Goal: Information Seeking & Learning: Check status

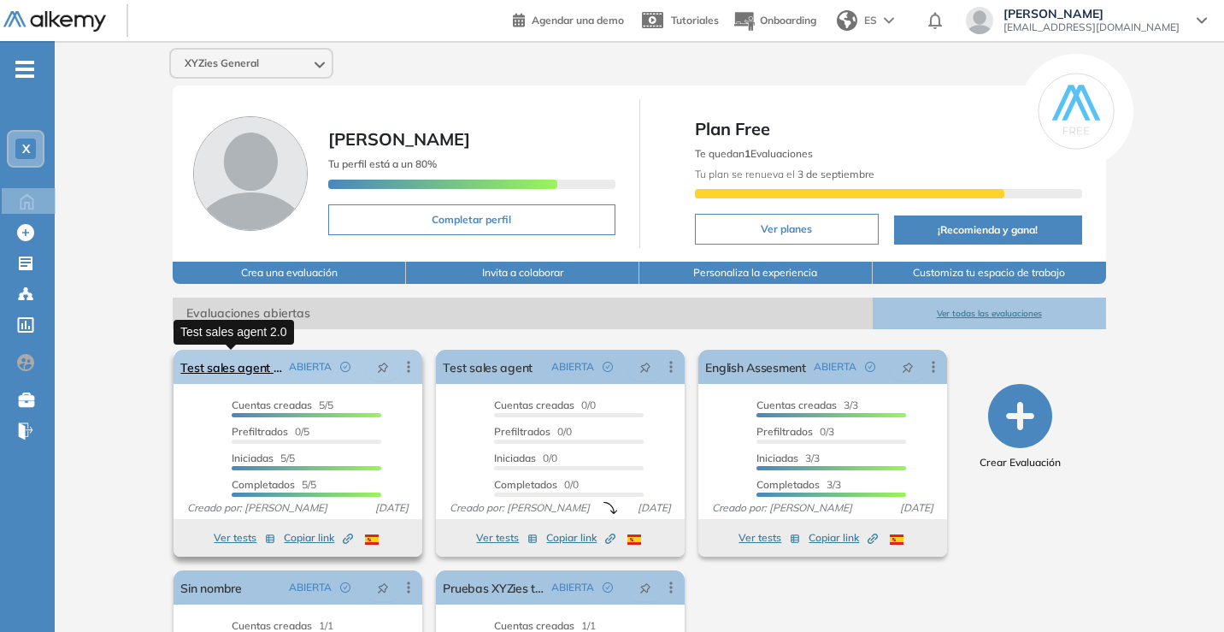
click at [240, 362] on link "Test sales agent 2.0" at bounding box center [231, 367] width 102 height 34
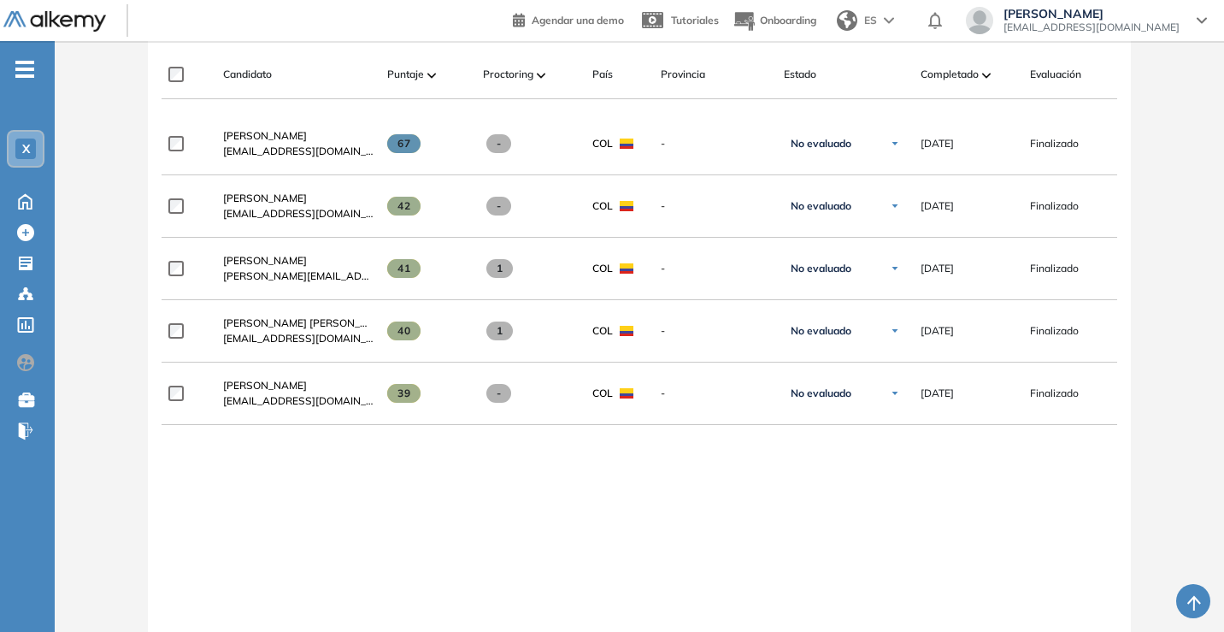
scroll to position [439, 0]
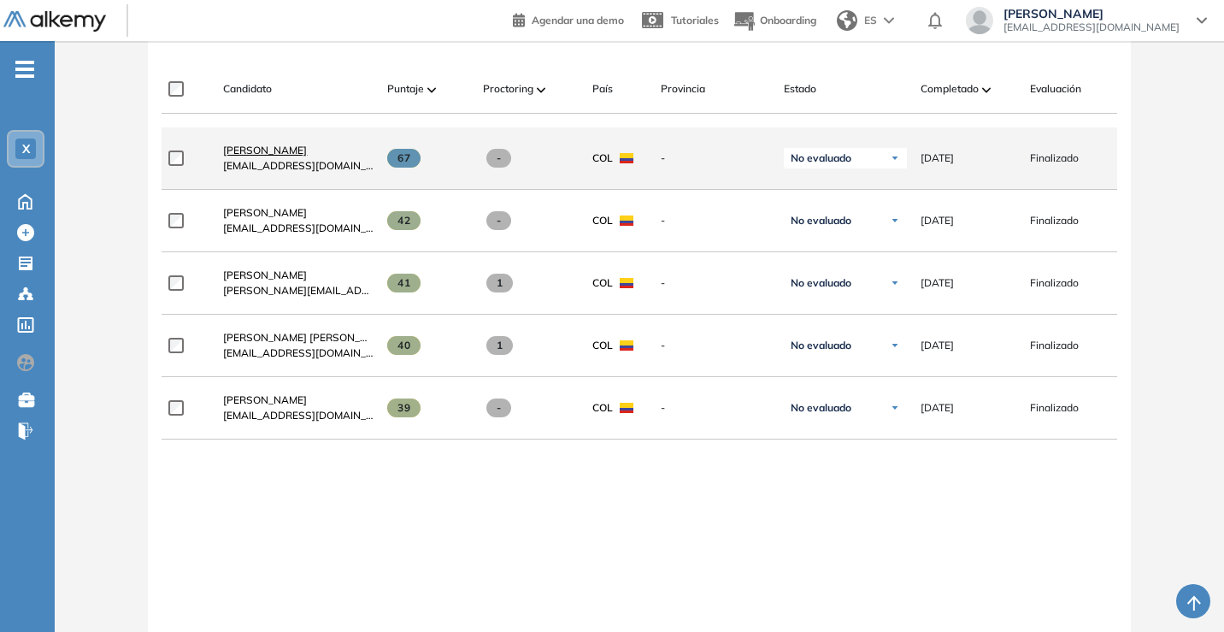
click at [277, 156] on span "[PERSON_NAME]" at bounding box center [265, 150] width 84 height 13
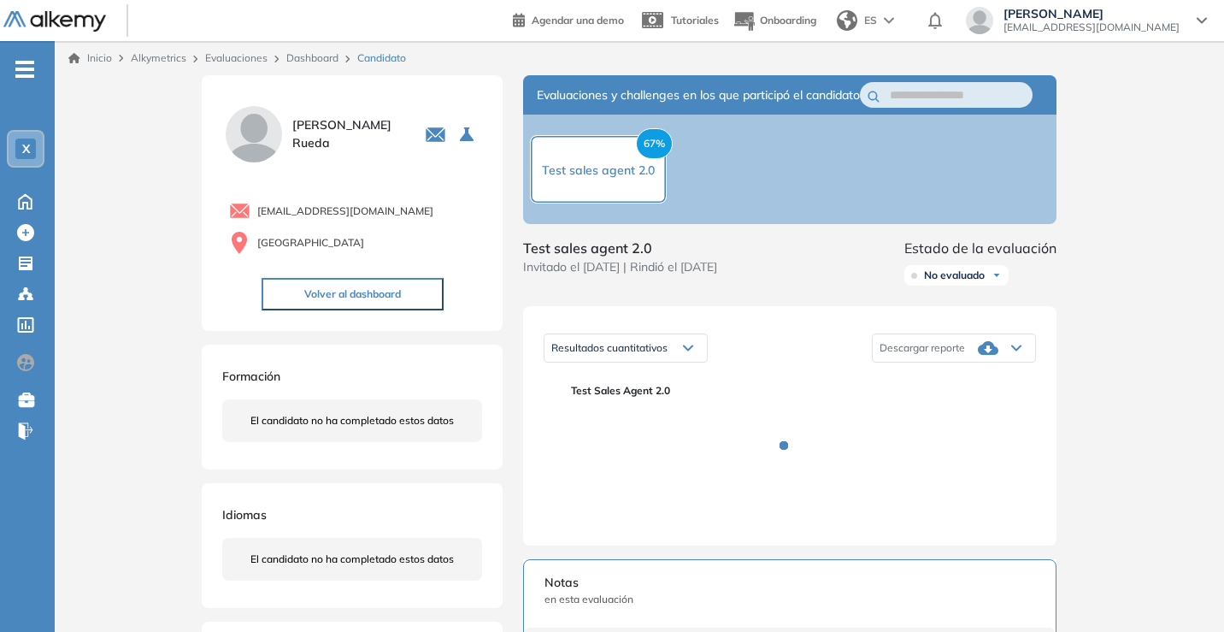
click at [697, 362] on div "Resultados cuantitativos" at bounding box center [626, 347] width 162 height 27
click at [1168, 317] on div "Inicio Alkymetrics Evaluaciones Dashboard Candidato Duración : 00:00:00 Cantida…" at bounding box center [639, 540] width 1169 height 999
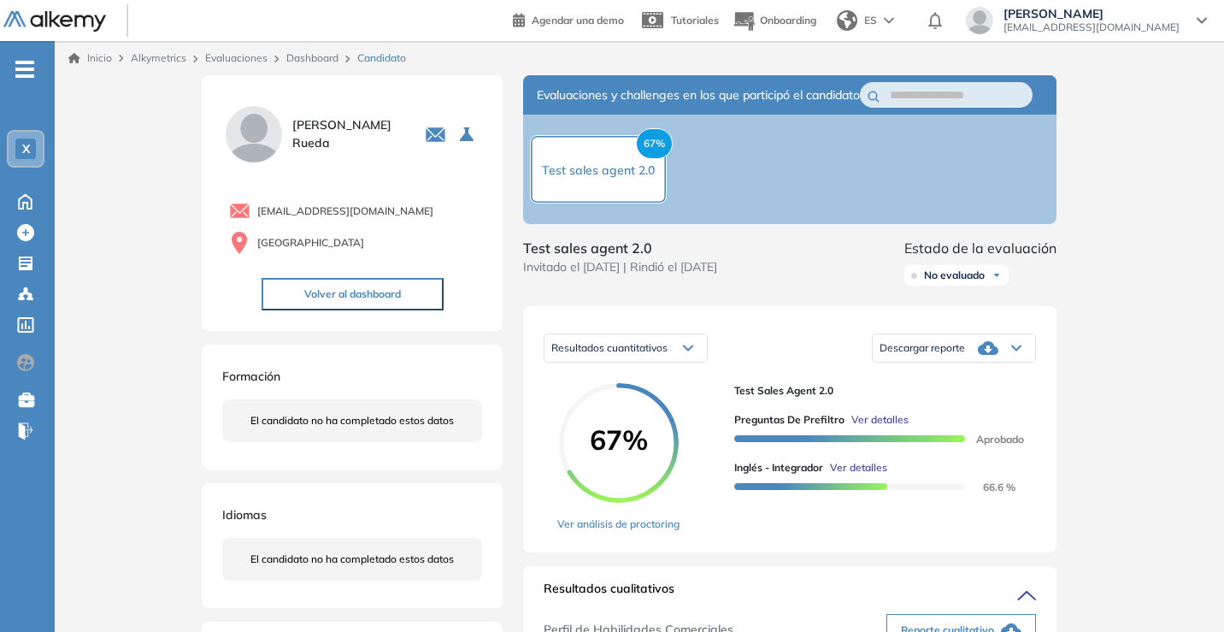
click at [653, 357] on div "Resultados cuantitativos" at bounding box center [626, 347] width 162 height 27
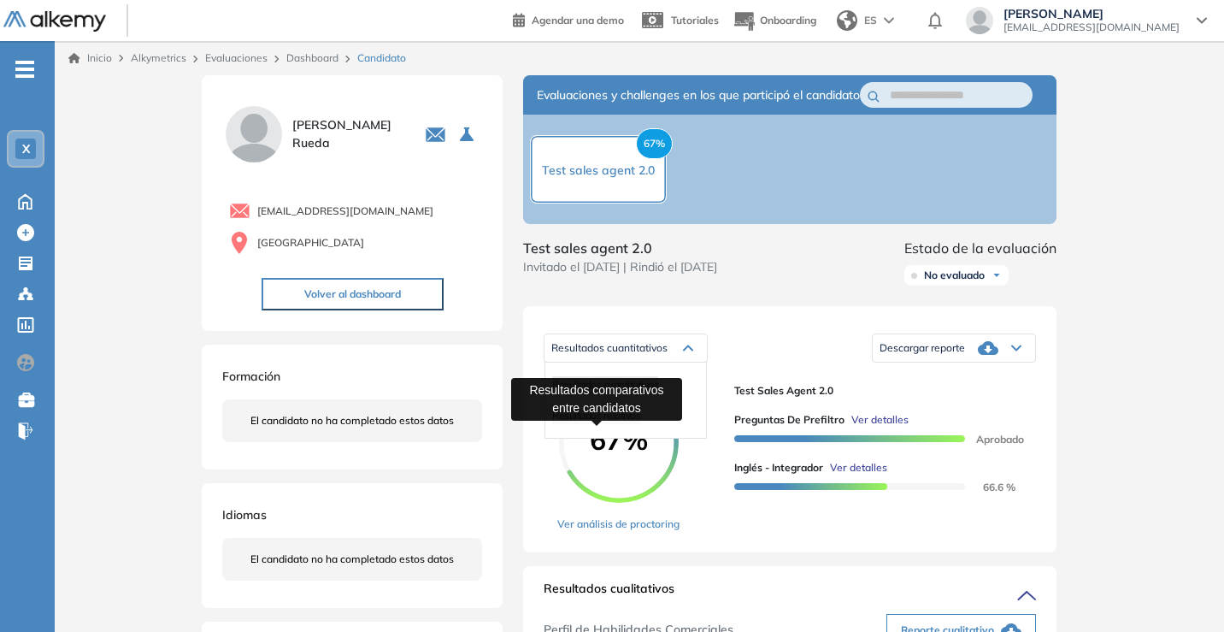
click at [622, 421] on span "Resultados relativos" at bounding box center [596, 415] width 88 height 13
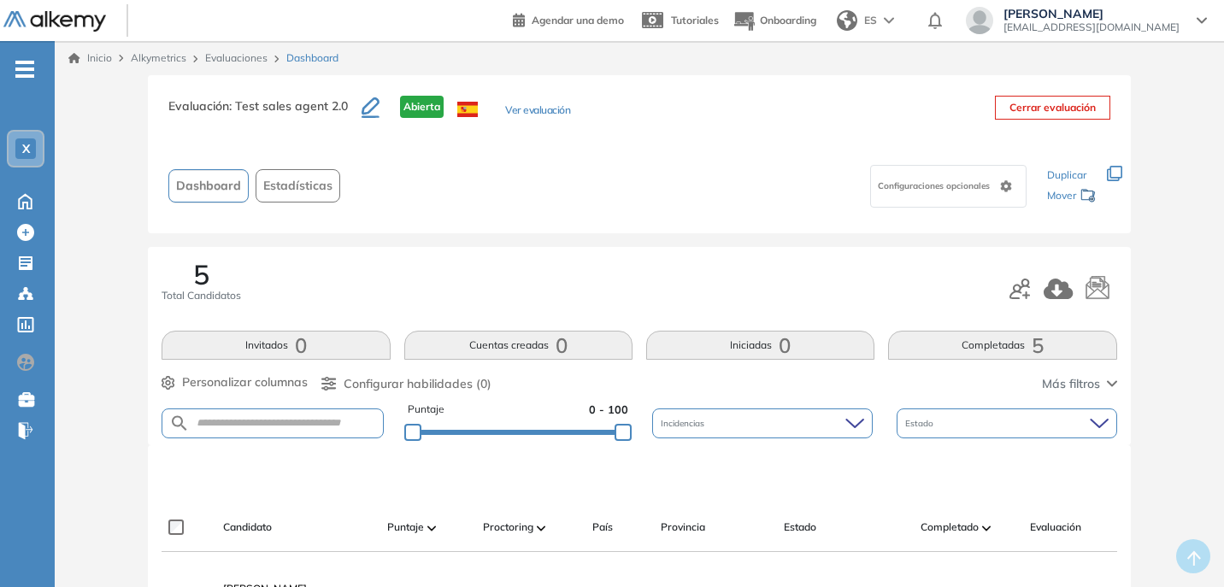
click at [238, 108] on span ": Test sales agent 2.0" at bounding box center [288, 105] width 119 height 15
click at [263, 105] on span ": Test sales agent 2.0" at bounding box center [288, 105] width 119 height 15
click at [73, 27] on img at bounding box center [54, 21] width 103 height 21
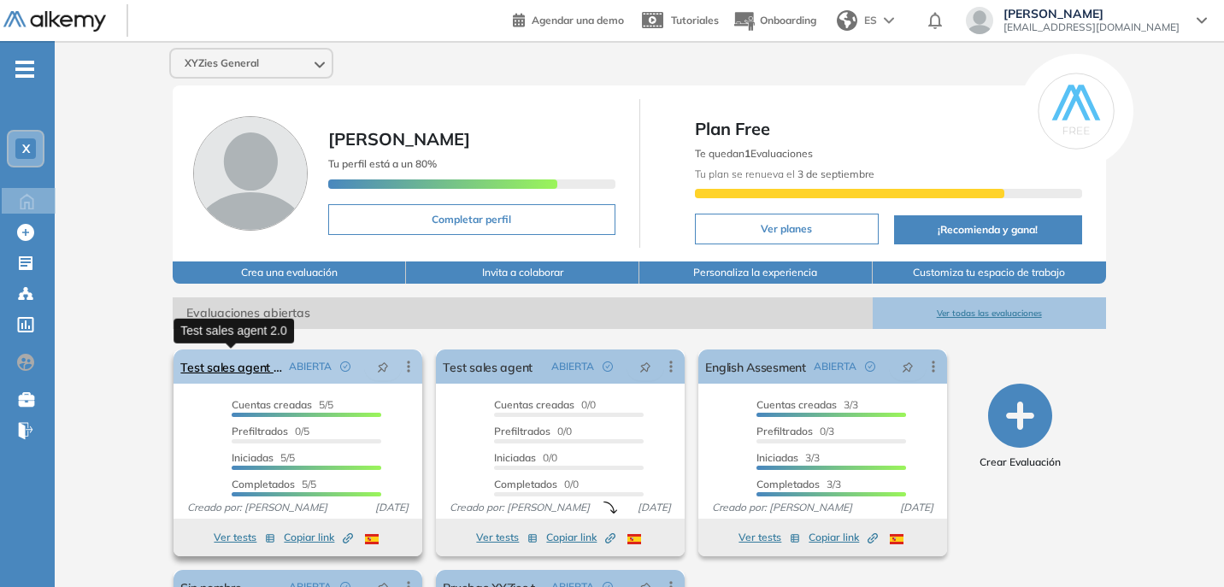
click at [241, 372] on link "Test sales agent 2.0" at bounding box center [231, 367] width 102 height 34
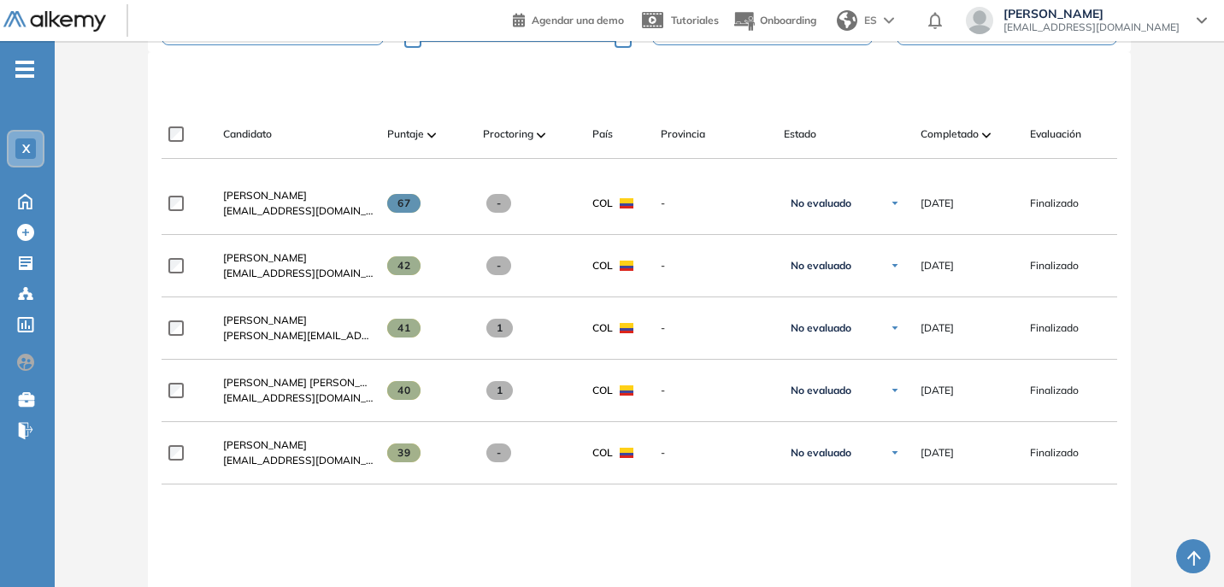
scroll to position [388, 0]
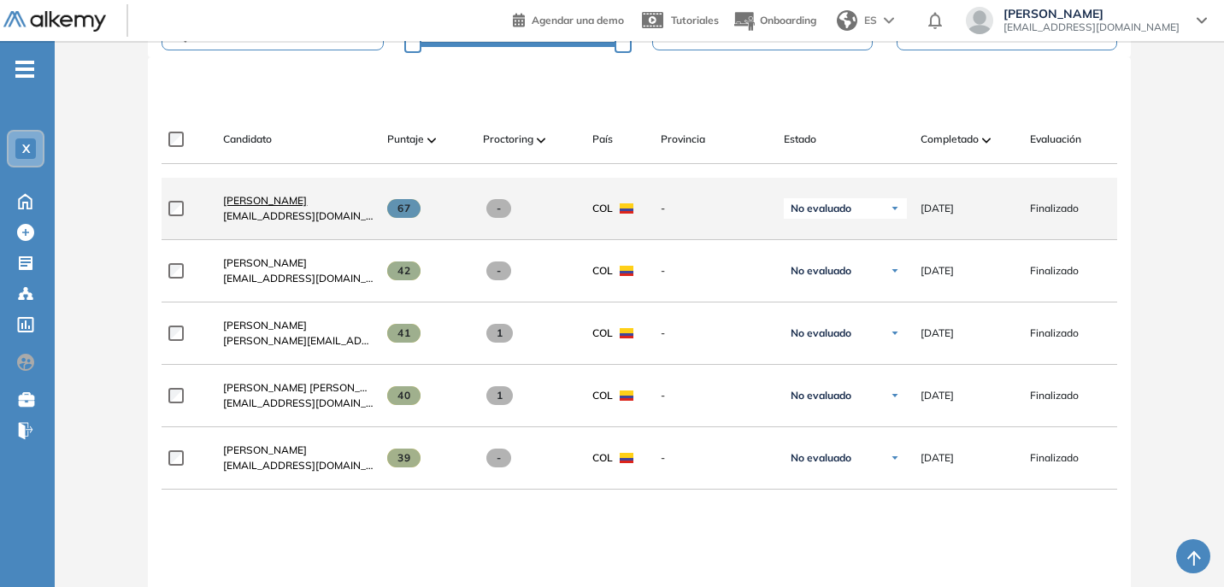
click at [267, 204] on span "Carlos Rueda" at bounding box center [265, 200] width 84 height 13
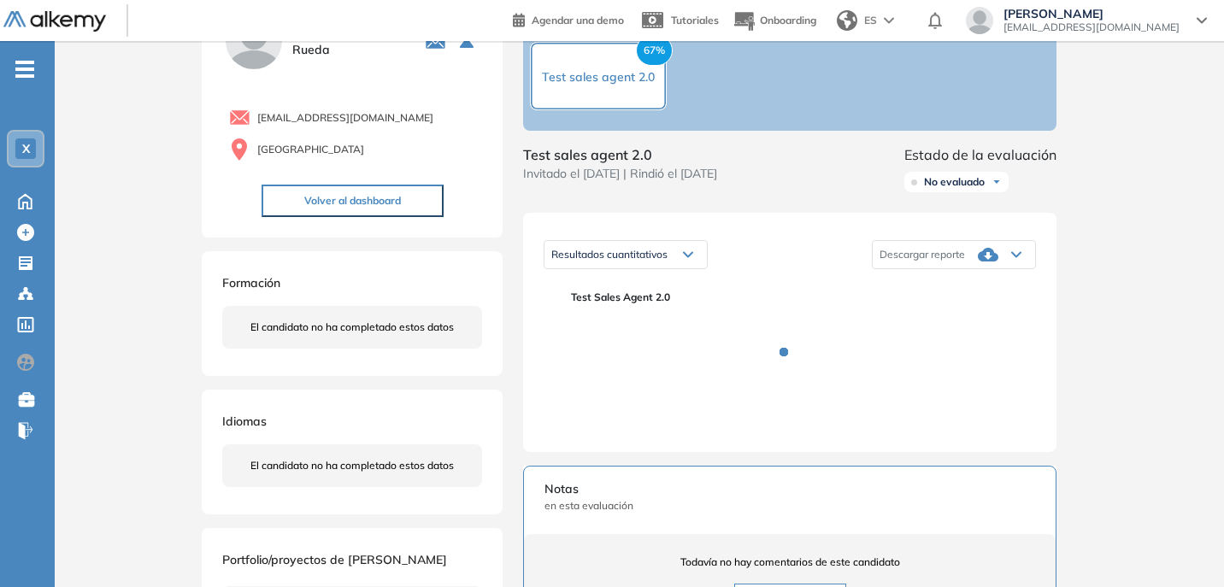
scroll to position [177, 0]
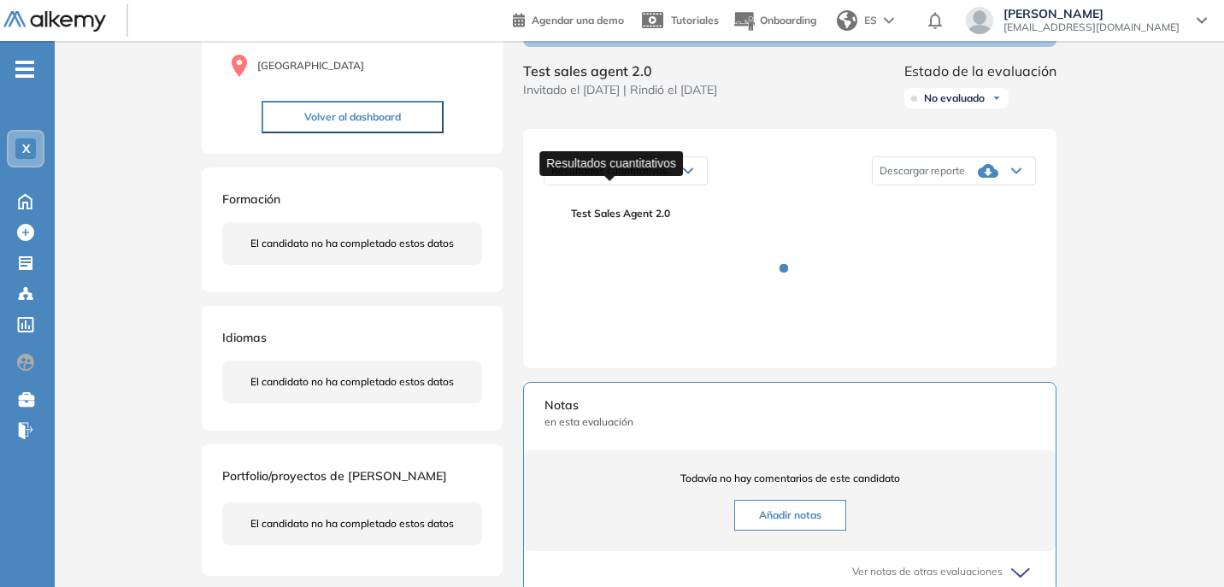
click at [652, 177] on span "Resultados cuantitativos" at bounding box center [609, 170] width 116 height 13
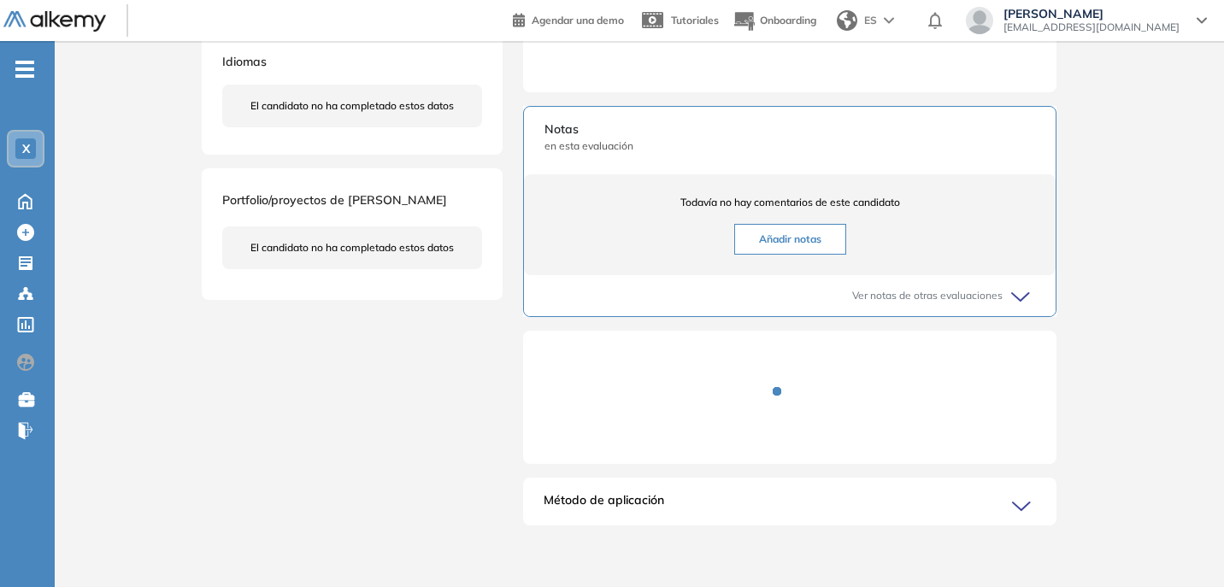
scroll to position [0, 0]
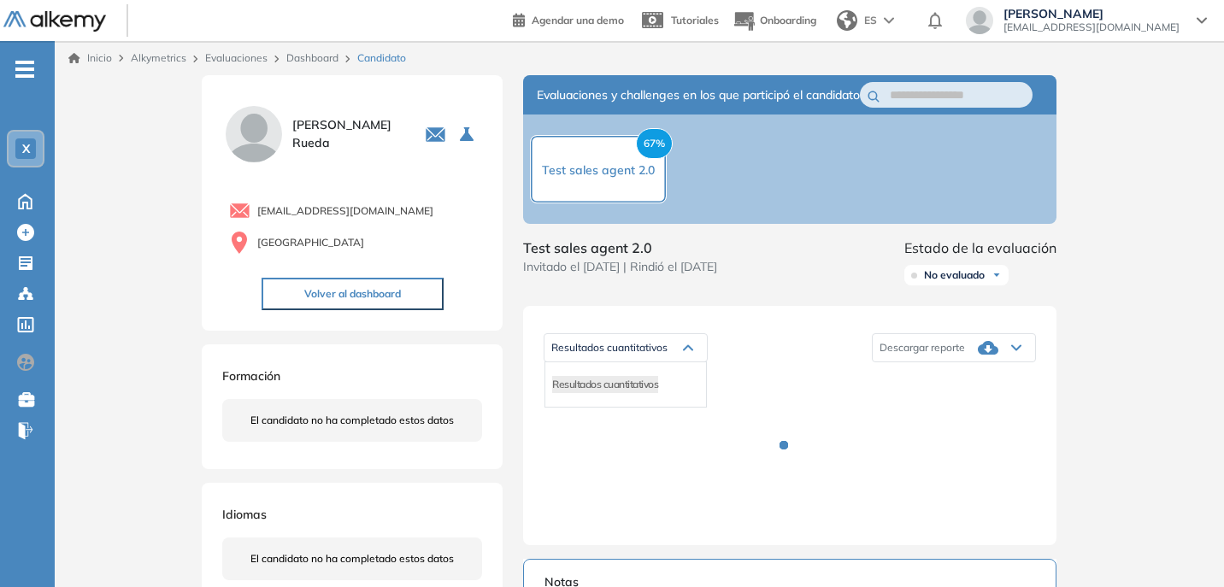
click at [759, 390] on div "Resultados cuantitativos Resultados cuantitativos Descargar reporte Descargar i…" at bounding box center [789, 425] width 533 height 239
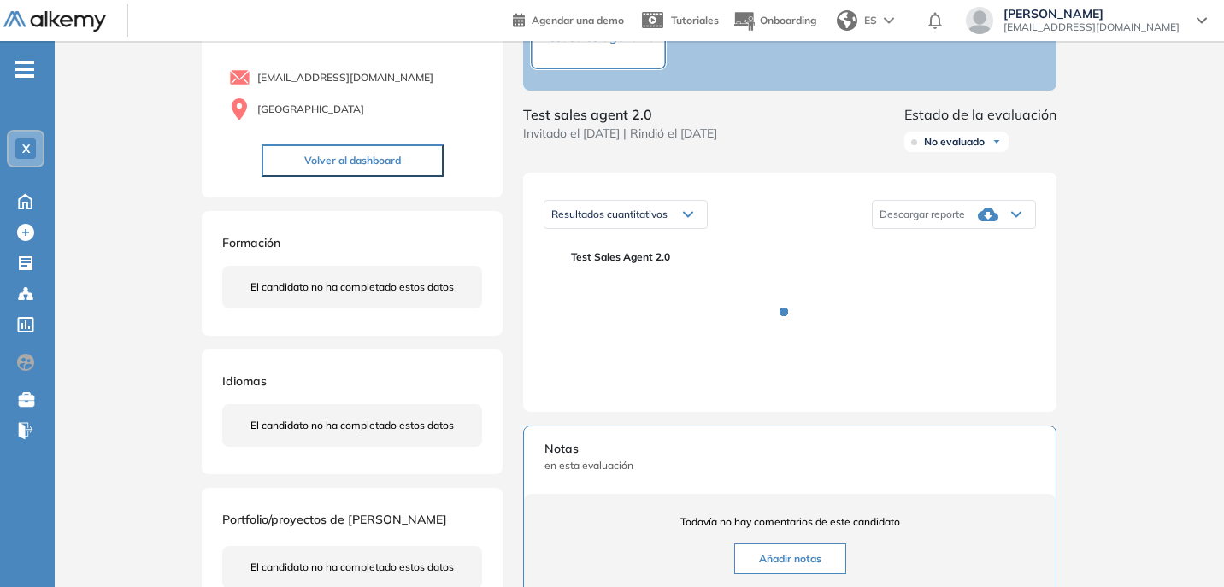
scroll to position [133, 0]
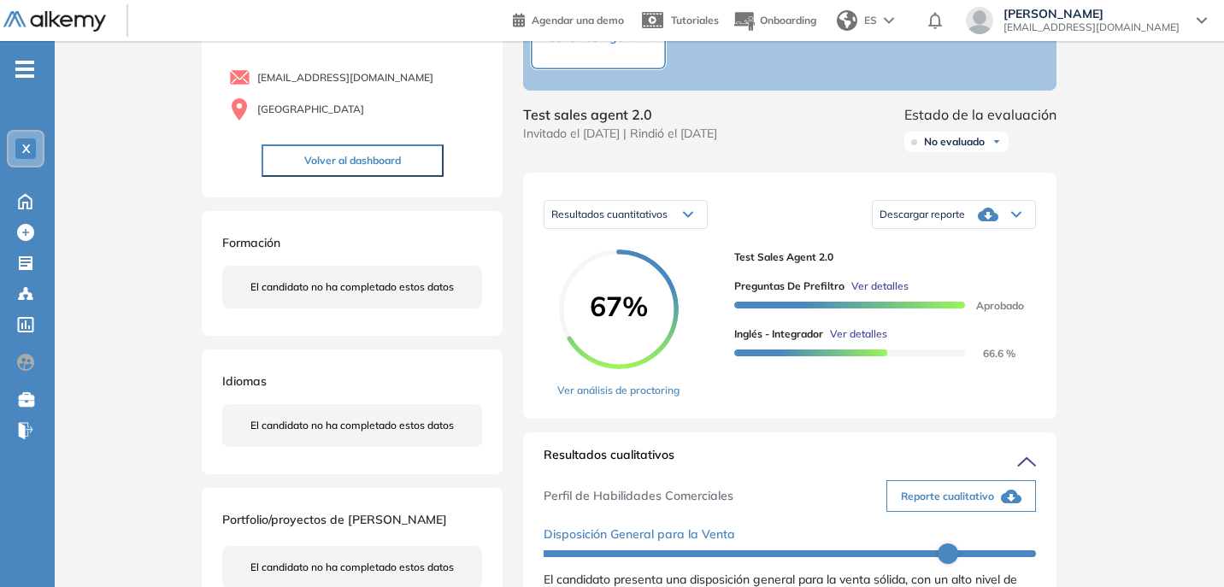
click at [677, 228] on div "Resultados cuantitativos" at bounding box center [626, 214] width 162 height 27
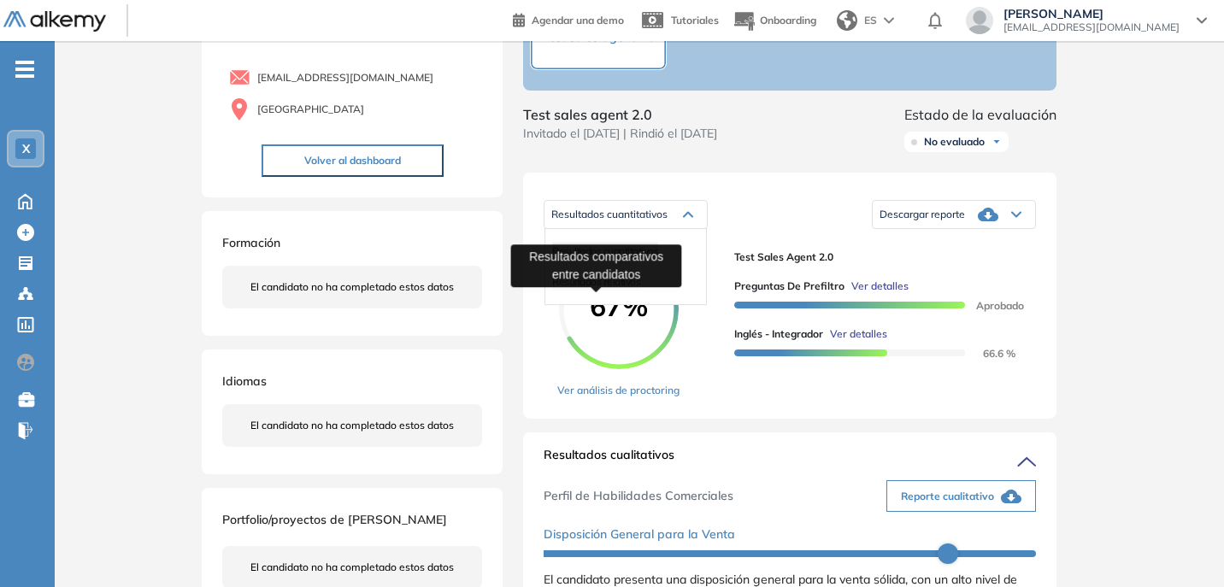
click at [607, 288] on span "Resultados relativos" at bounding box center [596, 281] width 88 height 13
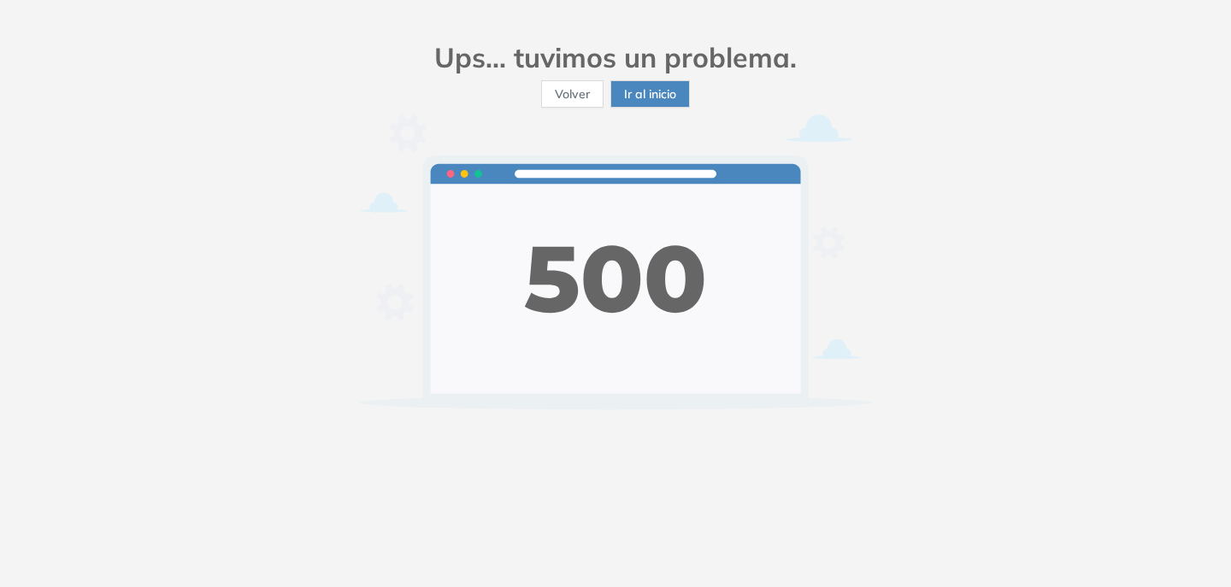
click at [572, 96] on span "Volver" at bounding box center [572, 94] width 35 height 19
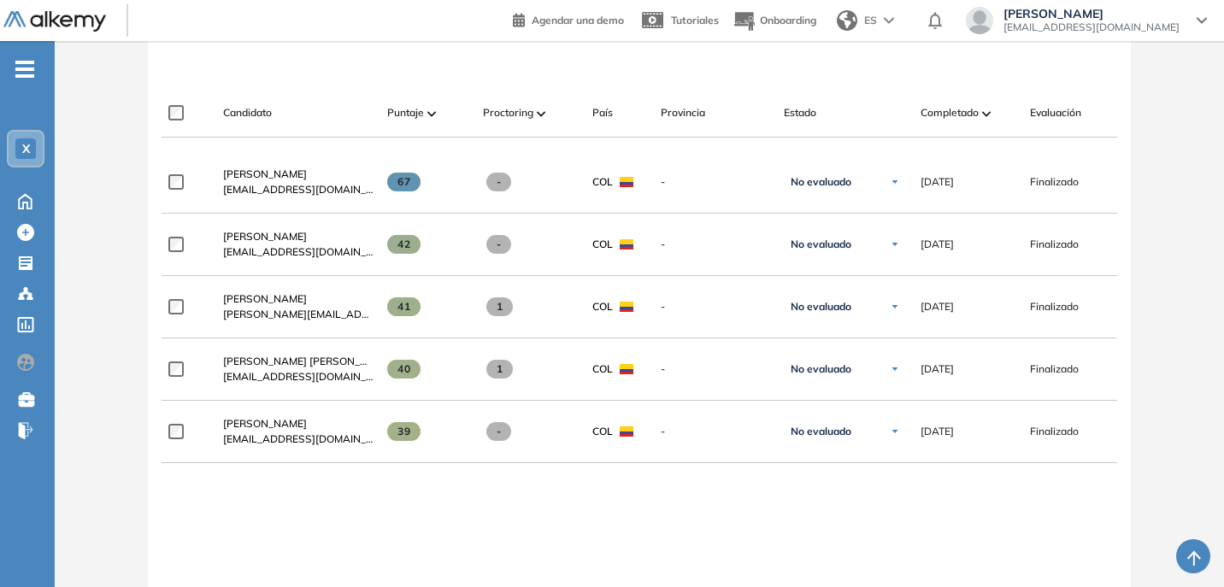
scroll to position [409, 0]
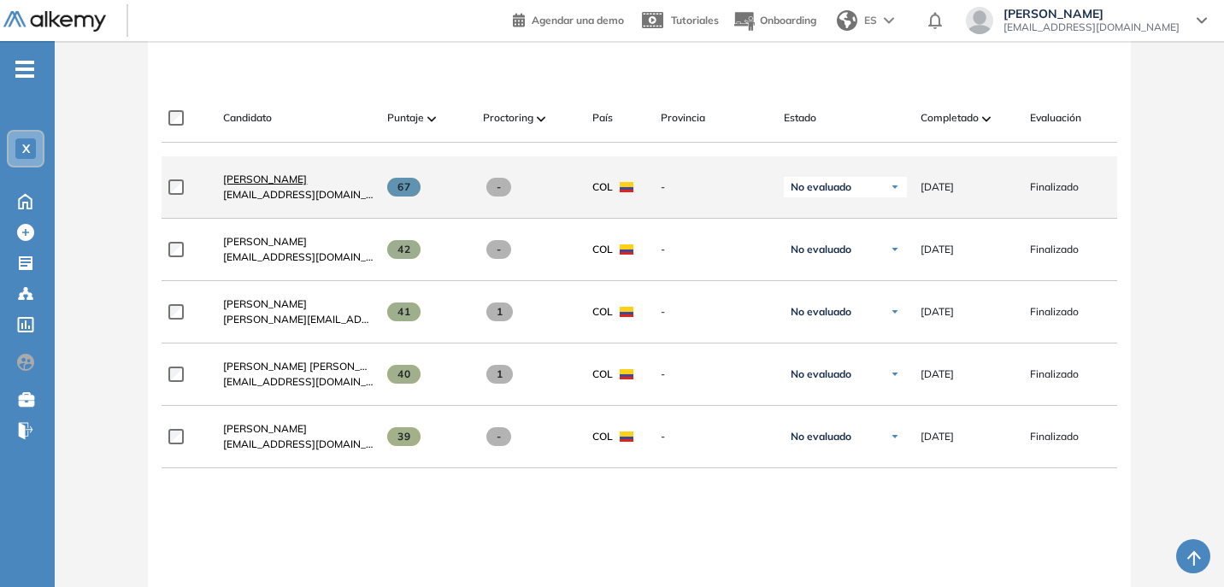
click at [268, 185] on span "[PERSON_NAME]" at bounding box center [265, 179] width 84 height 13
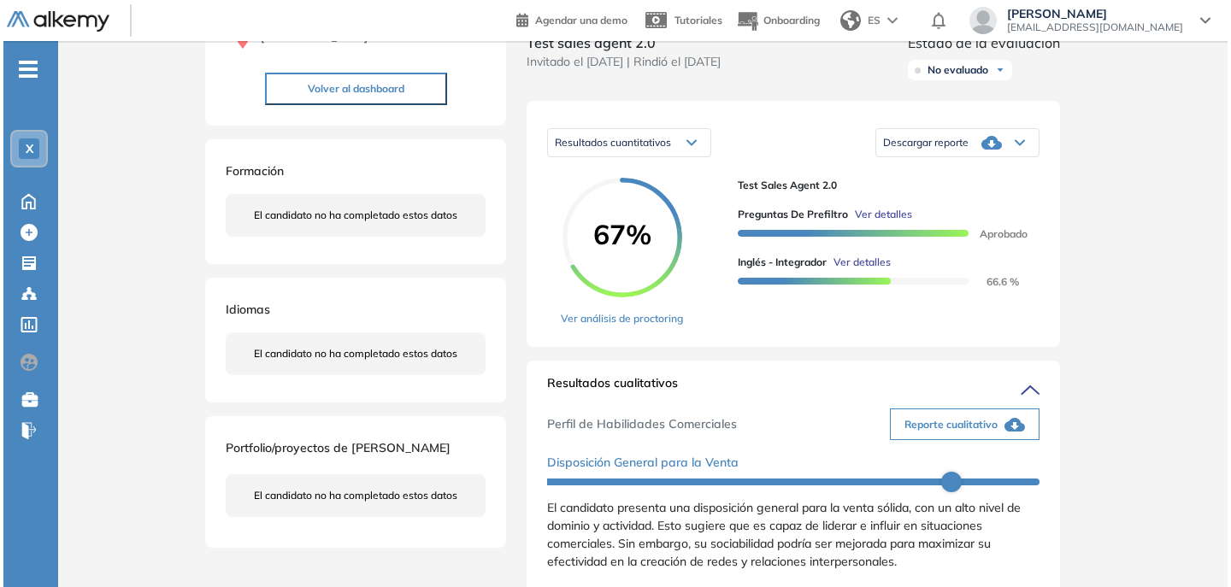
scroll to position [202, 0]
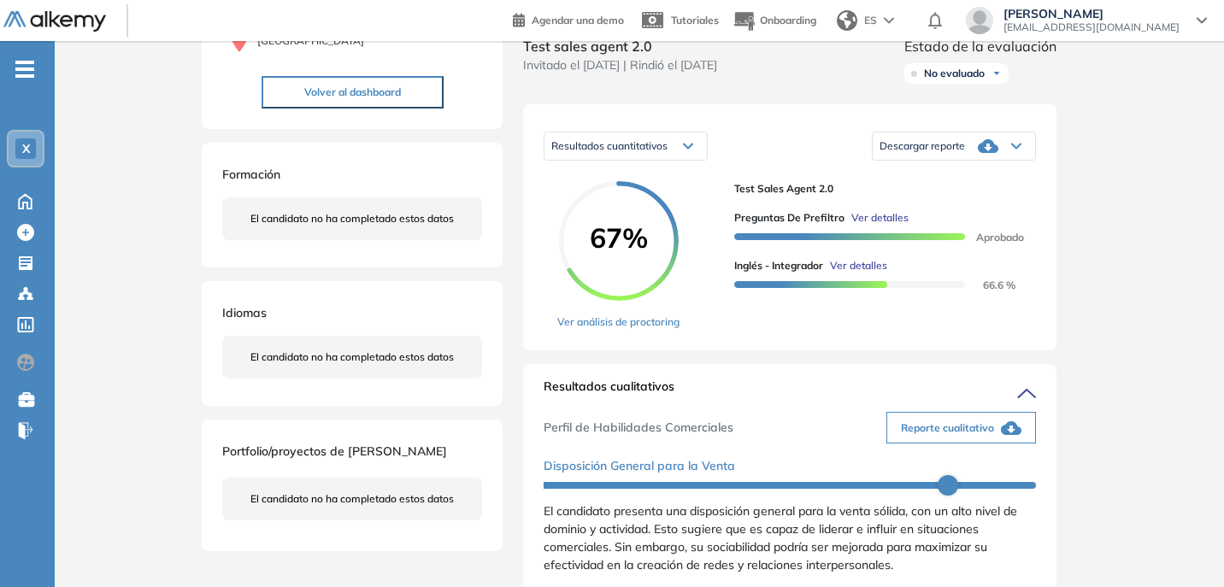
click at [865, 274] on span "Ver detalles" at bounding box center [858, 265] width 57 height 15
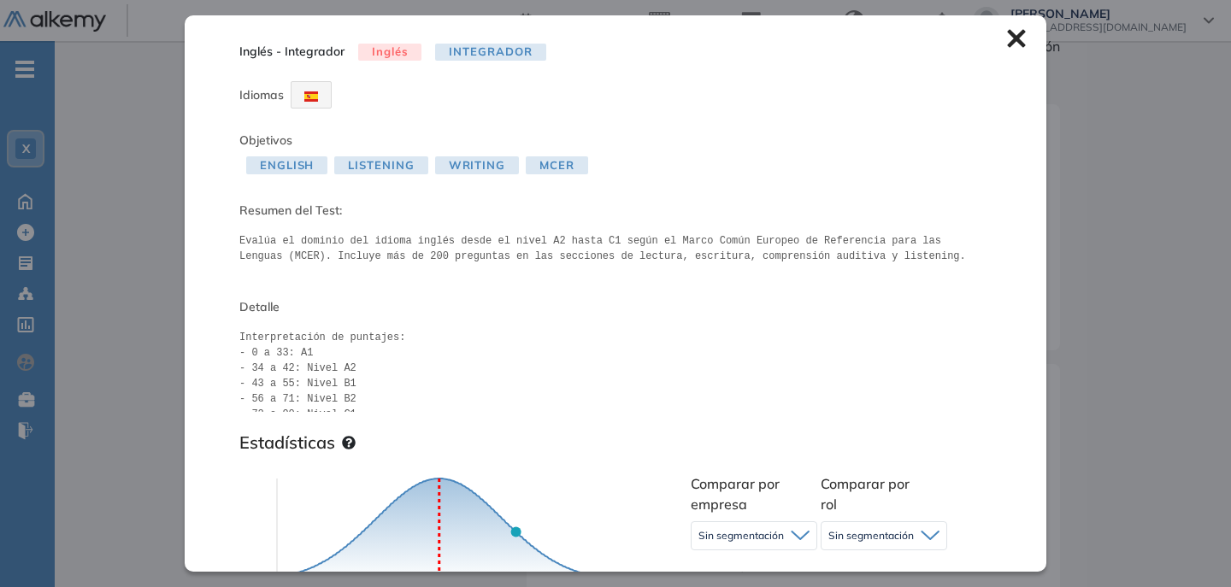
scroll to position [26, 0]
drag, startPoint x: 265, startPoint y: 369, endPoint x: 357, endPoint y: 369, distance: 92.3
click at [357, 369] on pre "Interpretación de puntajes: - 0 a 33: A1 - 34 a 42: Nivel A2 - 43 a 55: Nivel B…" at bounding box center [615, 371] width 752 height 82
click at [356, 372] on pre "Interpretación de puntajes: - 0 a 33: A1 - 34 a 42: Nivel A2 - 43 a 55: Nivel B…" at bounding box center [615, 371] width 752 height 82
click at [256, 370] on pre "Interpretación de puntajes: - 0 a 33: A1 - 34 a 42: Nivel A2 - 43 a 55: Nivel B…" at bounding box center [615, 371] width 752 height 82
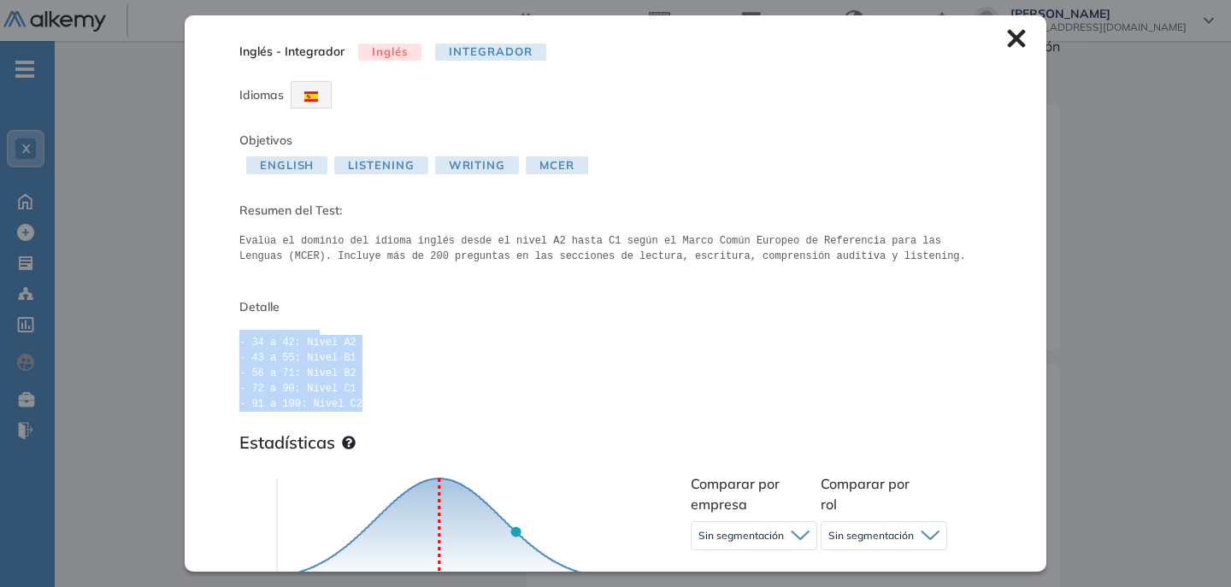
drag, startPoint x: 241, startPoint y: 350, endPoint x: 356, endPoint y: 409, distance: 128.8
click at [356, 409] on pre "Interpretación de puntajes: - 0 a 33: A1 - 34 a 42: Nivel A2 - 43 a 55: Nivel B…" at bounding box center [615, 371] width 752 height 82
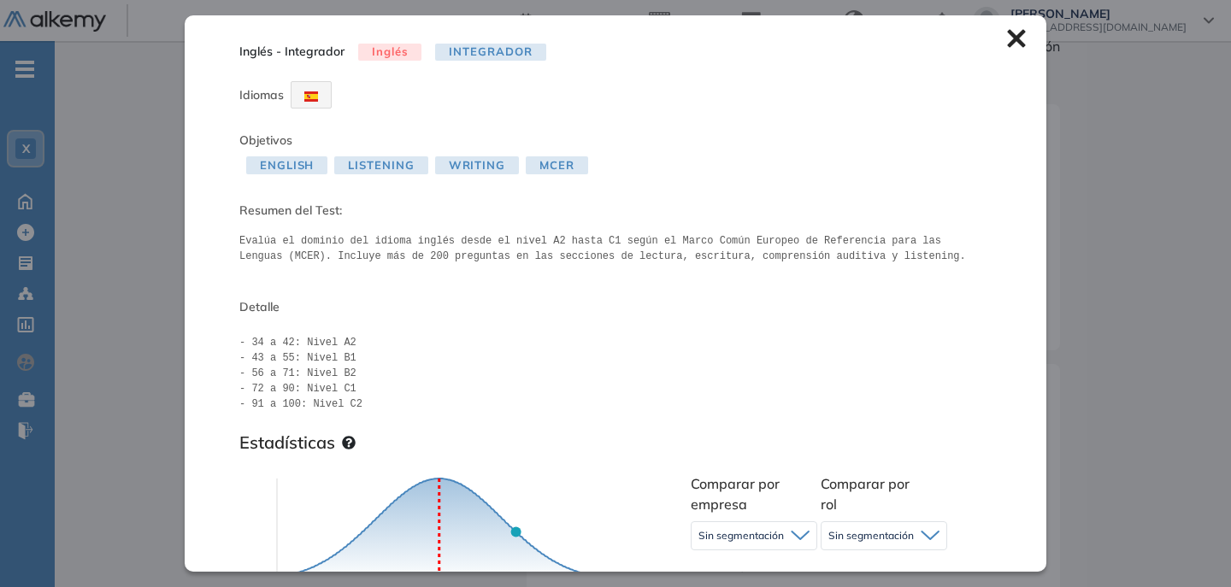
click at [1007, 44] on icon at bounding box center [1016, 38] width 19 height 19
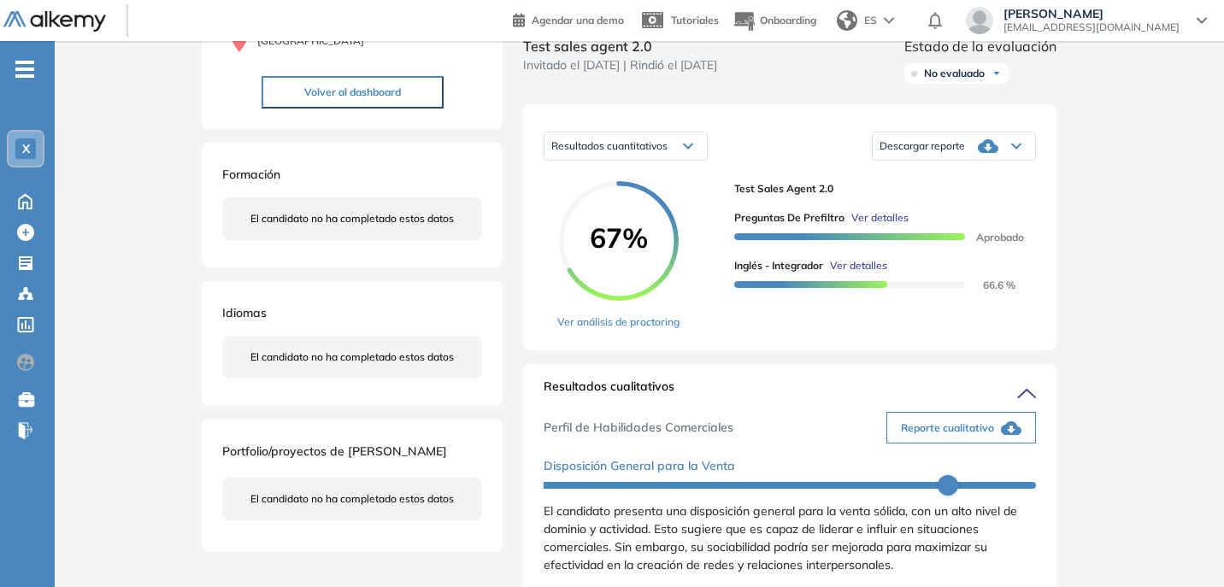
click at [675, 160] on div "Resultados cuantitativos" at bounding box center [626, 145] width 162 height 27
click at [1132, 216] on div "Inicio Alkymetrics Evaluaciones Dashboard Candidato Duración : 00:00:00 Cantida…" at bounding box center [639, 577] width 1169 height 1476
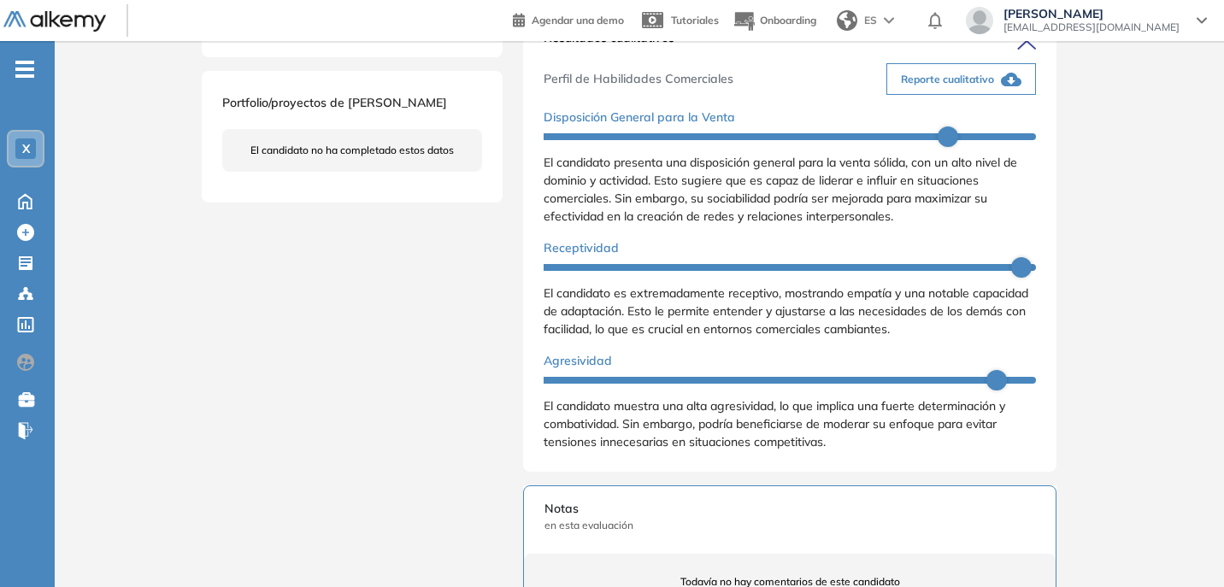
scroll to position [414, 0]
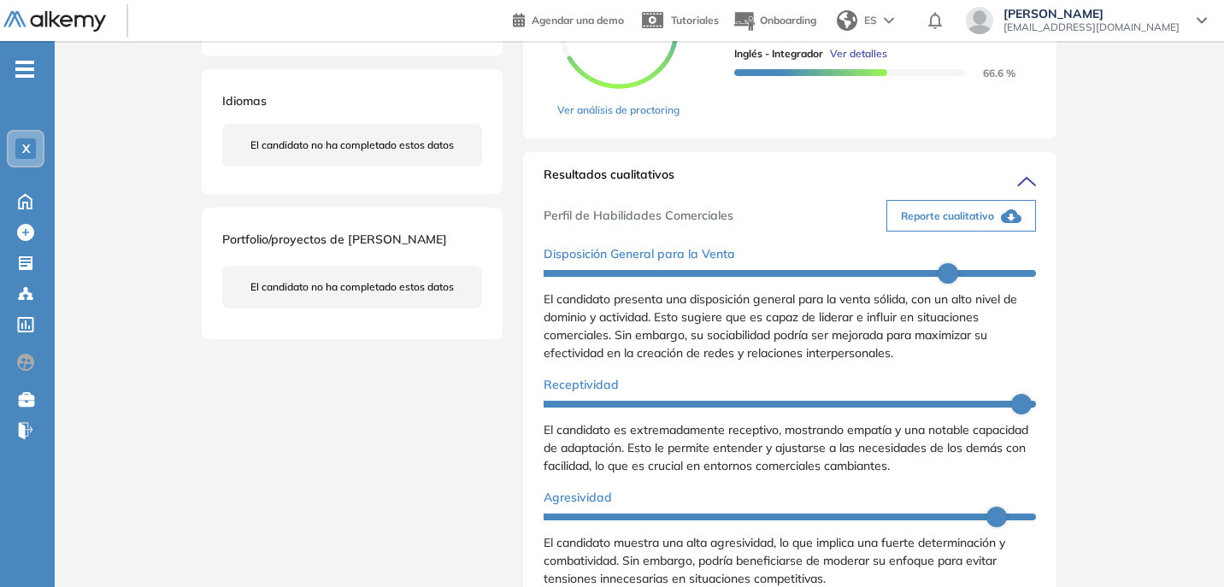
click at [1011, 223] on icon "button" at bounding box center [1011, 216] width 21 height 14
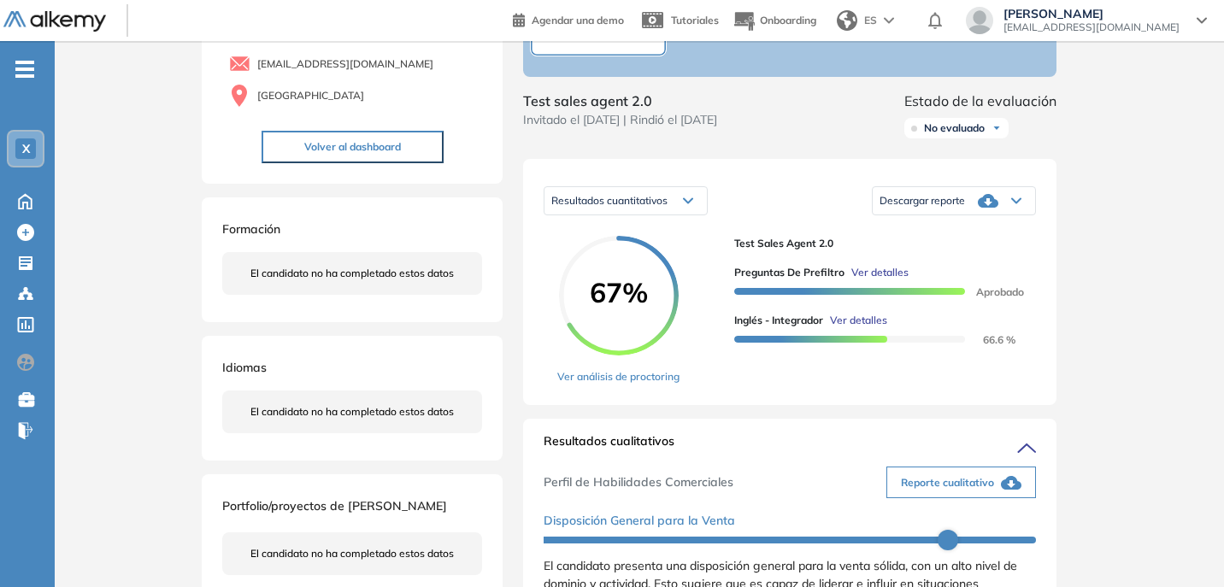
scroll to position [0, 0]
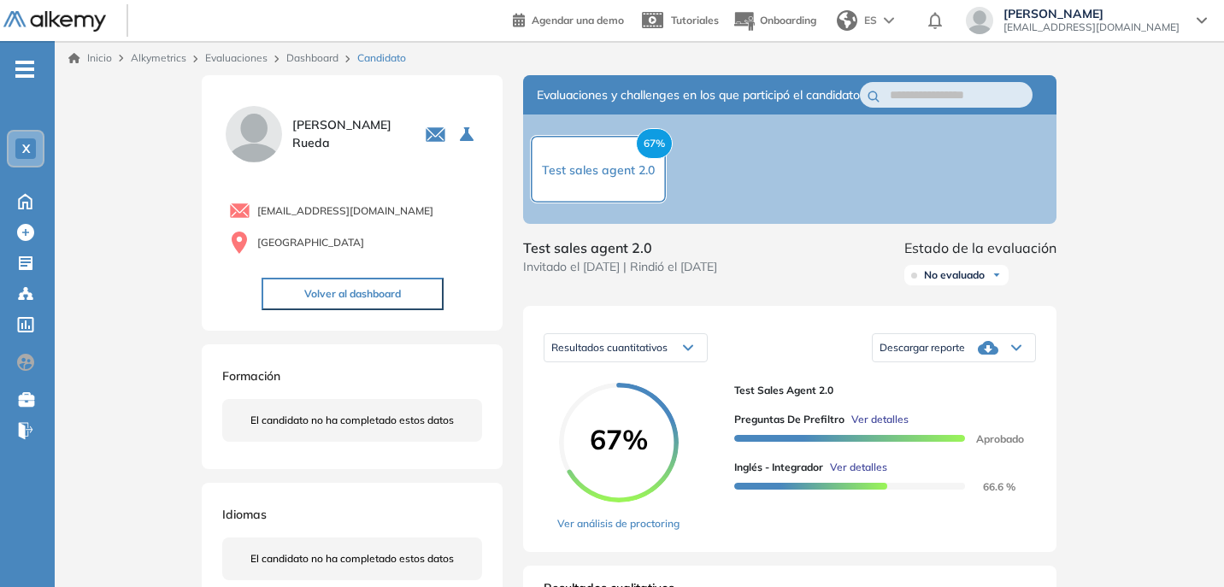
click at [331, 66] on div "Inicio Alkymetrics Evaluaciones Dashboard Candidato" at bounding box center [639, 58] width 1169 height 34
click at [328, 59] on link "Dashboard" at bounding box center [312, 57] width 52 height 13
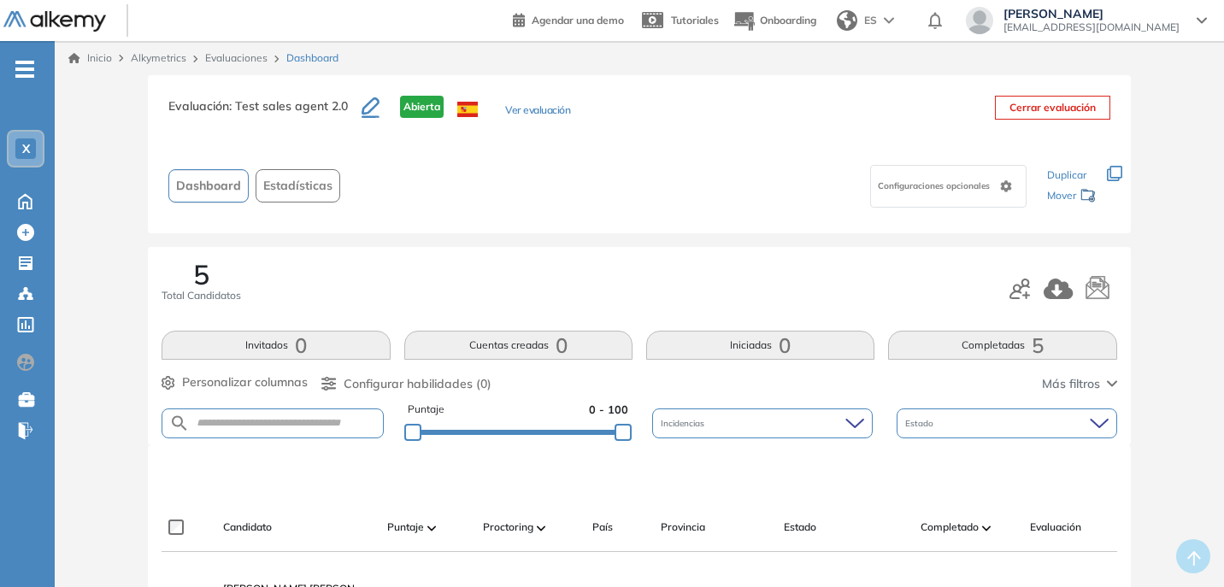
click at [302, 187] on span "Estadísticas" at bounding box center [297, 186] width 69 height 18
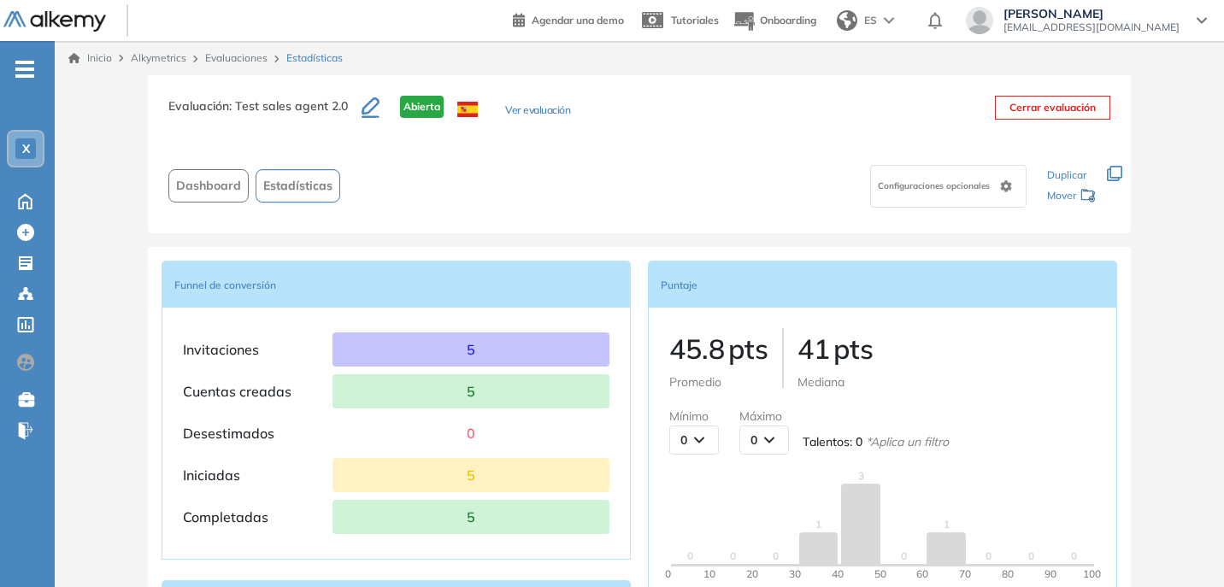
drag, startPoint x: 1223, startPoint y: 146, endPoint x: 1228, endPoint y: 159, distance: 13.5
click at [1224, 159] on html "Perfil Todos los espacios Todos los espacios X Home Home Alkymetrics Alkymetric…" at bounding box center [612, 293] width 1224 height 587
drag, startPoint x: 695, startPoint y: 351, endPoint x: 748, endPoint y: 348, distance: 53.1
click at [748, 348] on p "45.8 pts" at bounding box center [718, 348] width 99 height 41
click at [753, 351] on span "pts" at bounding box center [748, 349] width 40 height 34
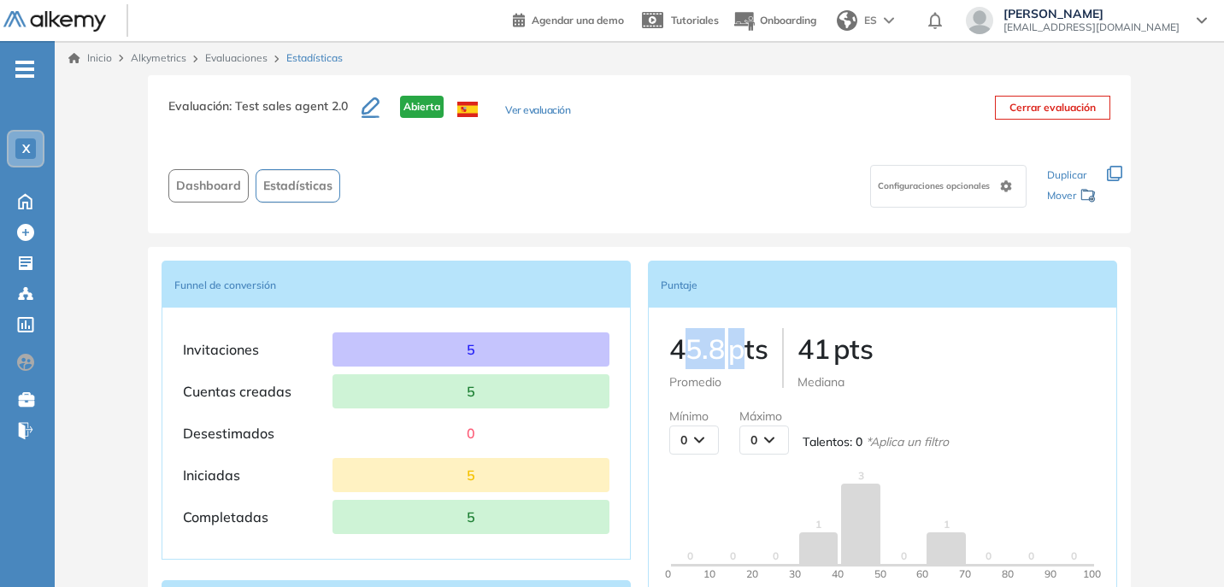
drag, startPoint x: 680, startPoint y: 351, endPoint x: 738, endPoint y: 350, distance: 58.1
click at [738, 350] on p "45.8 pts" at bounding box center [718, 348] width 99 height 41
click at [738, 350] on span "pts" at bounding box center [748, 349] width 40 height 34
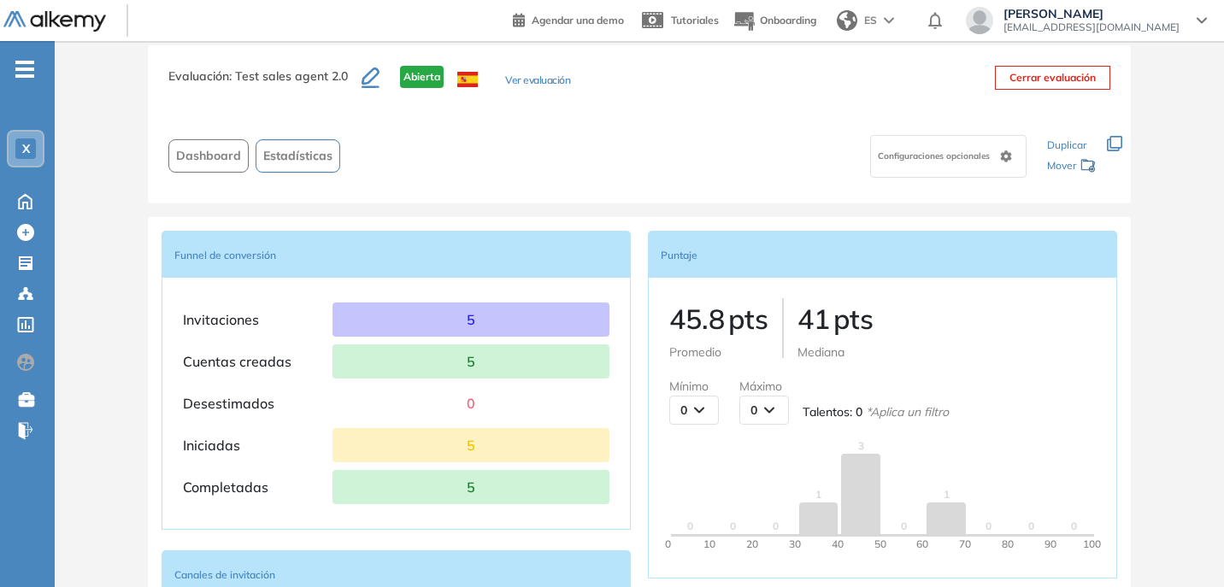
scroll to position [10, 0]
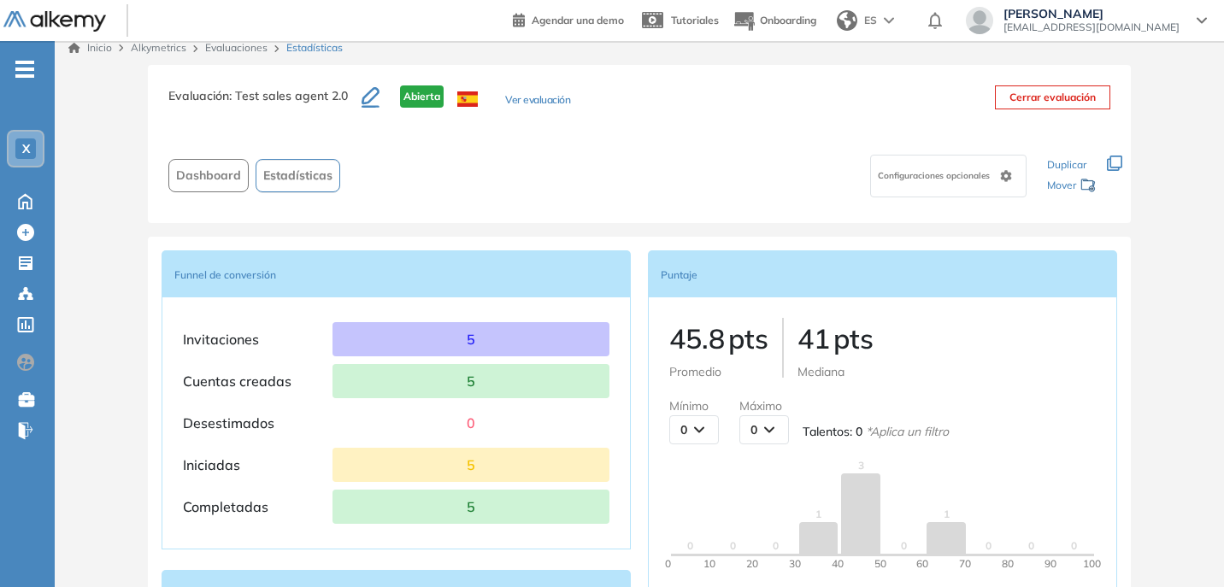
click at [605, 173] on div "Configuraciones opcionales" at bounding box center [690, 176] width 686 height 54
click at [541, 97] on button "Ver evaluación" at bounding box center [537, 101] width 65 height 18
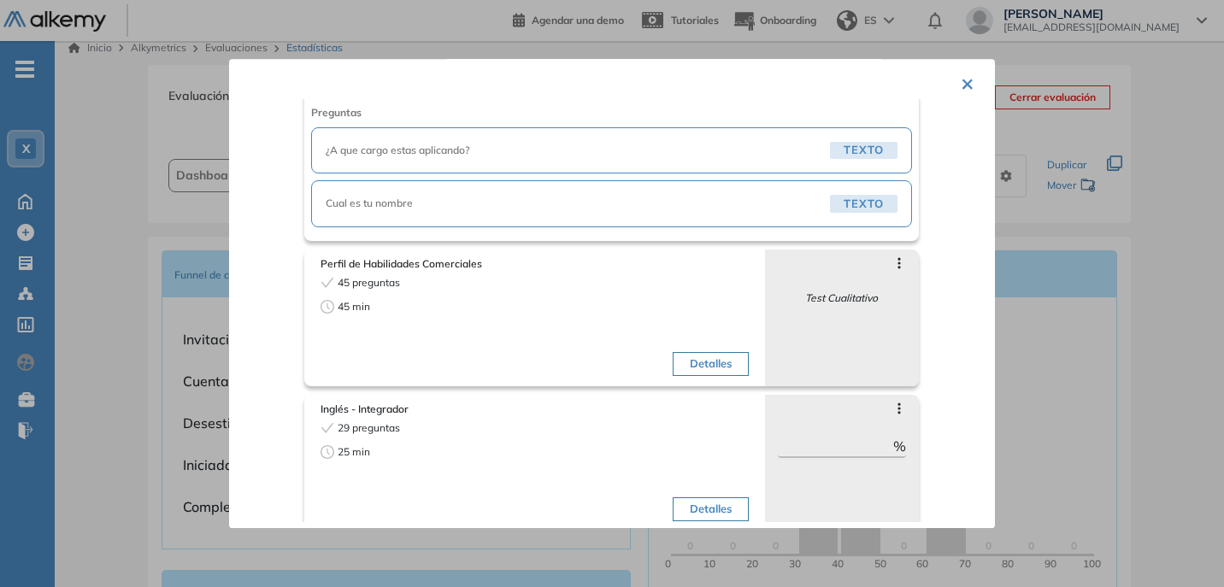
scroll to position [197, 0]
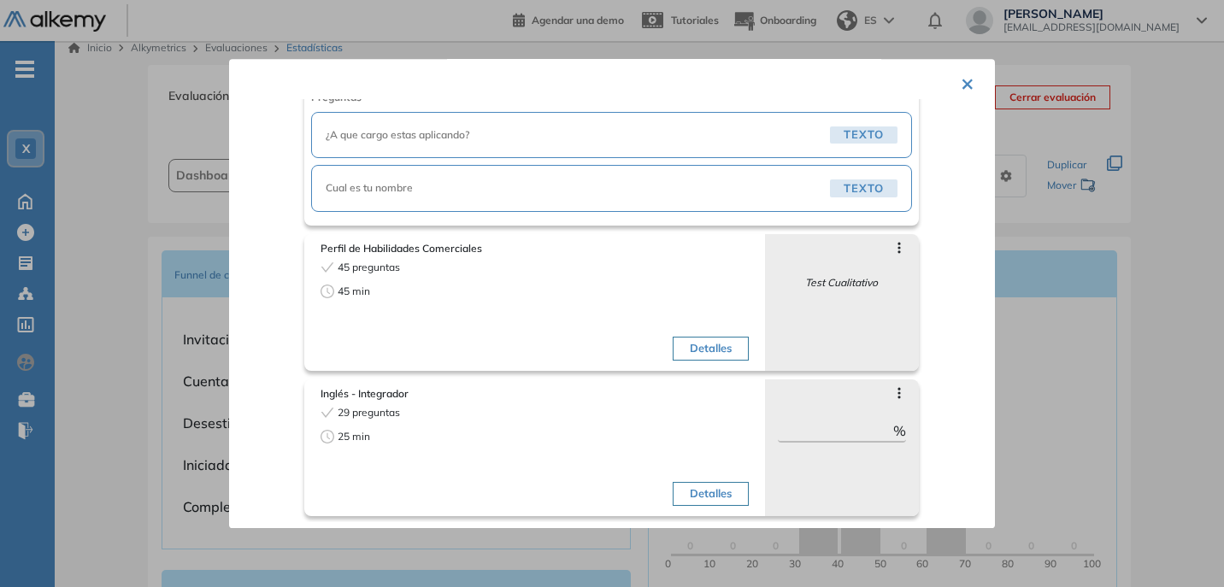
click at [970, 81] on button "×" at bounding box center [968, 82] width 14 height 33
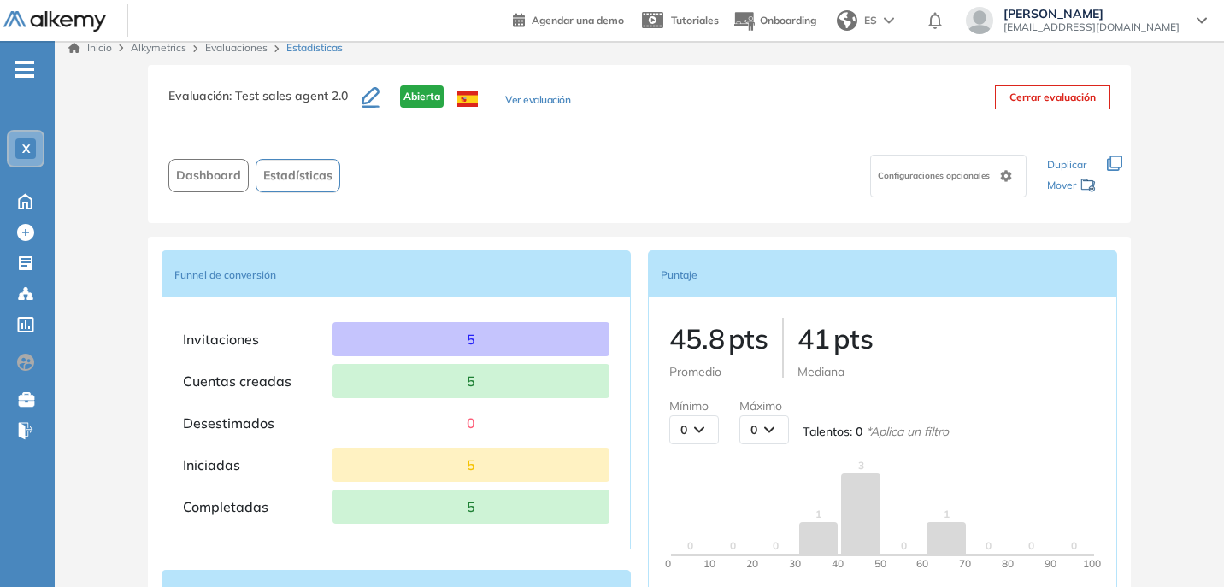
click at [150, 50] on span "Alkymetrics" at bounding box center [159, 47] width 56 height 13
click at [168, 46] on span "Alkymetrics" at bounding box center [159, 47] width 56 height 13
click at [93, 17] on img at bounding box center [54, 21] width 103 height 21
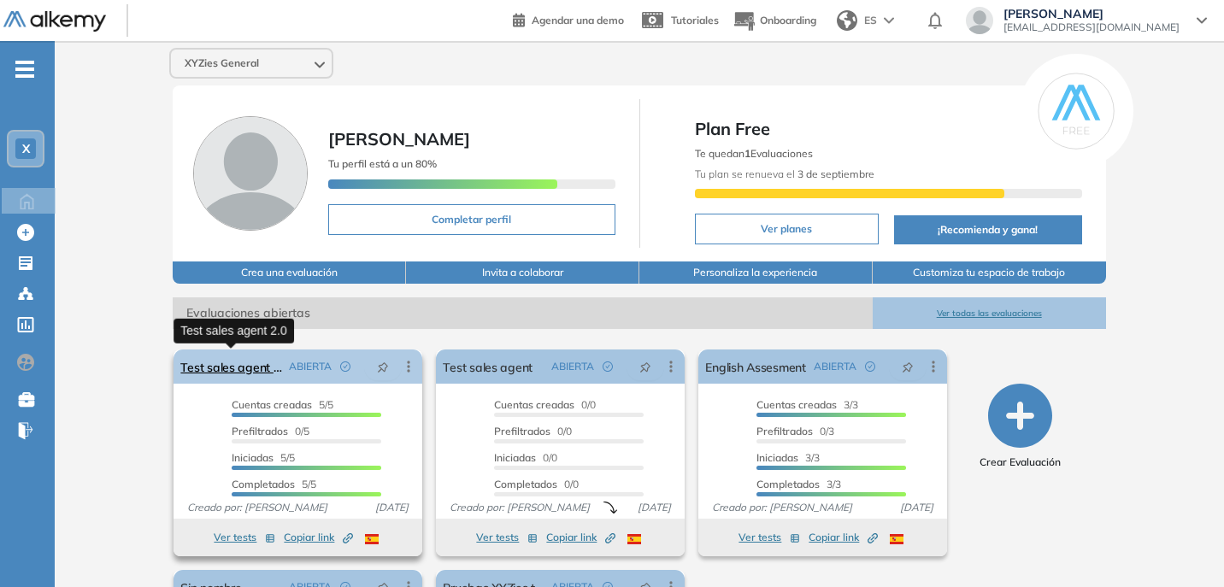
click at [239, 365] on link "Test sales agent 2.0" at bounding box center [231, 367] width 102 height 34
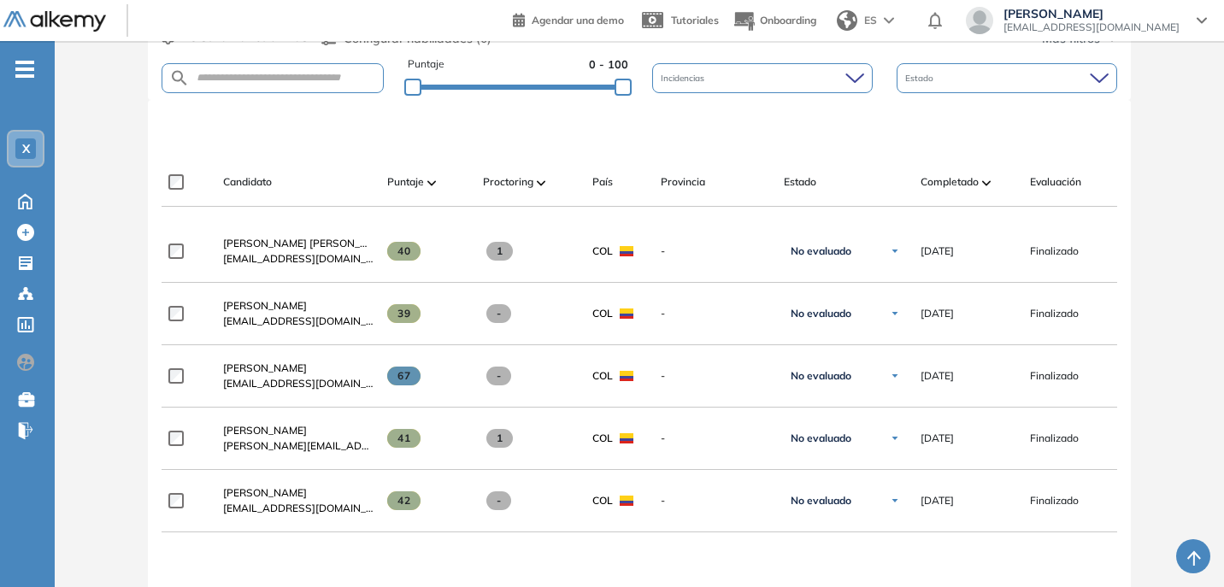
scroll to position [362, 0]
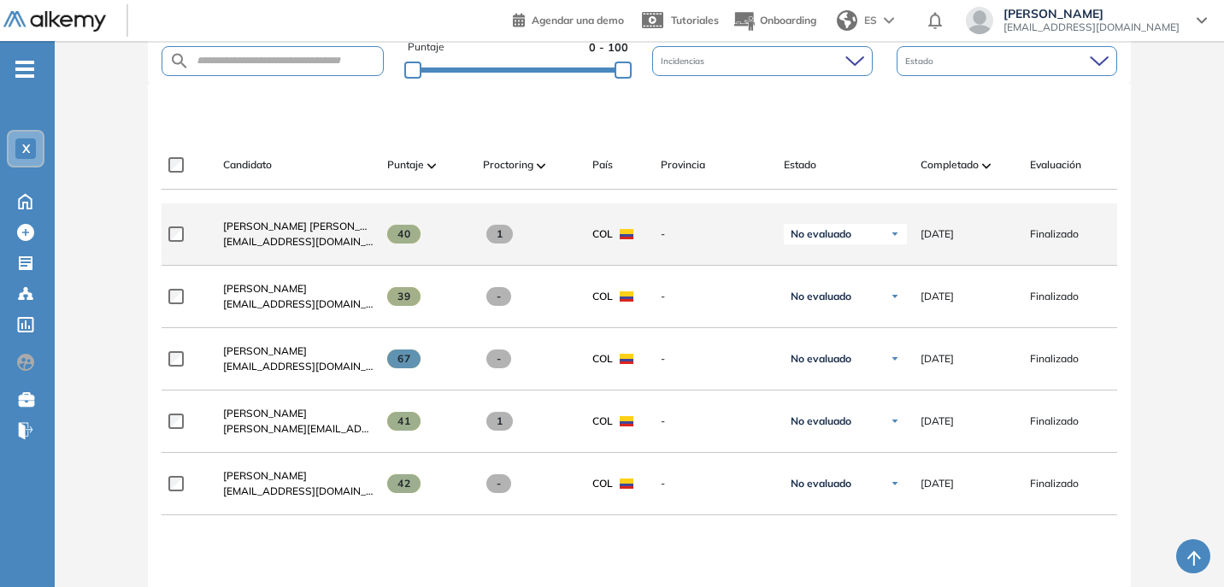
click at [327, 224] on div "Maira Alejandra Torres Osorio alejamay0001@hotmail.com" at bounding box center [291, 234] width 164 height 58
click at [353, 229] on span "Maira Alejandra Torres Osorio" at bounding box center [308, 226] width 170 height 13
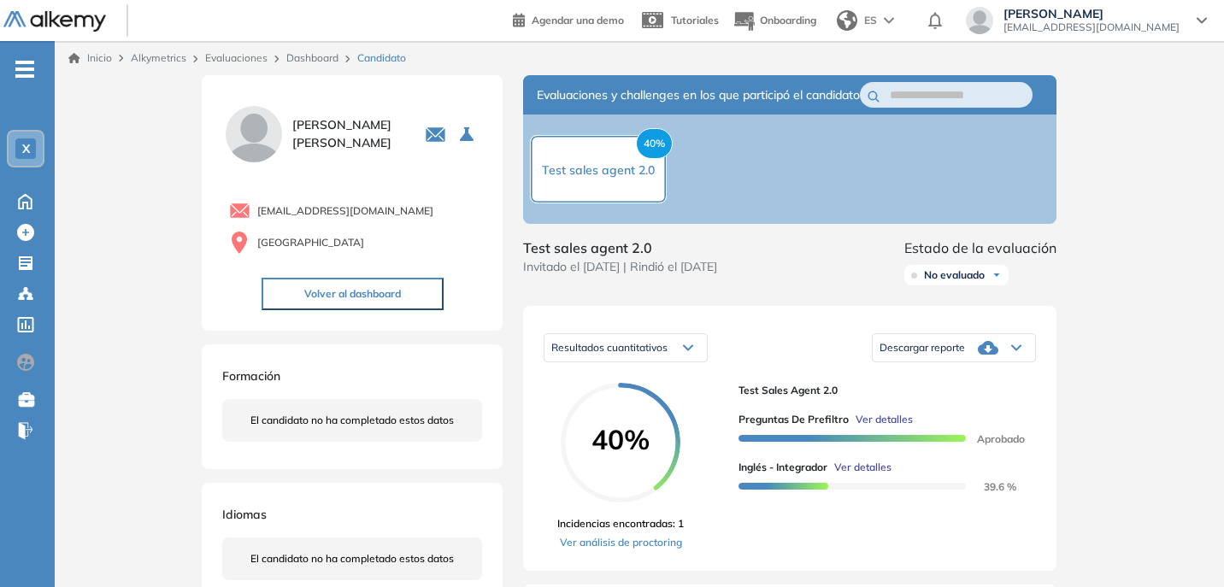
click at [978, 362] on div "Descargar reporte" at bounding box center [954, 348] width 162 height 34
click at [983, 382] on li "Descargar informe completo" at bounding box center [943, 373] width 127 height 17
click at [855, 475] on span "Ver detalles" at bounding box center [862, 467] width 57 height 15
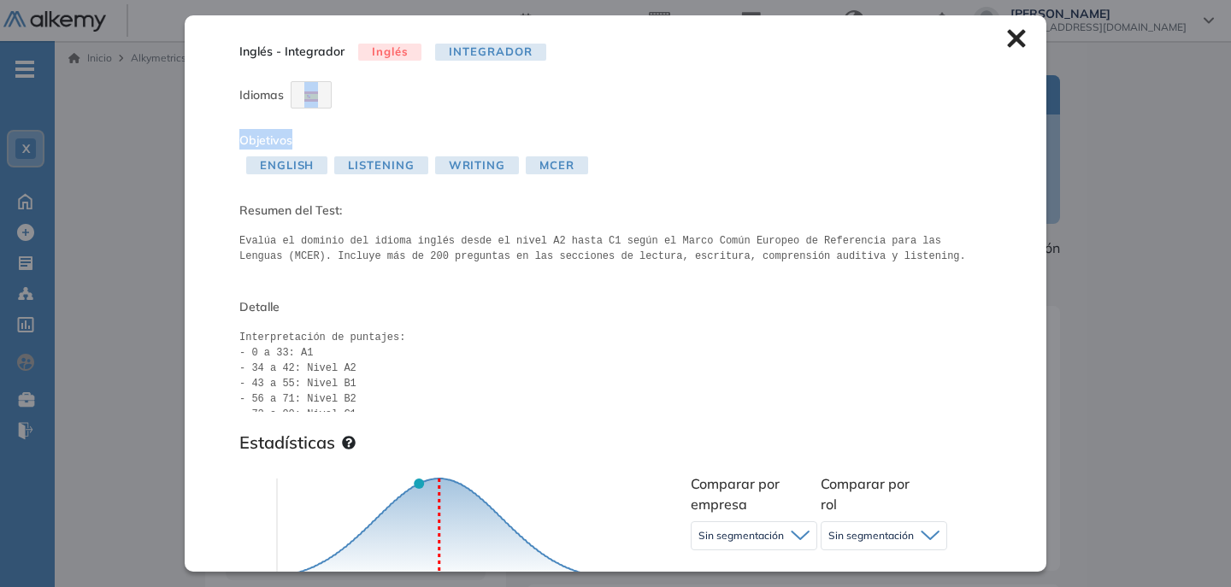
drag, startPoint x: 1031, startPoint y: 95, endPoint x: 1031, endPoint y: 133, distance: 38.5
click at [1031, 136] on div "Inglés - Integrador Inglés Integrador Idiomas Objetivos English Listening Writi…" at bounding box center [616, 293] width 862 height 556
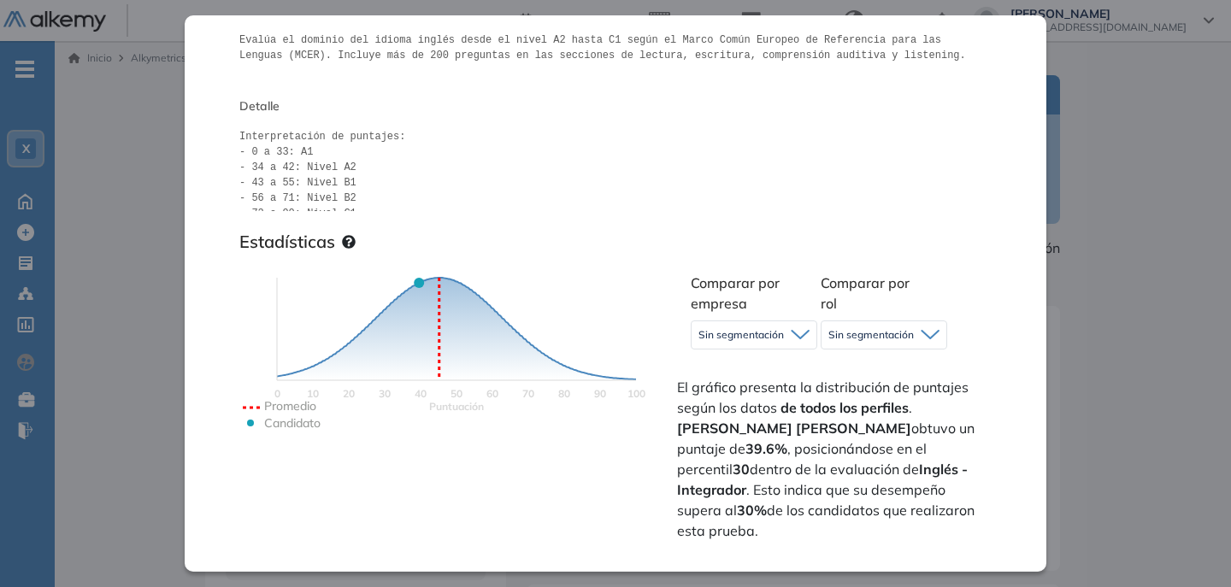
scroll to position [157, 0]
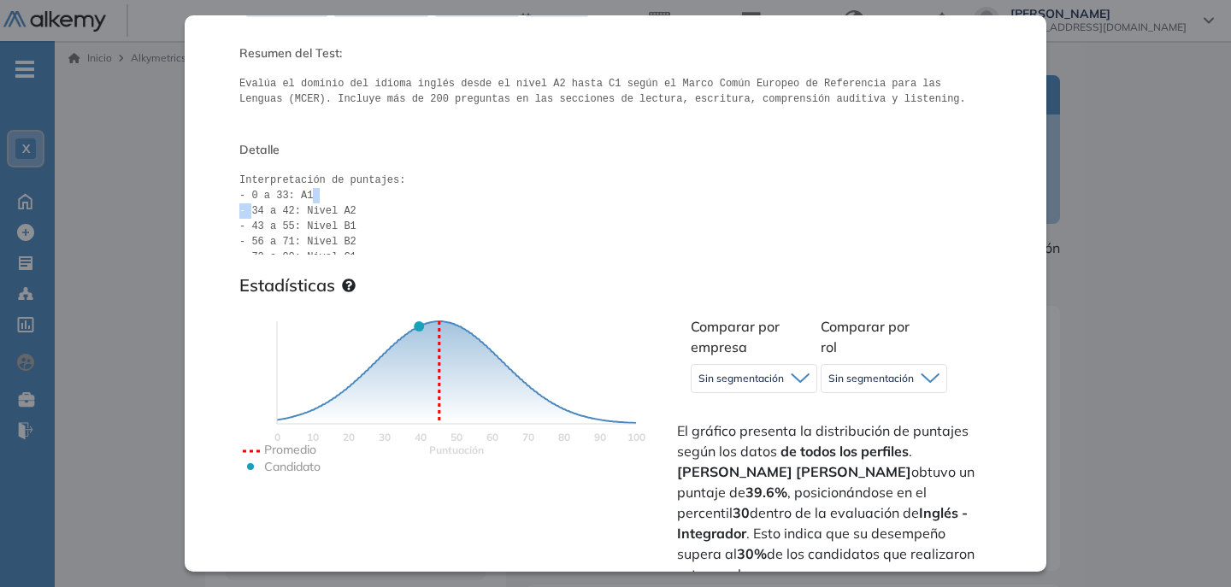
drag, startPoint x: 248, startPoint y: 211, endPoint x: 347, endPoint y: 205, distance: 99.3
click at [342, 201] on pre "Interpretación de puntajes: - 0 a 33: A1 - 34 a 42: Nivel A2 - 43 a 55: Nivel B…" at bounding box center [615, 214] width 752 height 82
drag, startPoint x: 356, startPoint y: 207, endPoint x: 357, endPoint y: 220, distance: 12.9
click at [357, 220] on pre "Interpretación de puntajes: - 0 a 33: A1 - 34 a 42: Nivel A2 - 43 a 55: Nivel B…" at bounding box center [615, 214] width 752 height 82
click at [678, 236] on pre "Interpretación de puntajes: - 0 a 33: A1 - 34 a 42: Nivel A2 - 43 a 55: Nivel B…" at bounding box center [615, 214] width 752 height 82
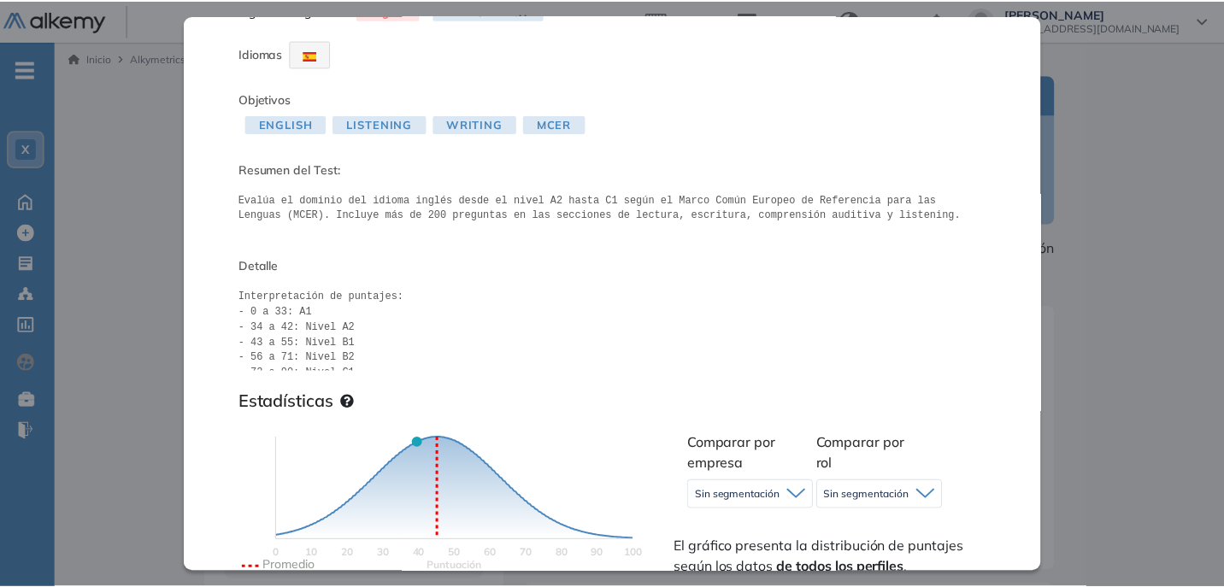
scroll to position [0, 0]
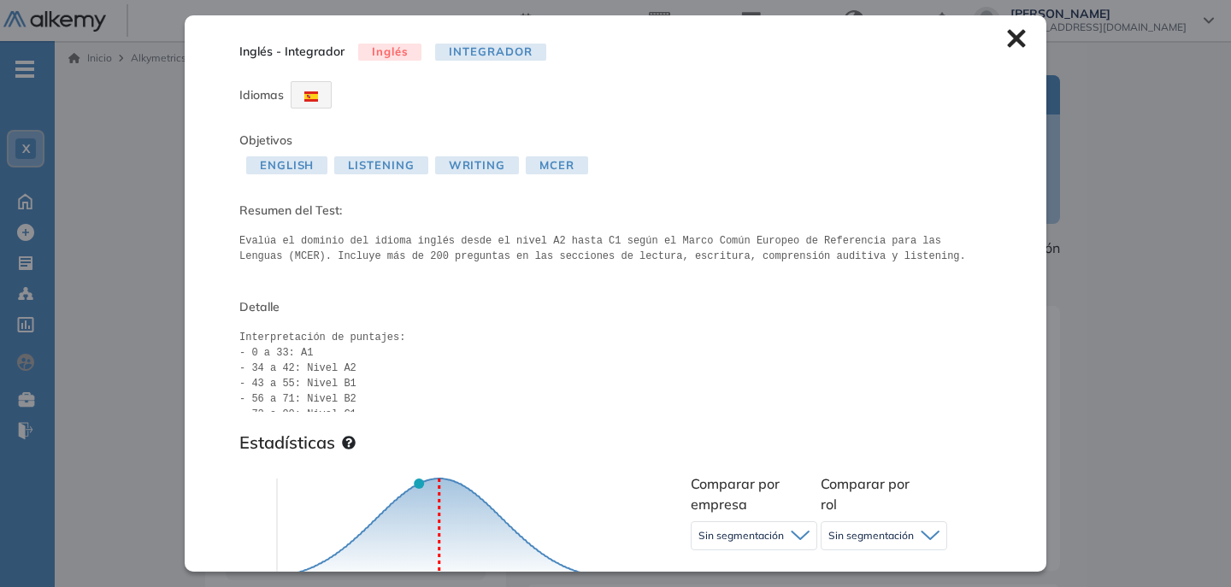
click at [1007, 37] on icon at bounding box center [1016, 38] width 19 height 19
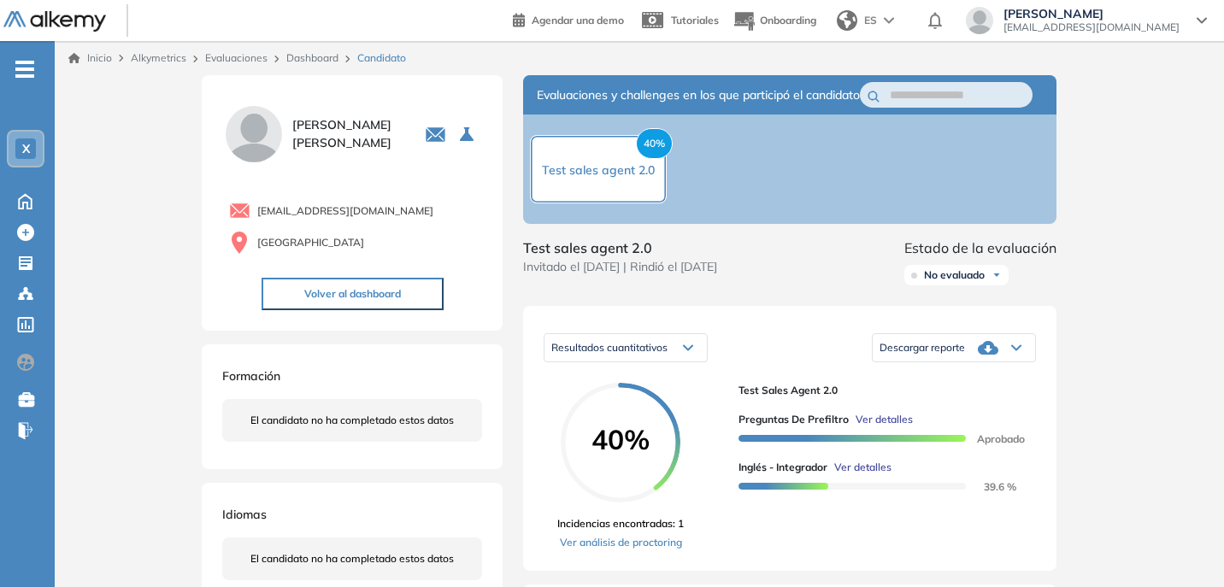
click at [311, 62] on link "Dashboard" at bounding box center [312, 57] width 52 height 13
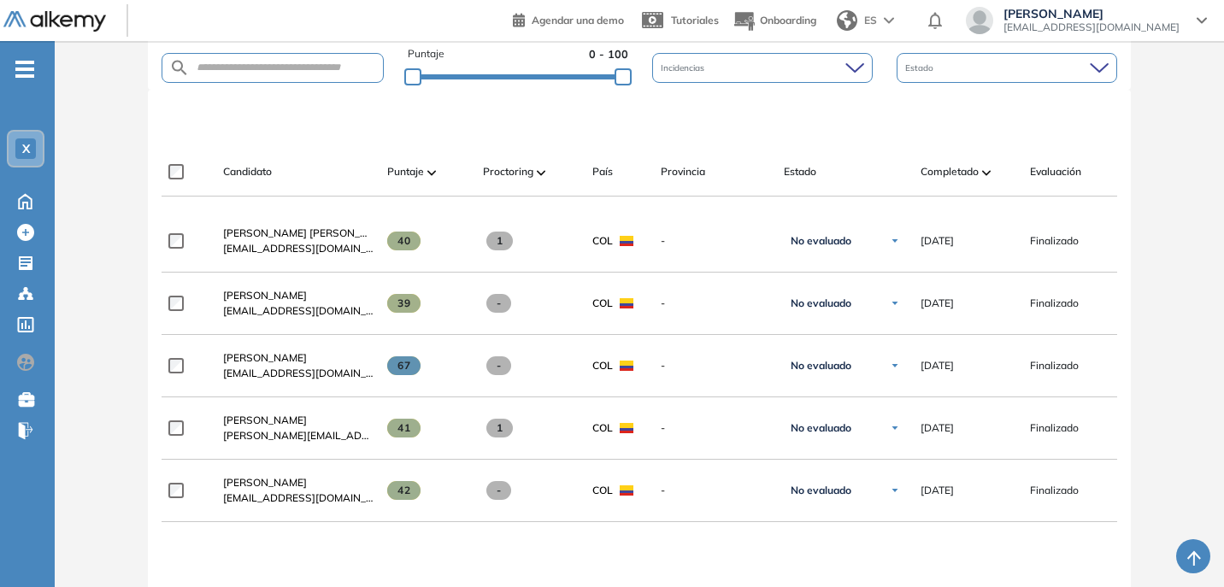
scroll to position [359, 0]
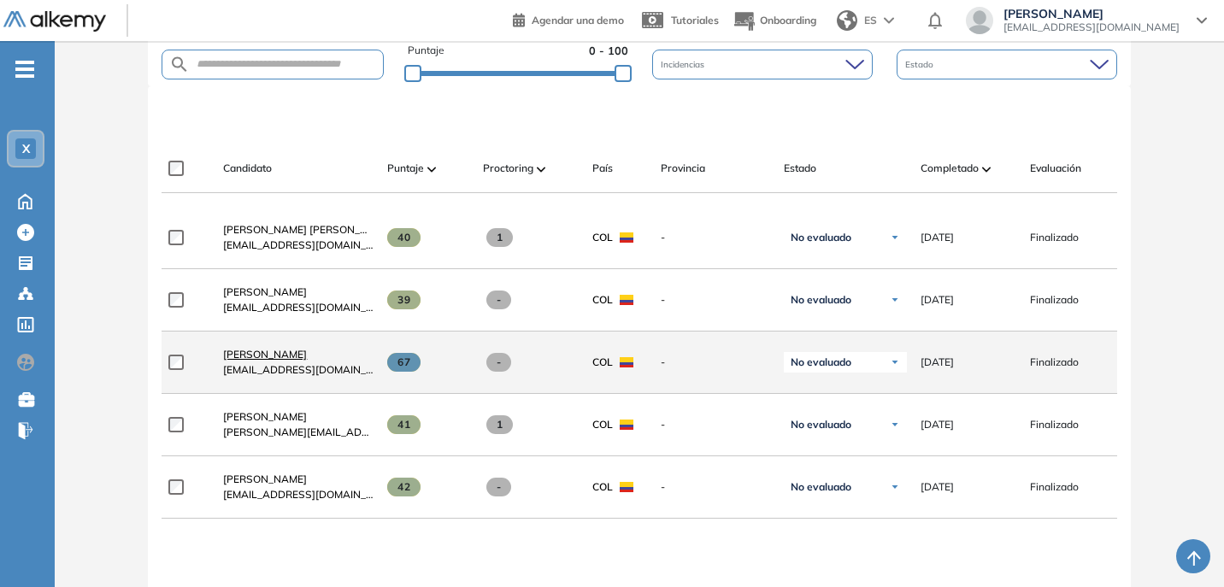
click at [255, 358] on span "Carlos Rueda" at bounding box center [265, 354] width 84 height 13
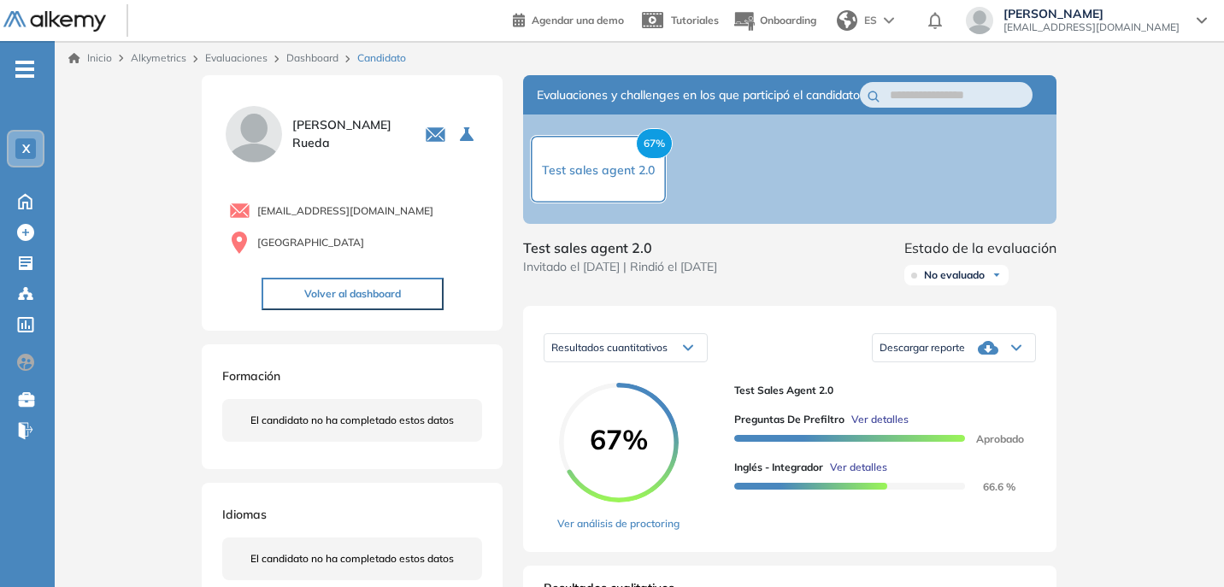
click at [1008, 365] on div "Descargar reporte" at bounding box center [954, 348] width 162 height 34
click at [938, 413] on li "Descargar informe resumido" at bounding box center [943, 404] width 127 height 17
click at [860, 475] on span "Ver detalles" at bounding box center [858, 467] width 57 height 15
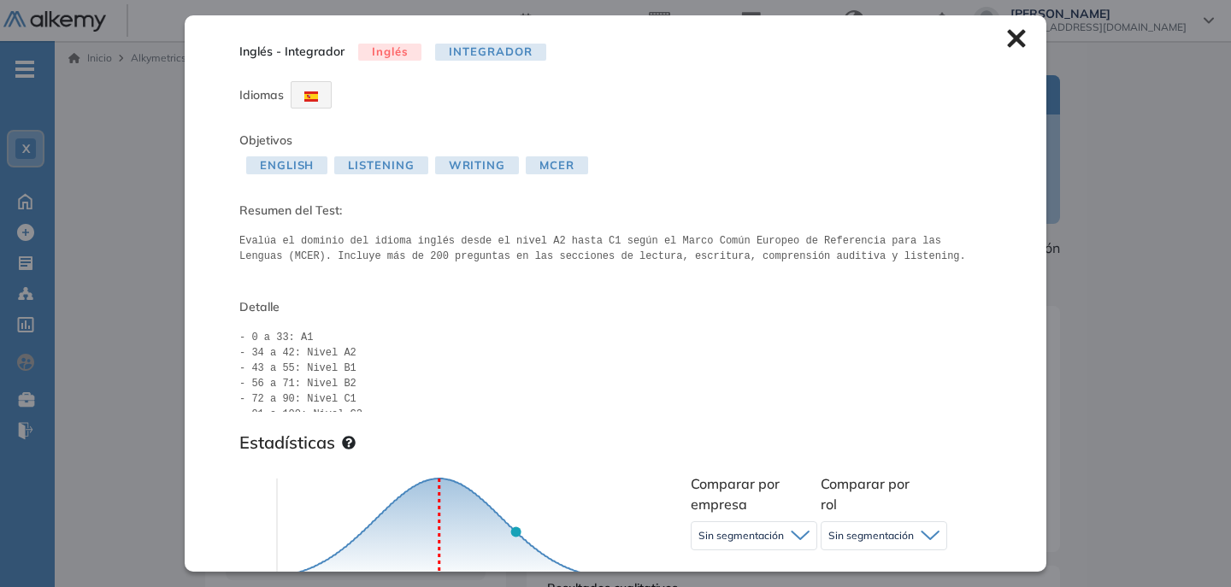
click at [1007, 34] on icon at bounding box center [1016, 38] width 19 height 19
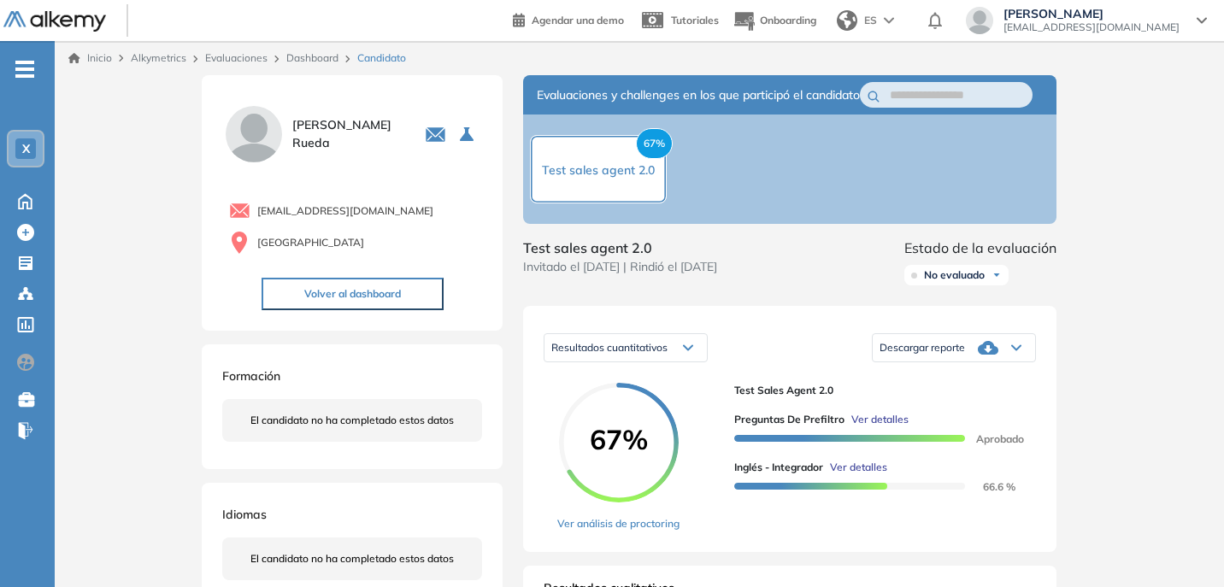
click at [312, 57] on link "Dashboard" at bounding box center [312, 57] width 52 height 13
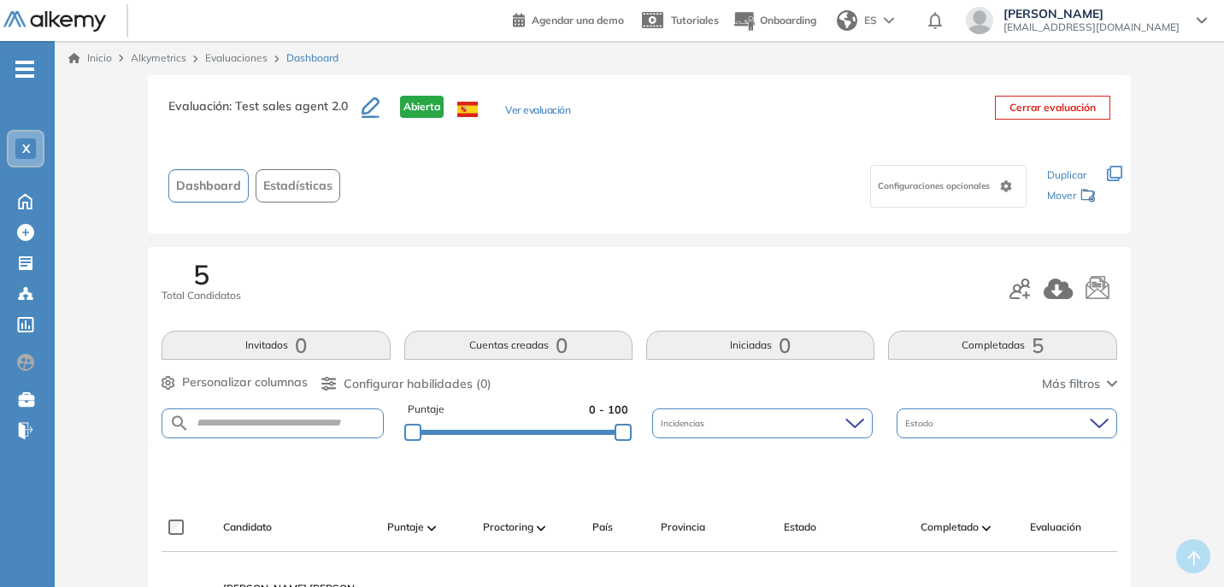
click at [317, 183] on span "Estadísticas" at bounding box center [297, 186] width 69 height 18
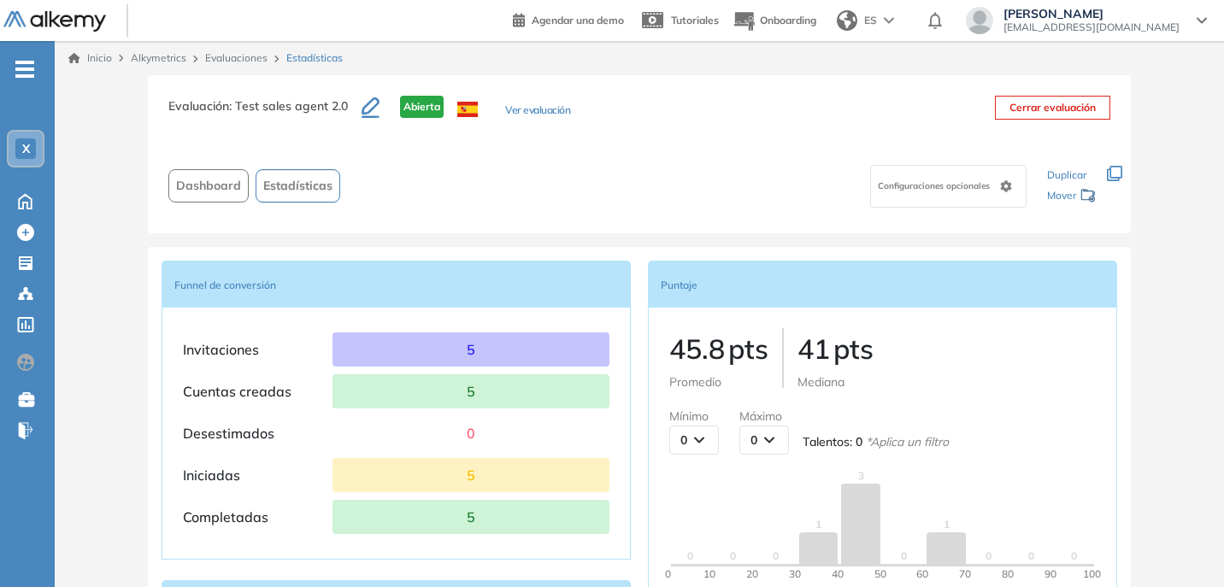
drag, startPoint x: 547, startPoint y: 109, endPoint x: 537, endPoint y: 109, distance: 10.3
click at [537, 109] on button "Ver evaluación" at bounding box center [537, 112] width 65 height 18
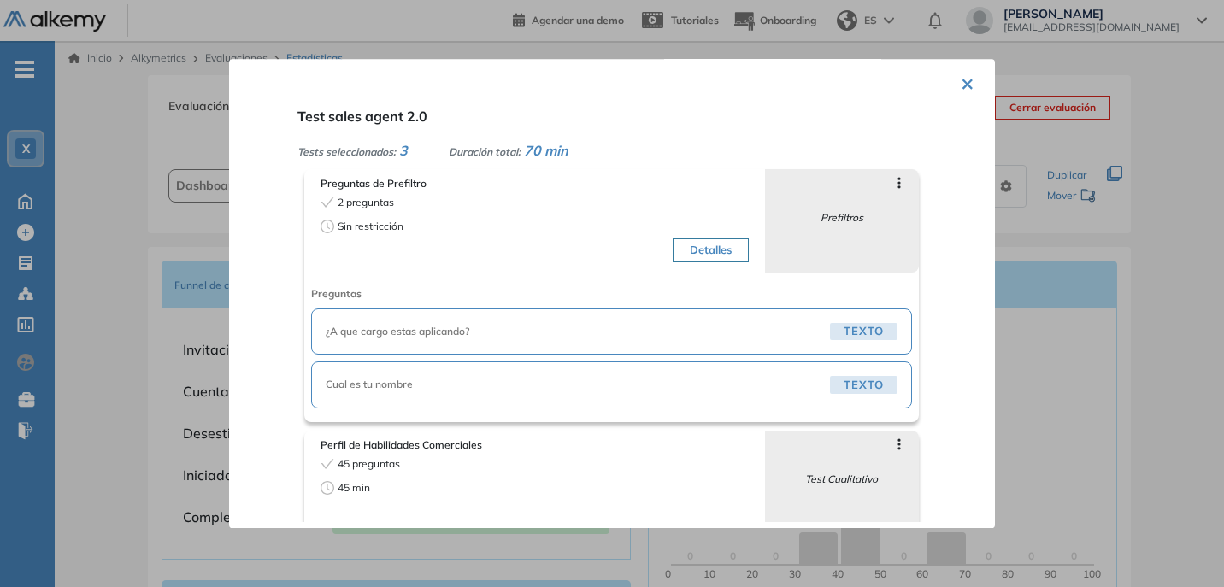
click at [966, 83] on button "×" at bounding box center [968, 82] width 14 height 33
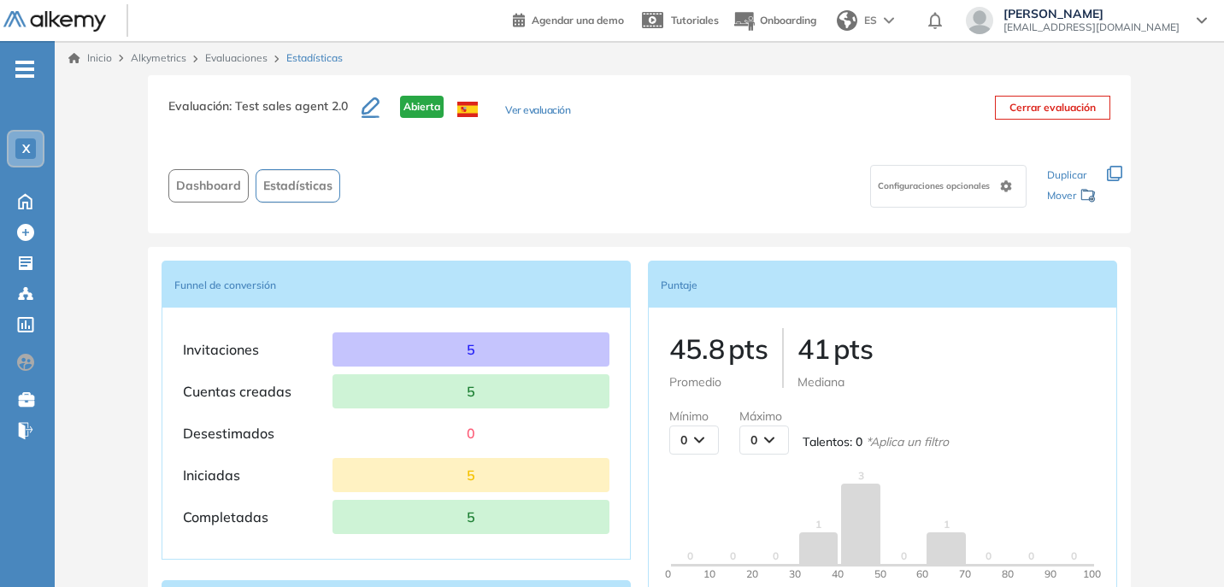
click at [696, 445] on div "0" at bounding box center [694, 440] width 48 height 27
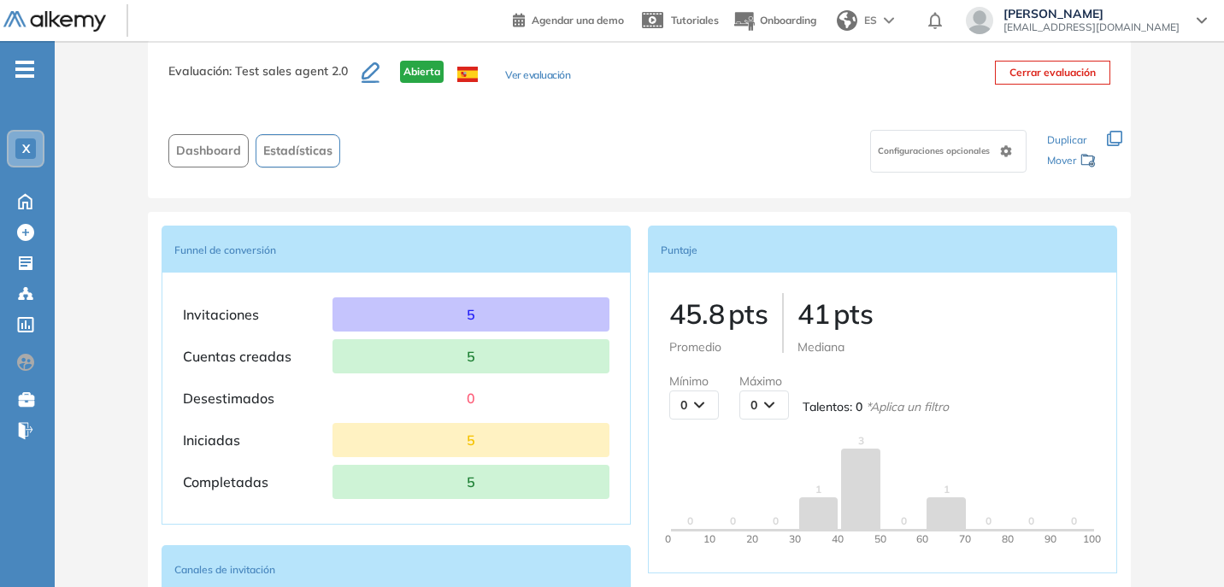
click at [980, 145] on span "Configuraciones opcionales" at bounding box center [935, 150] width 115 height 13
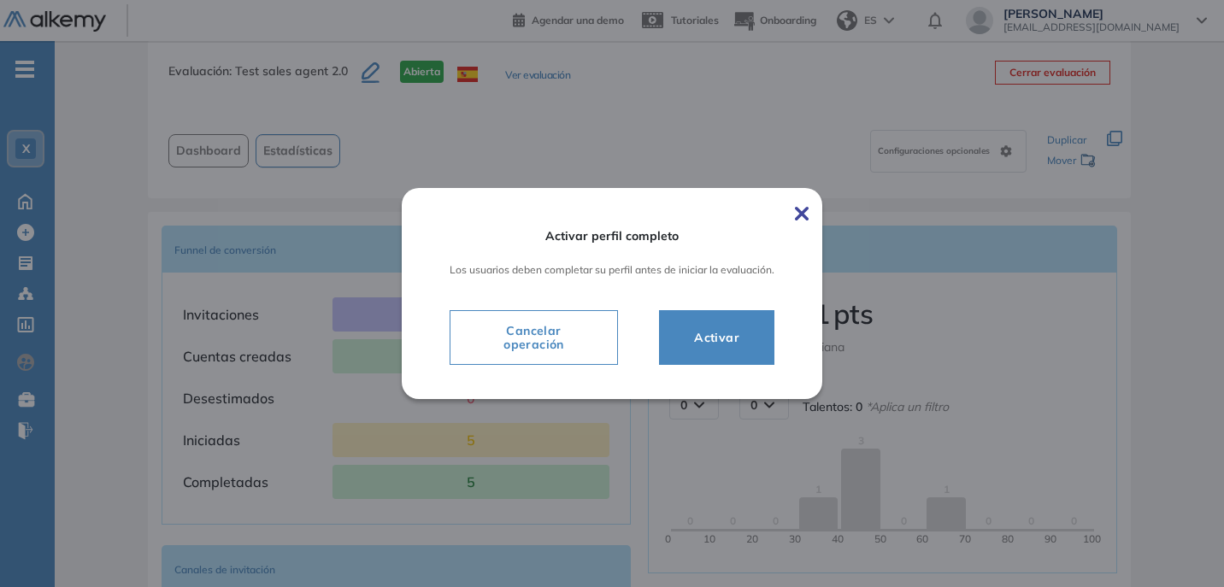
click at [798, 209] on img at bounding box center [802, 214] width 14 height 14
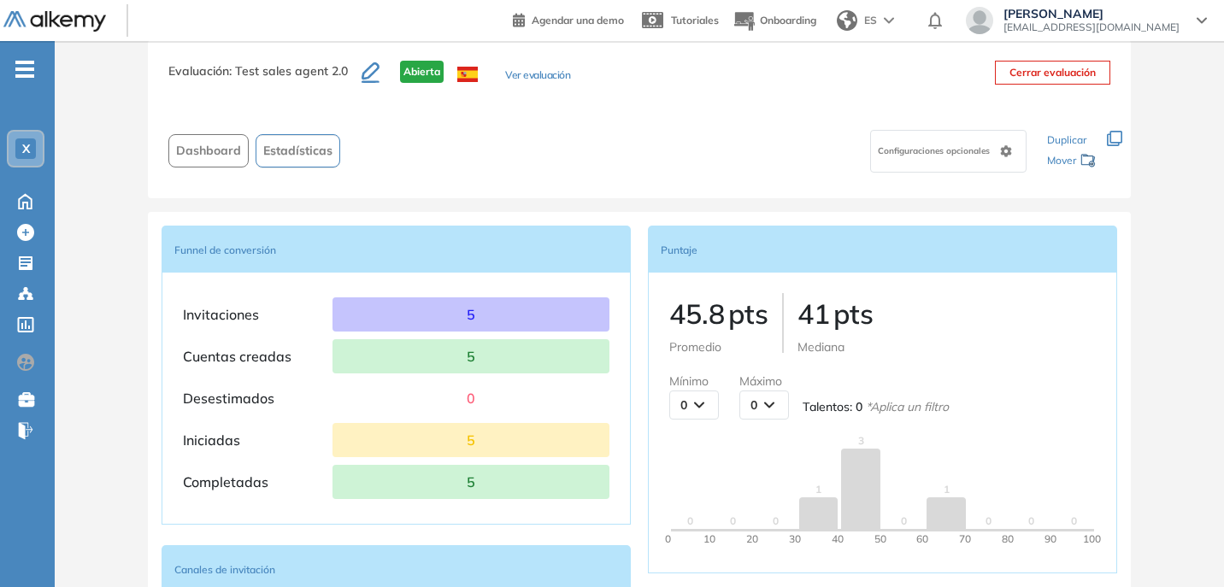
click at [994, 154] on div "Configuraciones opcionales" at bounding box center [948, 151] width 156 height 43
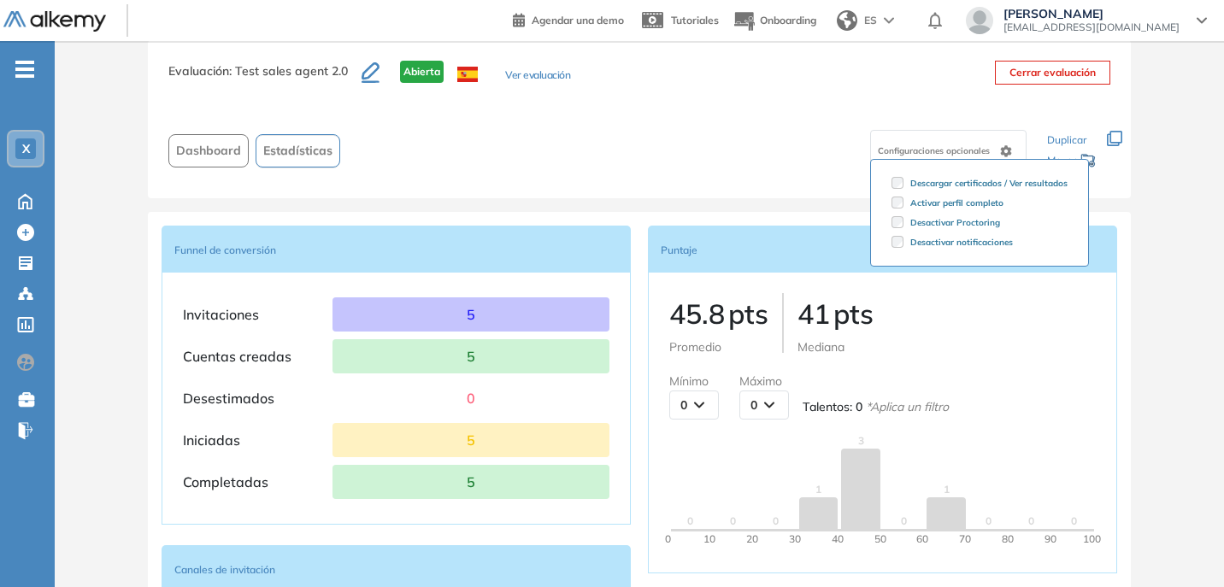
drag, startPoint x: 1207, startPoint y: 197, endPoint x: 1198, endPoint y: 201, distance: 10.3
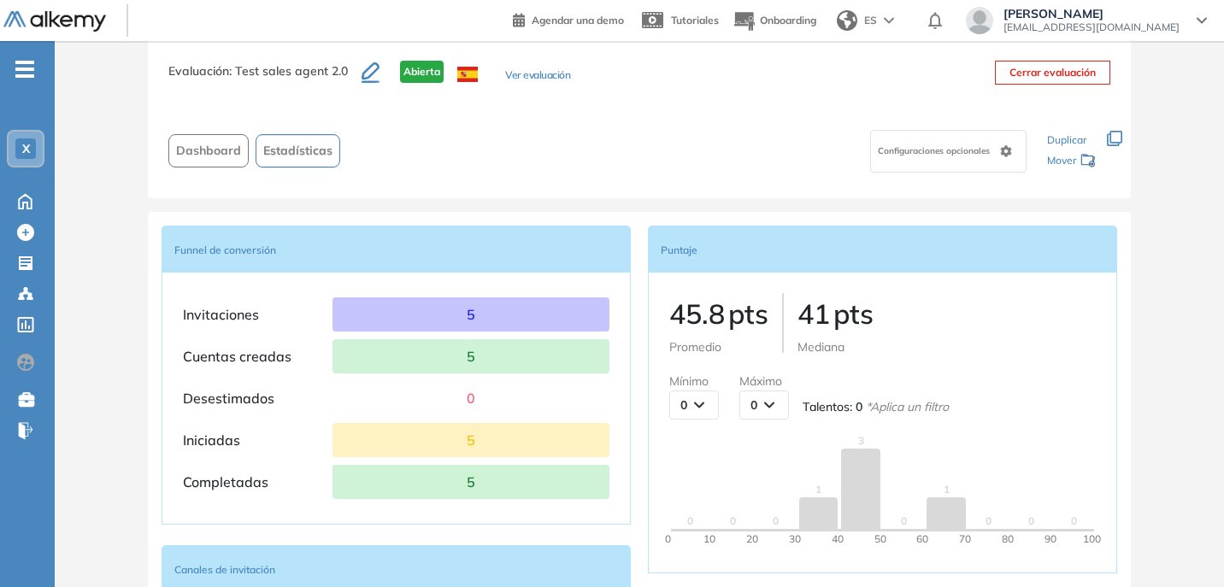
drag, startPoint x: 1222, startPoint y: 235, endPoint x: 1223, endPoint y: 252, distance: 17.1
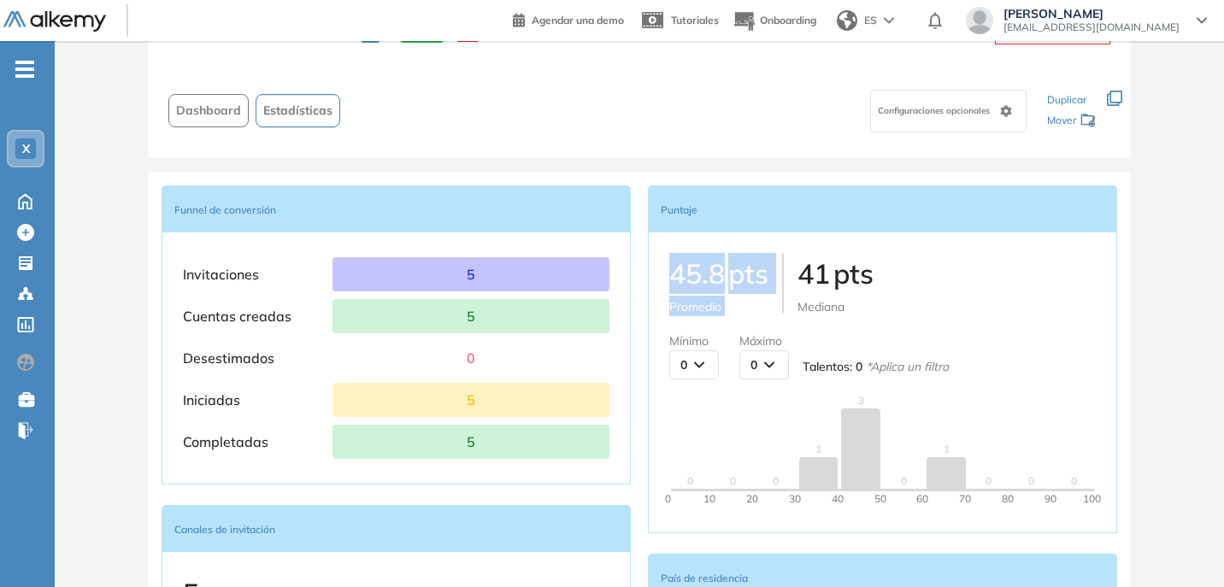
drag, startPoint x: 674, startPoint y: 280, endPoint x: 794, endPoint y: 280, distance: 119.7
click at [794, 280] on div "45.8 pts Promedio 41 pts Mediana" at bounding box center [882, 284] width 427 height 63
click at [865, 292] on p "41 pts" at bounding box center [836, 273] width 76 height 41
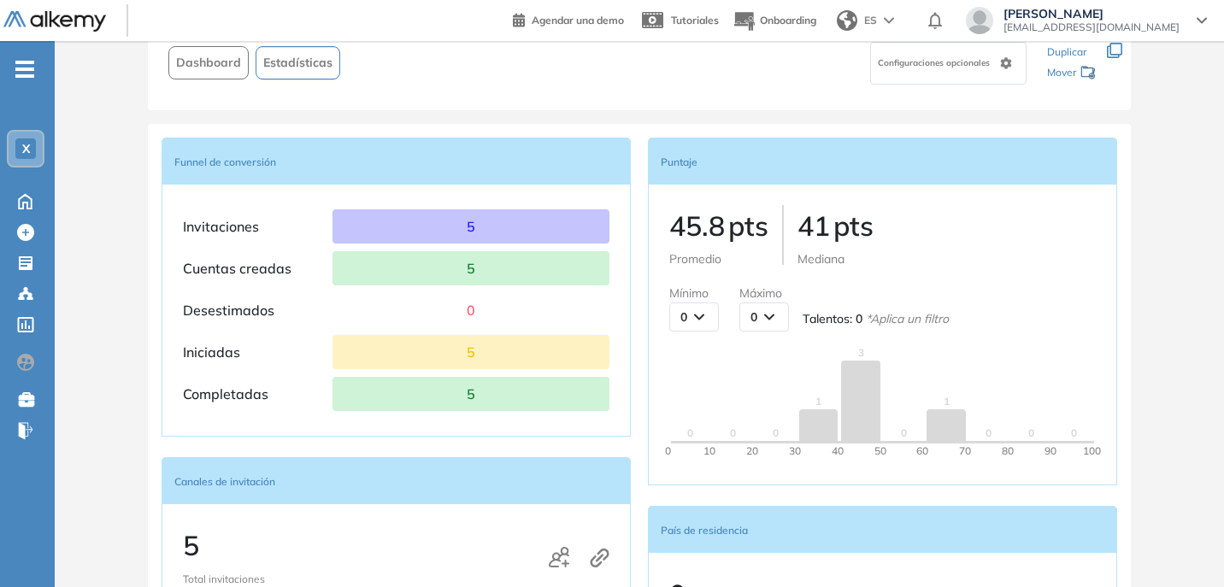
scroll to position [102, 0]
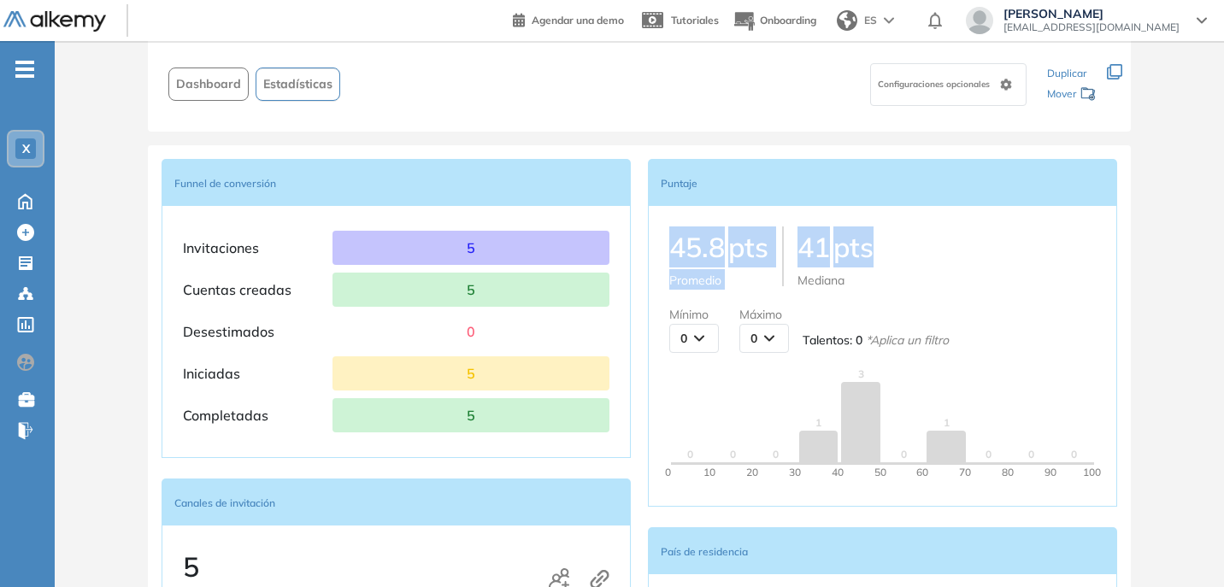
drag, startPoint x: 663, startPoint y: 243, endPoint x: 894, endPoint y: 250, distance: 230.9
click at [894, 250] on div "45.8 pts Promedio 41 pts Mediana Mínimo 0 0 10 20 30 40 50 60 70 80 90 100 Máxi…" at bounding box center [882, 356] width 469 height 302
click at [893, 252] on div "45.8 pts Promedio 41 pts Mediana" at bounding box center [882, 258] width 427 height 63
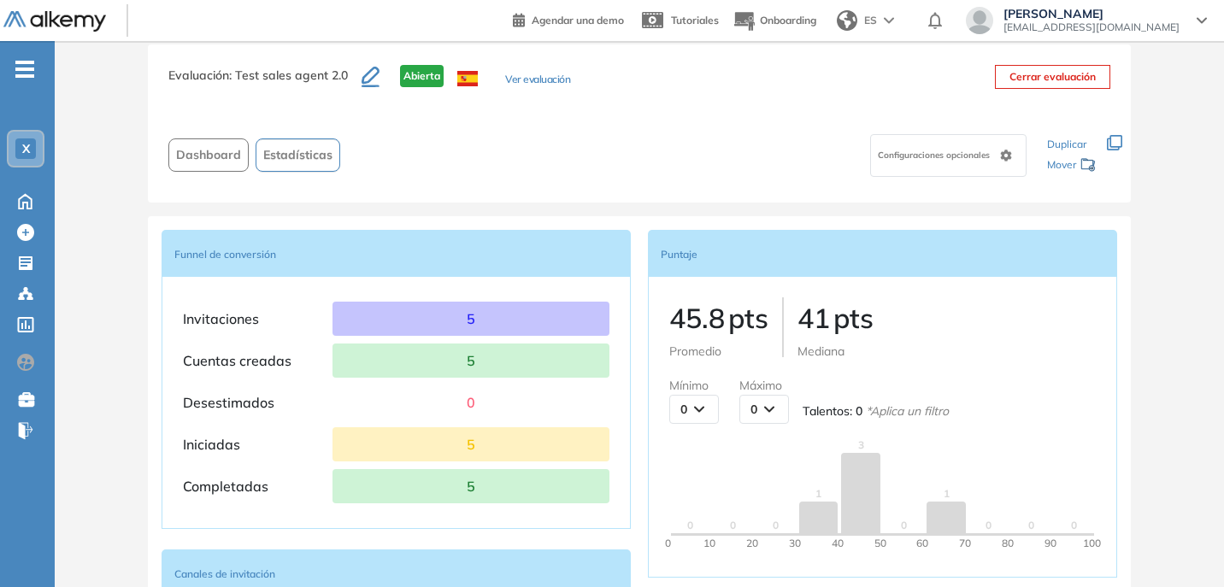
scroll to position [0, 0]
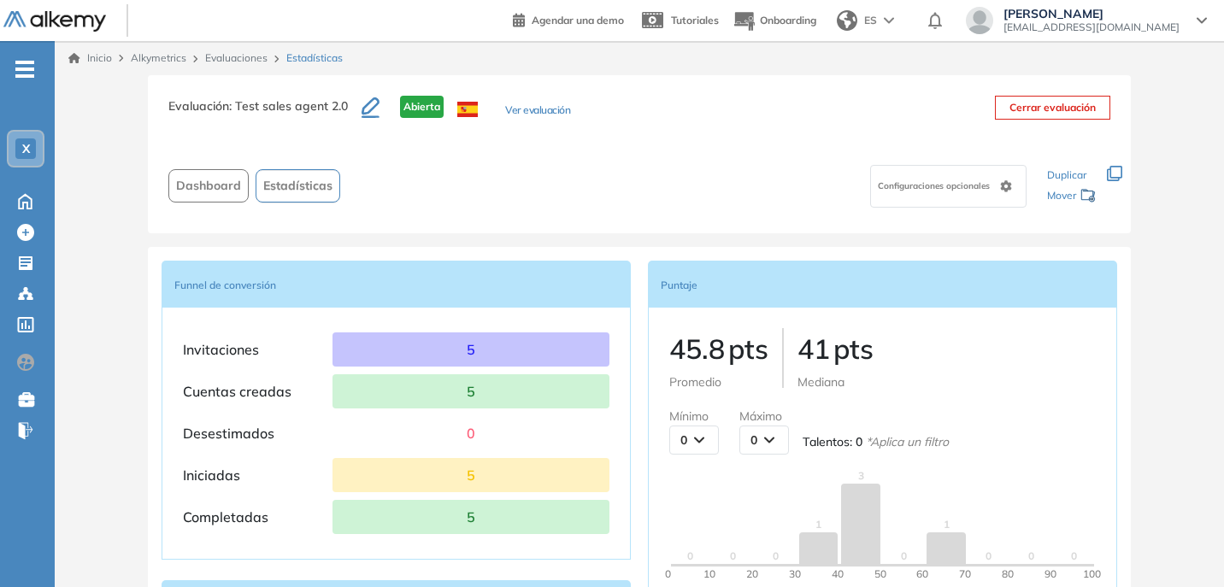
click at [186, 195] on button "Dashboard" at bounding box center [208, 185] width 80 height 33
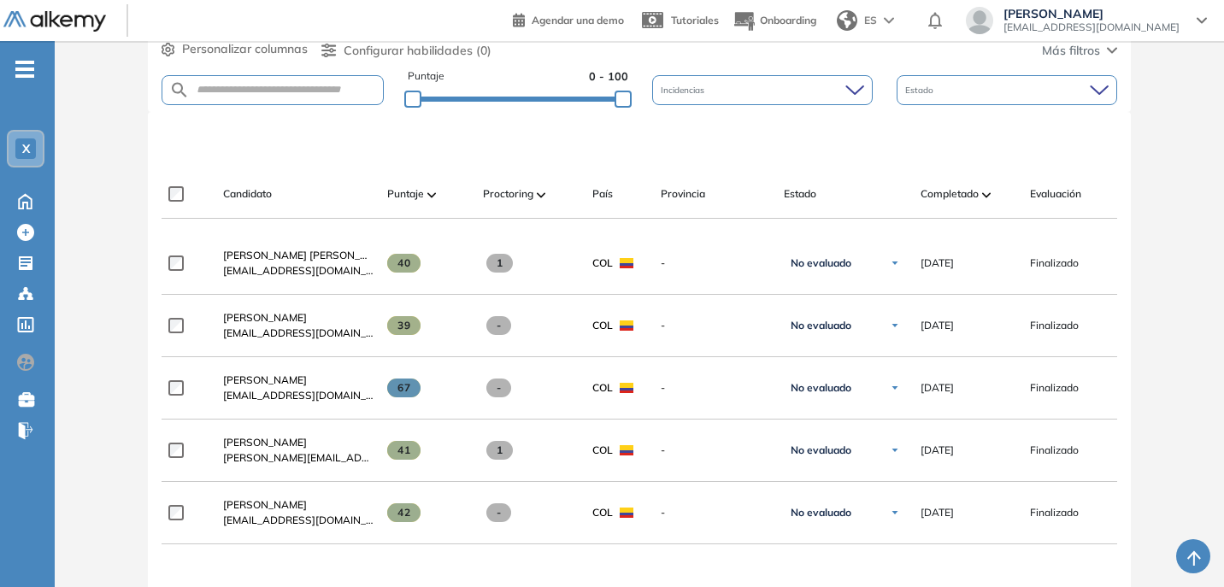
scroll to position [338, 0]
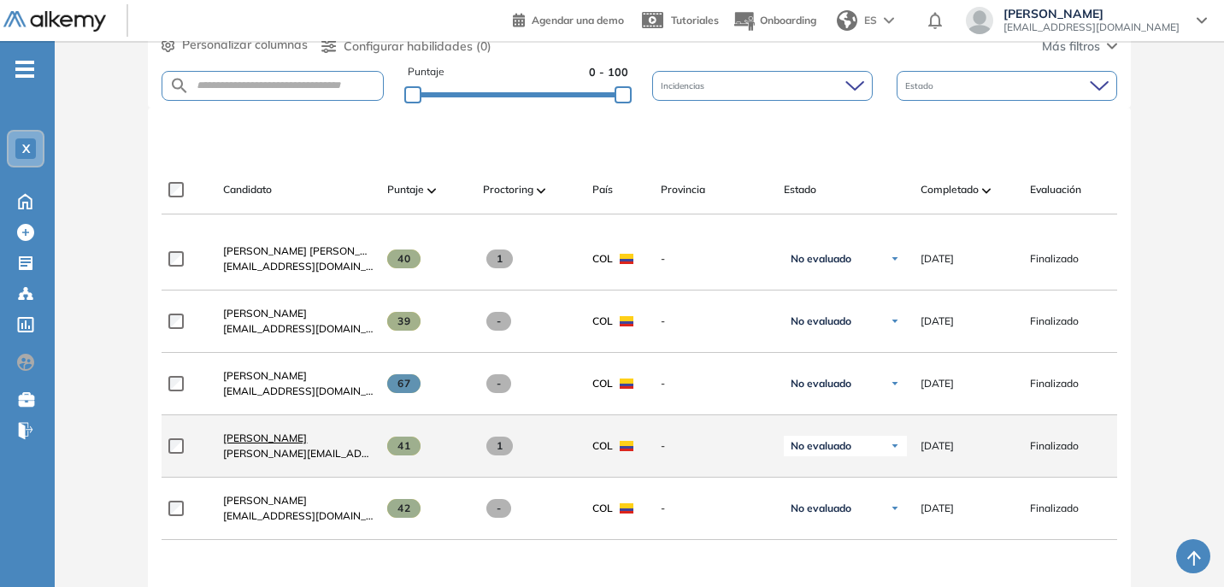
click at [255, 437] on span "Gloria Tarazona" at bounding box center [265, 438] width 84 height 13
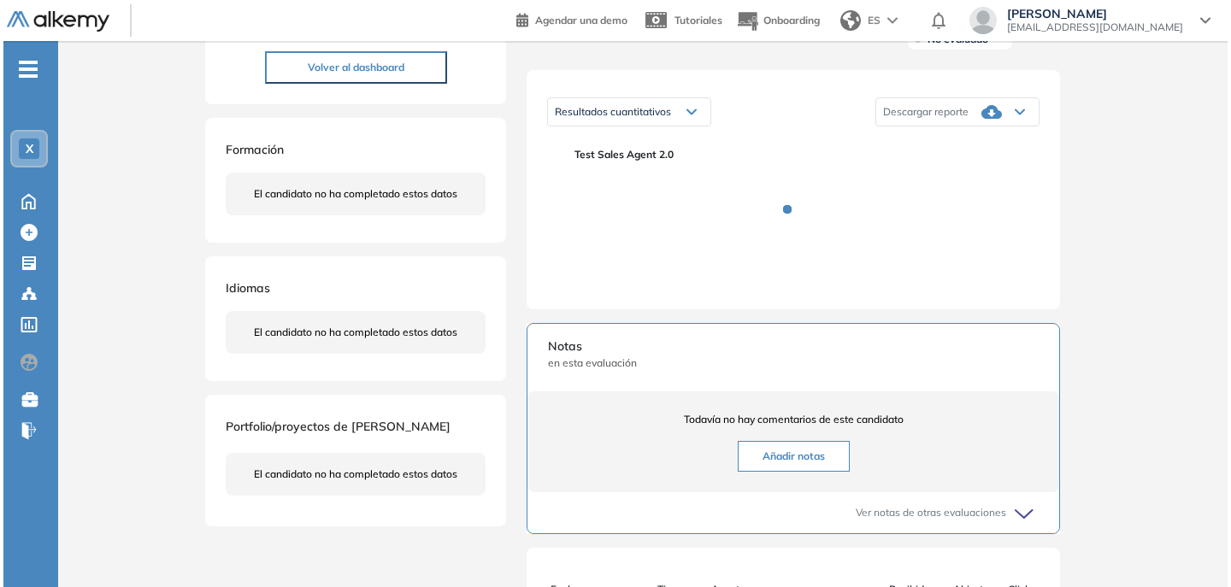
scroll to position [244, 0]
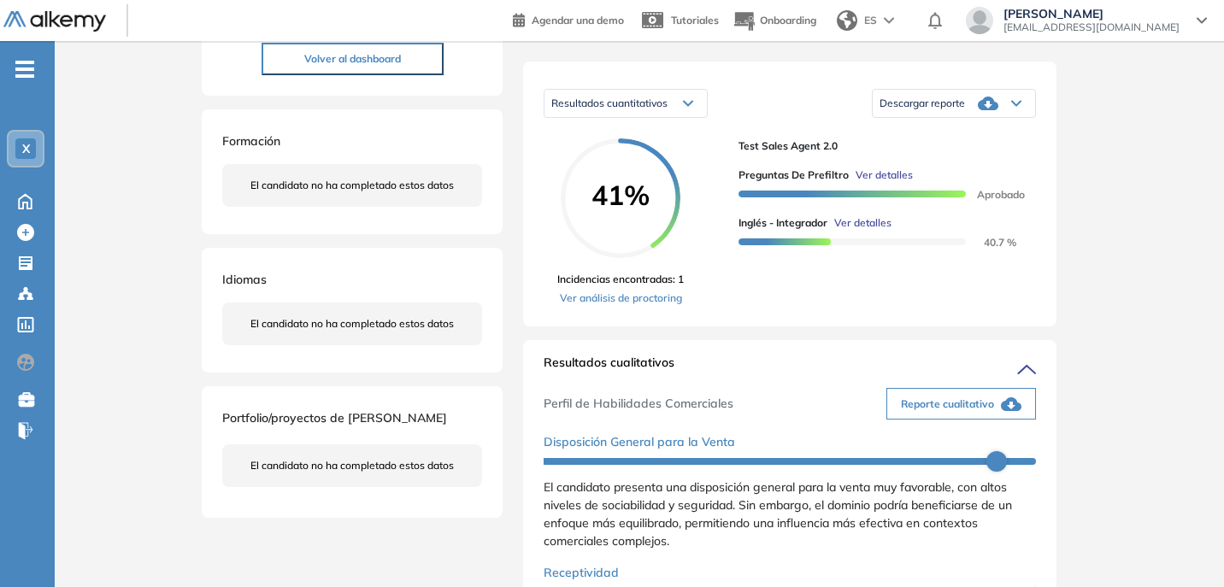
click at [860, 231] on span "Ver detalles" at bounding box center [862, 222] width 57 height 15
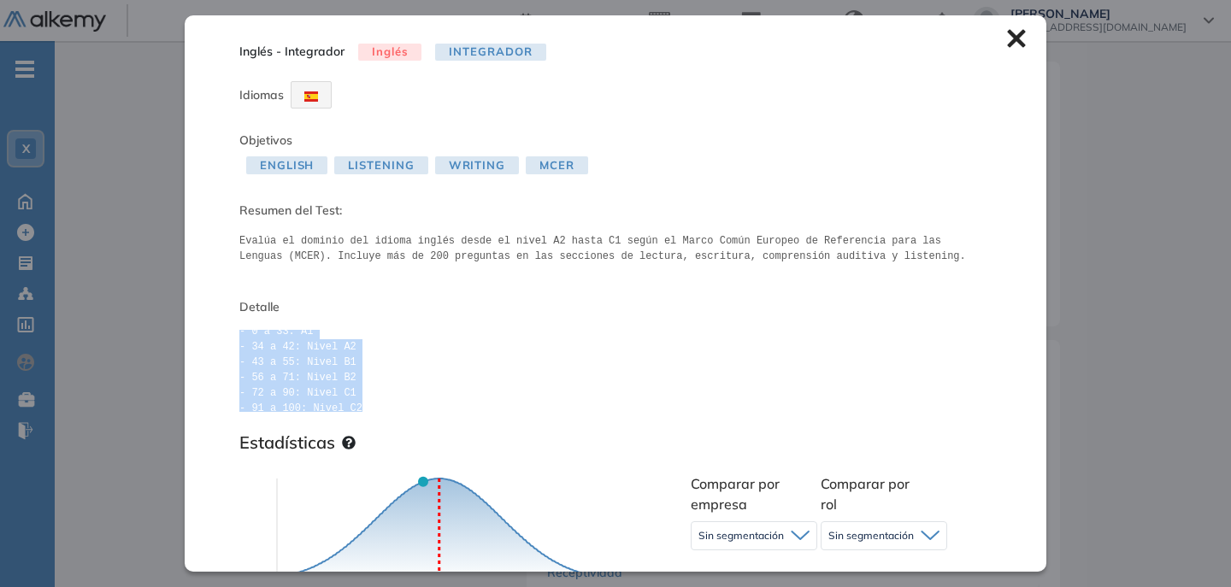
scroll to position [26, 0]
drag, startPoint x: 240, startPoint y: 339, endPoint x: 358, endPoint y: 400, distance: 132.7
click at [358, 400] on pre "Interpretación de puntajes: - 0 a 33: A1 - 34 a 42: Nivel A2 - 43 a 55: Nivel B…" at bounding box center [615, 371] width 752 height 82
click at [390, 397] on pre "Interpretación de puntajes: - 0 a 33: A1 - 34 a 42: Nivel A2 - 43 a 55: Nivel B…" at bounding box center [615, 371] width 752 height 82
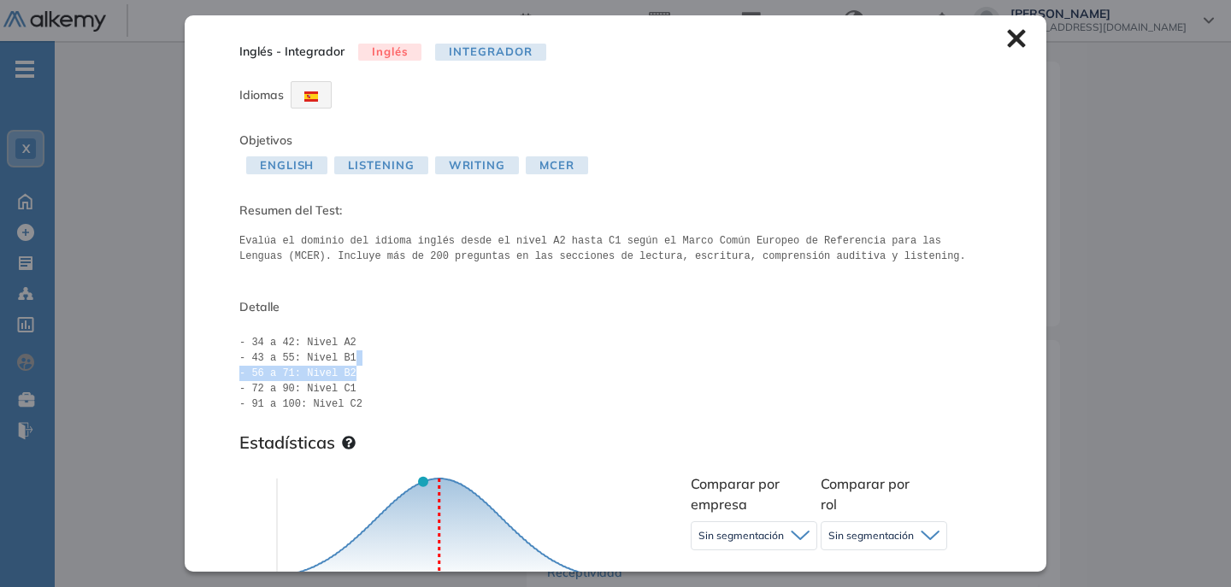
drag, startPoint x: 979, startPoint y: 365, endPoint x: 979, endPoint y: 380, distance: 14.5
click at [979, 380] on pre "Interpretación de puntajes: - 0 a 33: A1 - 34 a 42: Nivel A2 - 43 a 55: Nivel B…" at bounding box center [615, 371] width 752 height 82
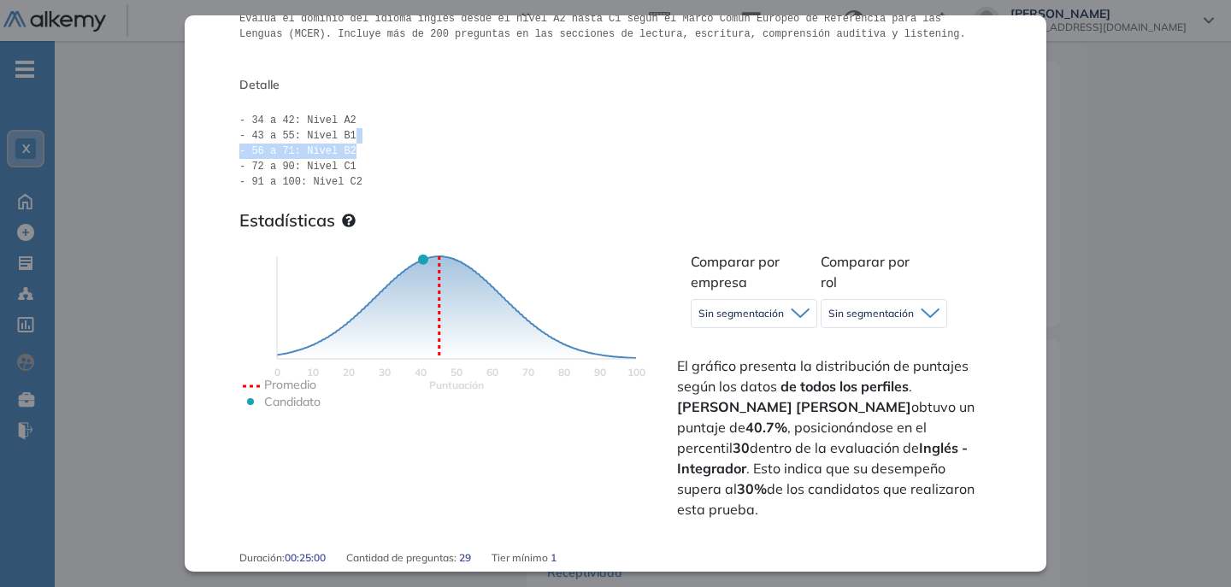
scroll to position [252, 0]
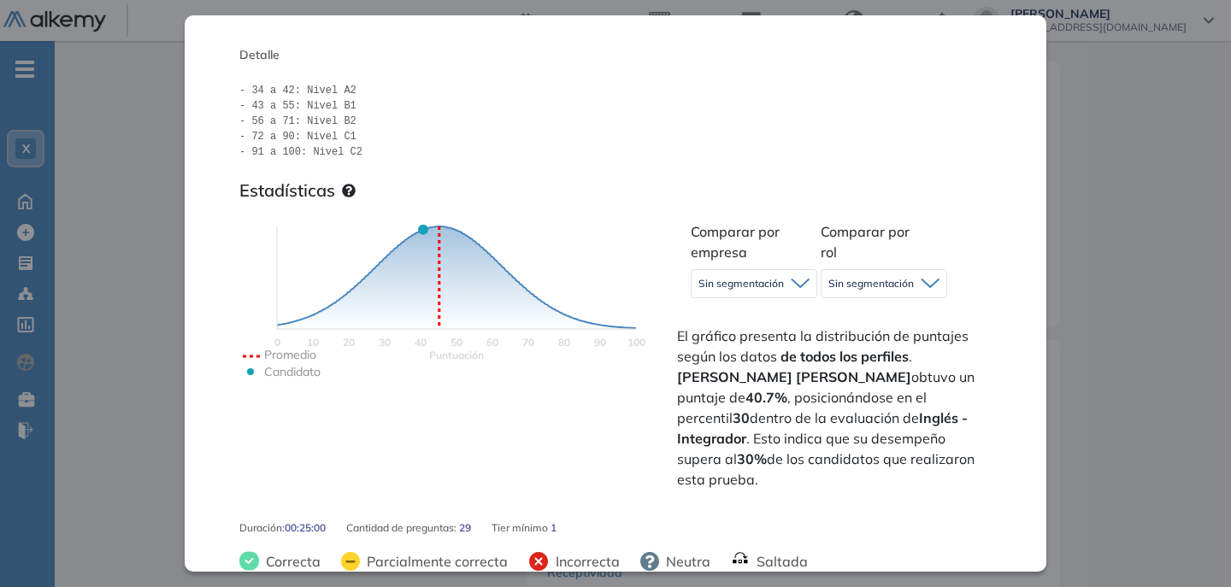
click at [773, 236] on span "Comparar por empresa" at bounding box center [735, 242] width 89 height 38
click at [792, 282] on icon at bounding box center [800, 284] width 17 height 8
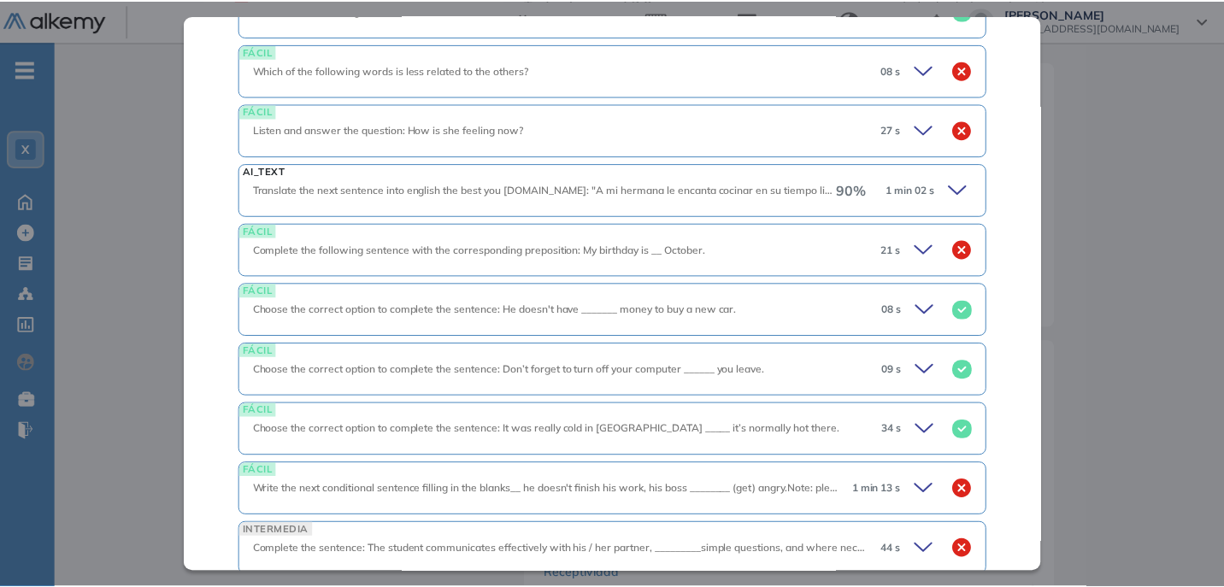
scroll to position [0, 0]
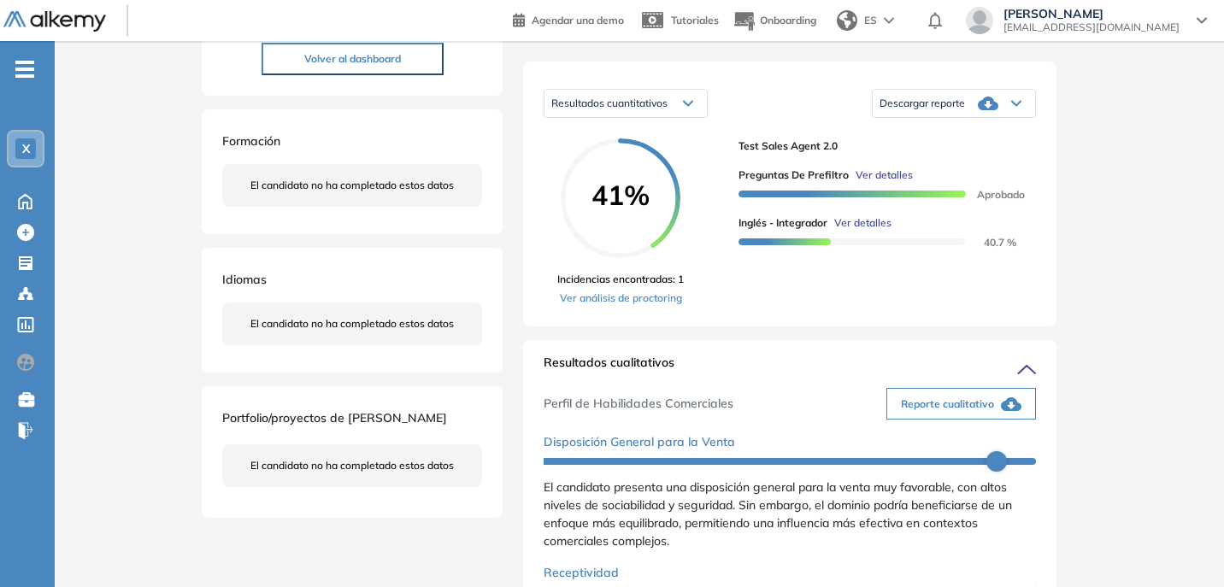
click at [1041, 109] on div "Inglés - Integrador Inglés Integrador Idiomas Objetivos English Listening Writi…" at bounding box center [639, 561] width 889 height 1460
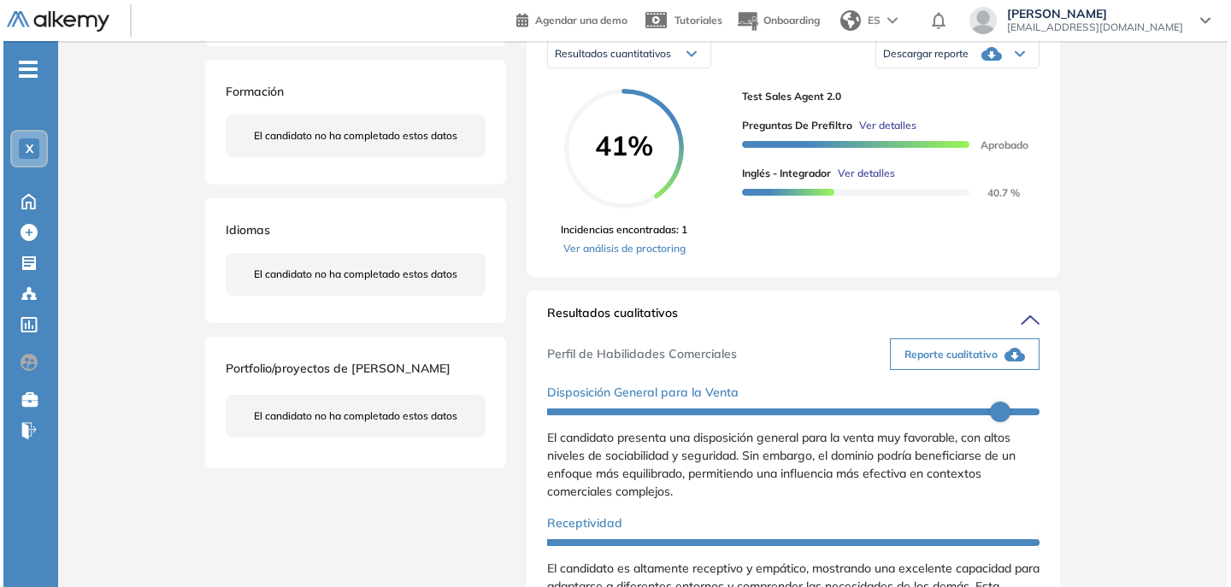
scroll to position [339, 0]
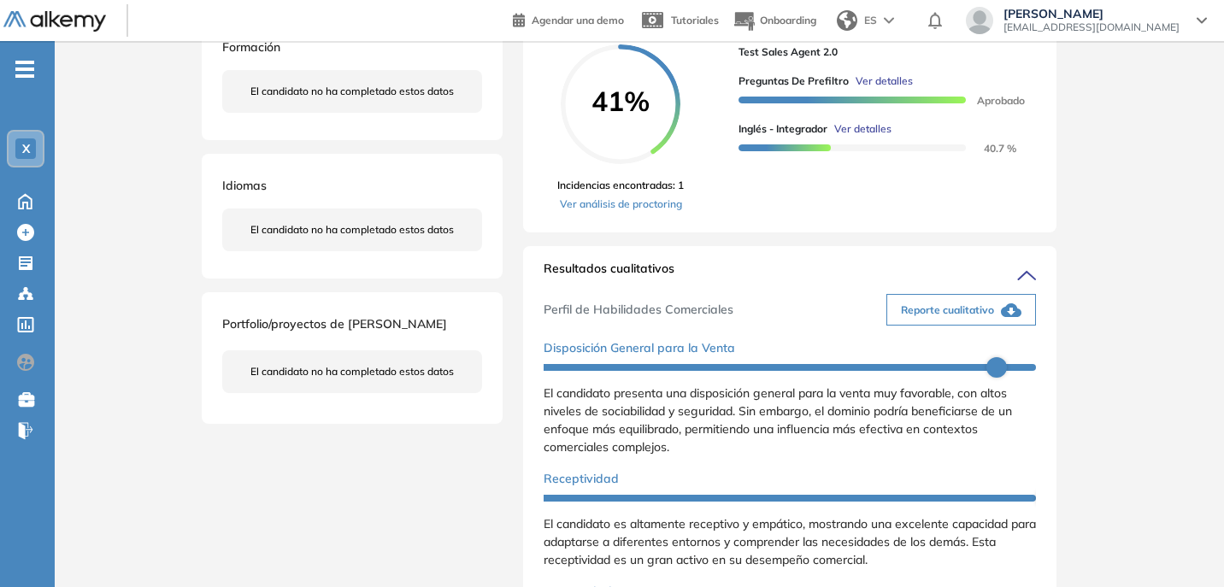
click at [871, 137] on span "Ver detalles" at bounding box center [862, 128] width 57 height 15
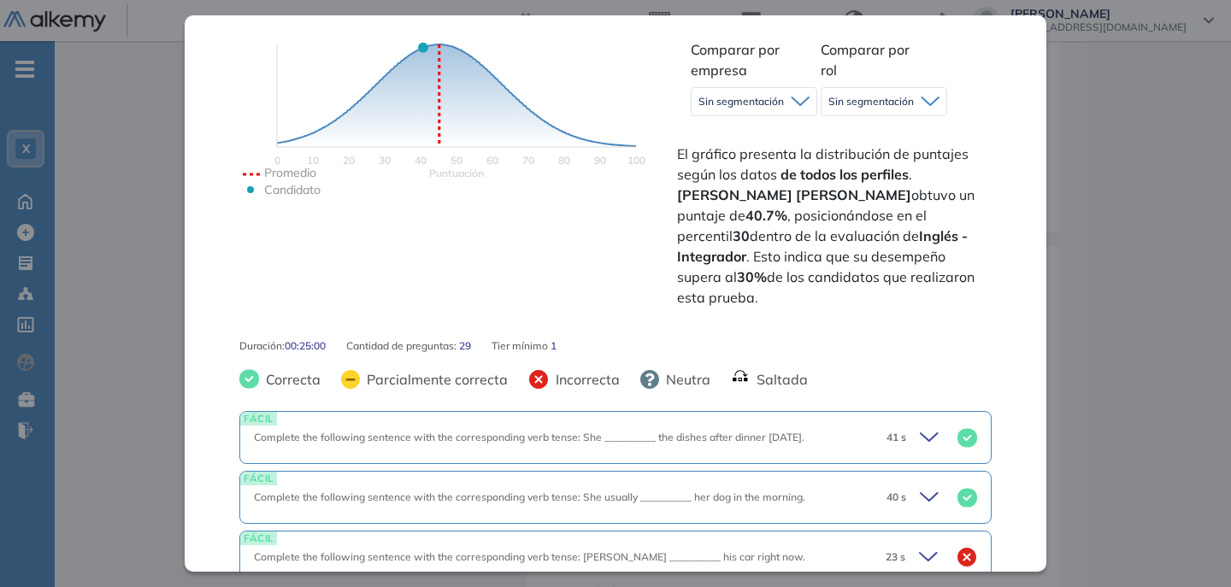
scroll to position [326, 0]
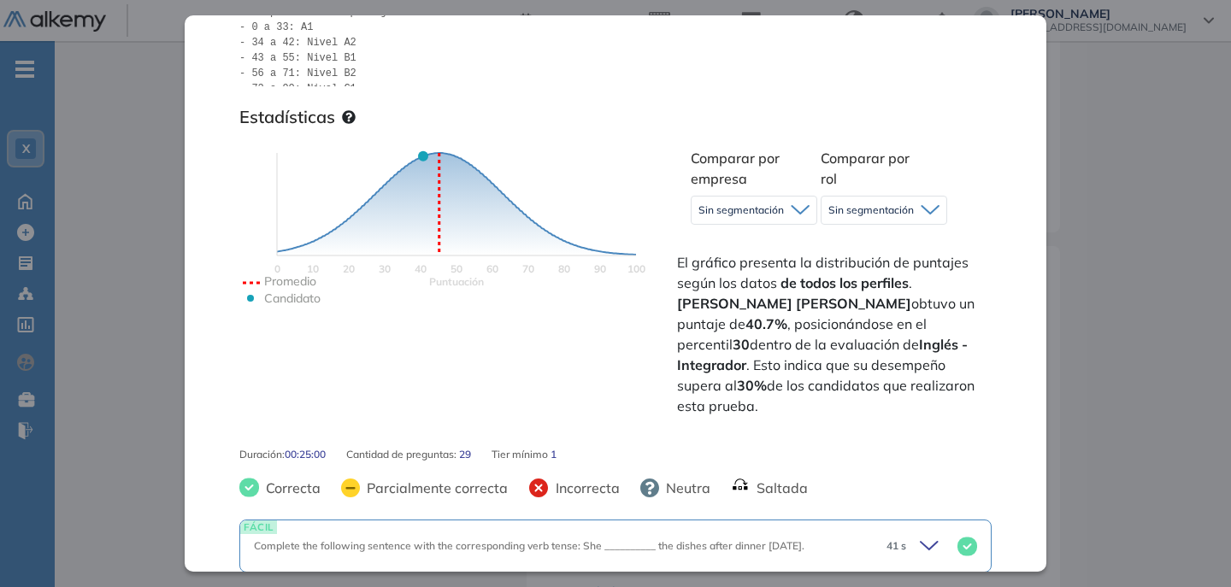
click at [780, 204] on span "Sin segmentación" at bounding box center [740, 210] width 85 height 14
click at [757, 244] on li "Sin segmentación" at bounding box center [738, 246] width 79 height 17
click at [834, 209] on span "Sin segmentación" at bounding box center [870, 210] width 85 height 14
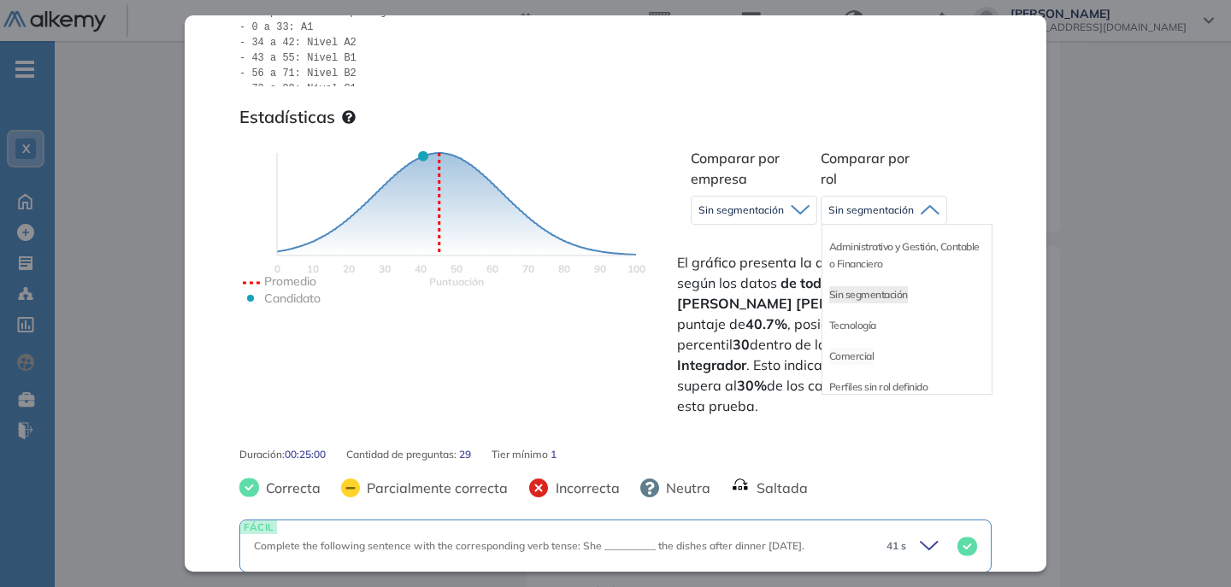
click at [851, 350] on li "Comercial" at bounding box center [851, 356] width 45 height 17
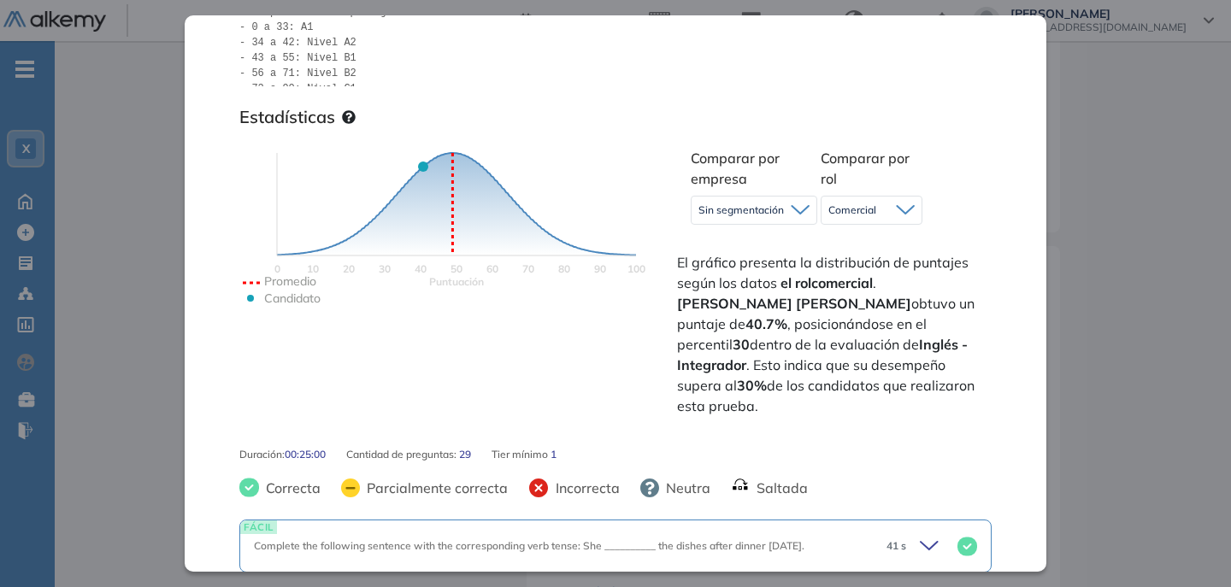
click at [863, 220] on div "Comercial" at bounding box center [871, 210] width 101 height 27
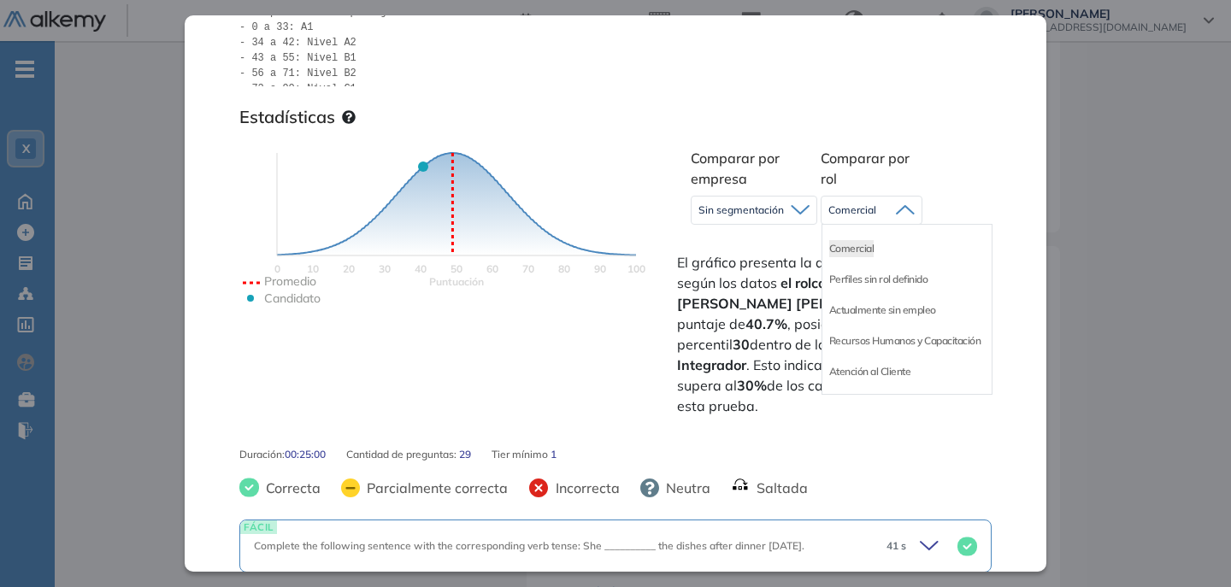
scroll to position [124, 0]
click at [868, 369] on li "Atención al Cliente" at bounding box center [870, 371] width 82 height 17
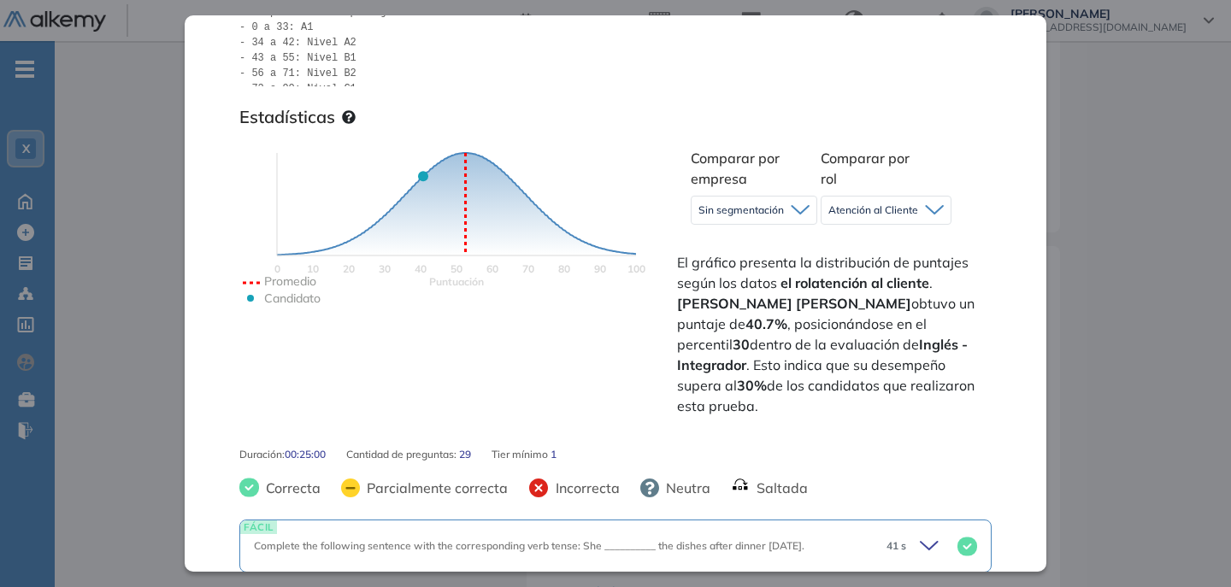
click at [889, 215] on span "Atención al Cliente" at bounding box center [873, 210] width 90 height 14
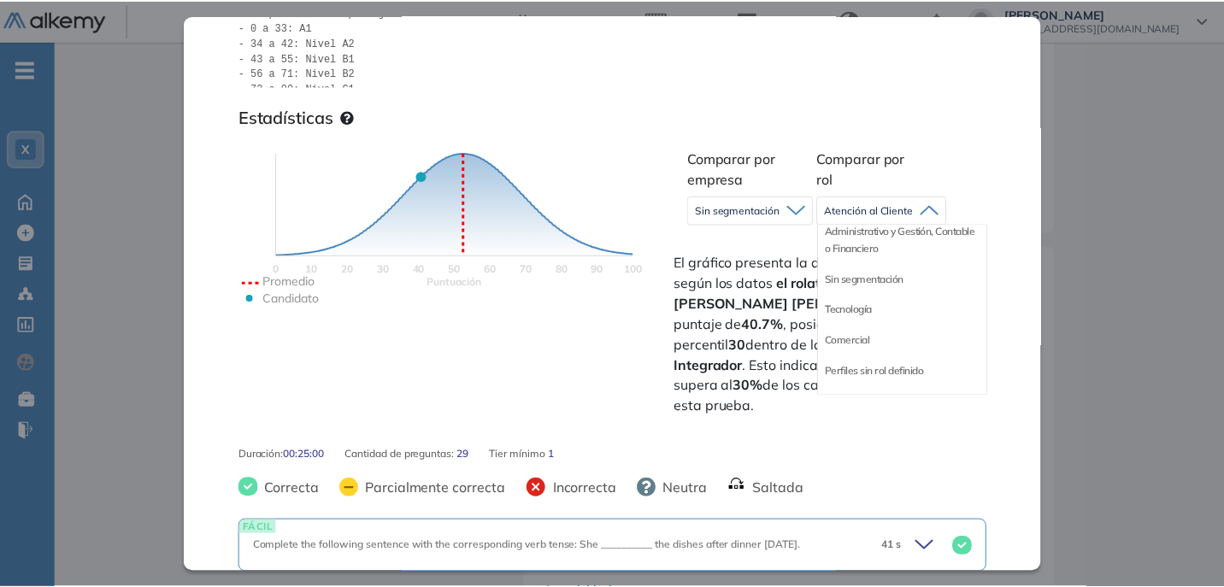
scroll to position [24, 0]
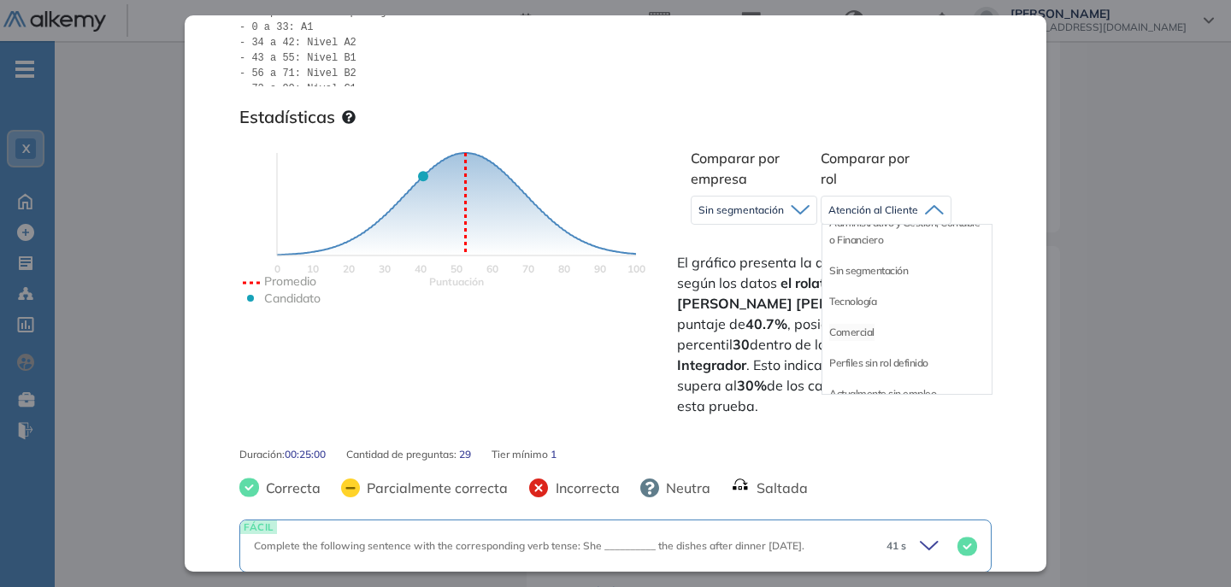
click at [838, 333] on li "Comercial" at bounding box center [851, 332] width 45 height 17
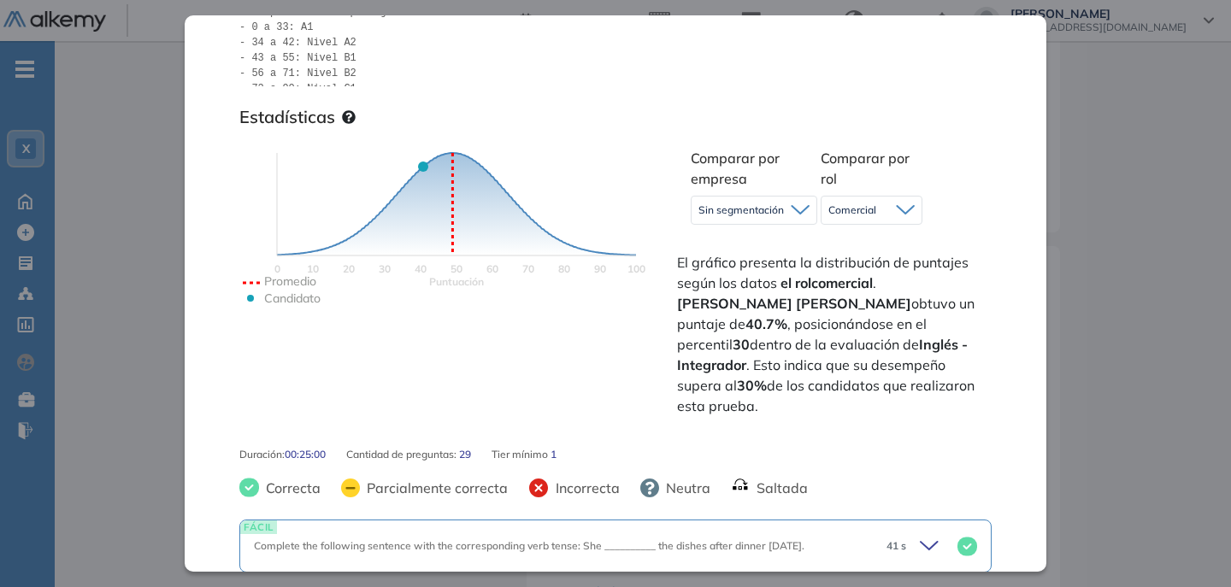
click at [1120, 224] on div "Inicio Alkymetrics Evaluaciones Dashboard Candidato Inglés - Integrador Inglés …" at bounding box center [643, 470] width 1176 height 1535
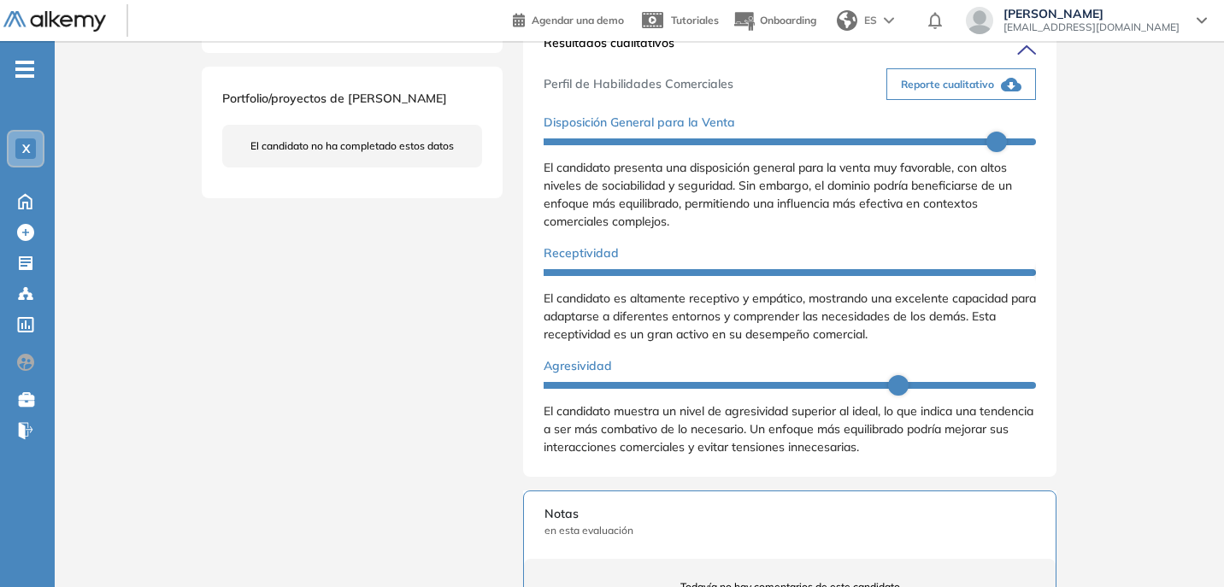
scroll to position [566, 0]
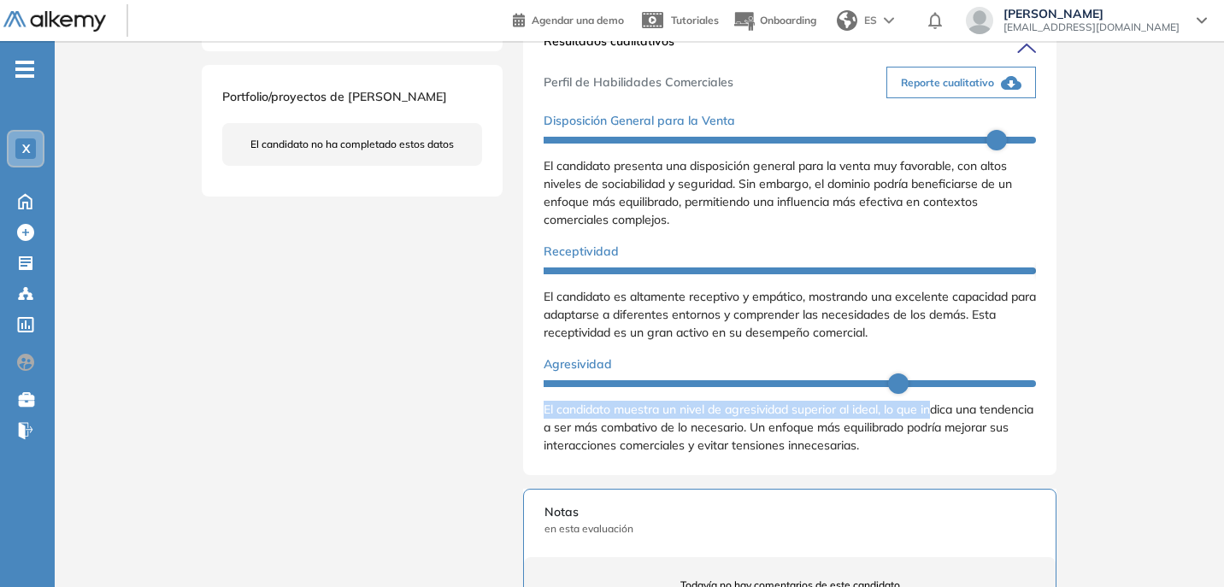
drag, startPoint x: 898, startPoint y: 401, endPoint x: 940, endPoint y: 407, distance: 43.2
click at [940, 407] on div "Agresividad El candidato muestra un nivel de agresividad superior al ideal, lo …" at bounding box center [790, 405] width 492 height 99
click at [1009, 436] on div "El candidato muestra un nivel de agresividad superior al ideal, lo que indica u…" at bounding box center [790, 428] width 492 height 54
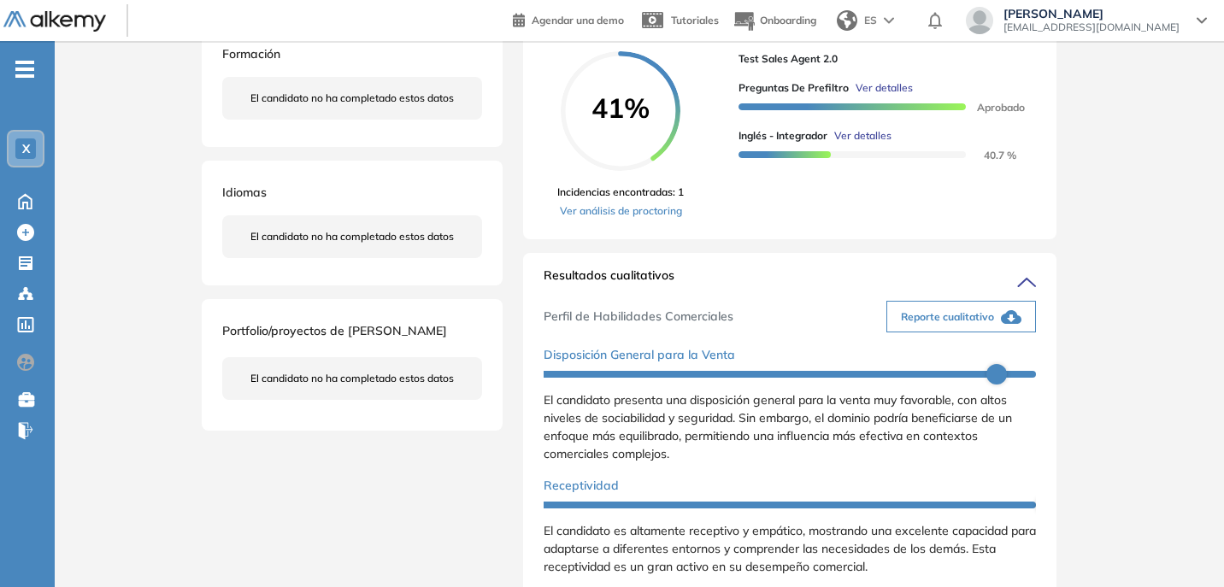
scroll to position [311, 0]
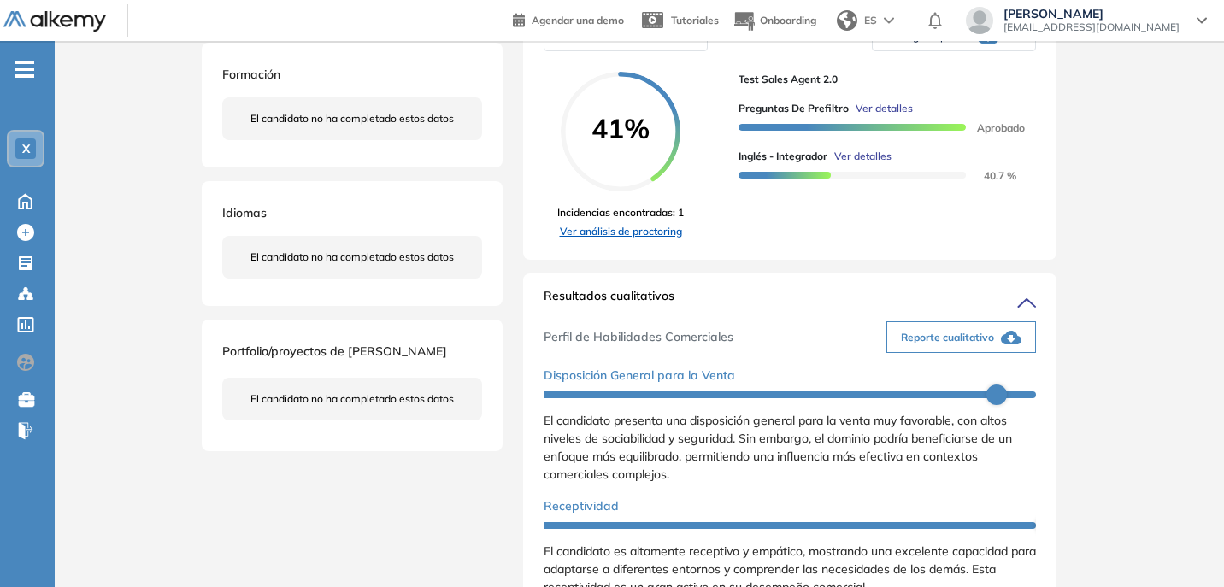
click at [671, 239] on link "Ver análisis de proctoring" at bounding box center [620, 231] width 127 height 15
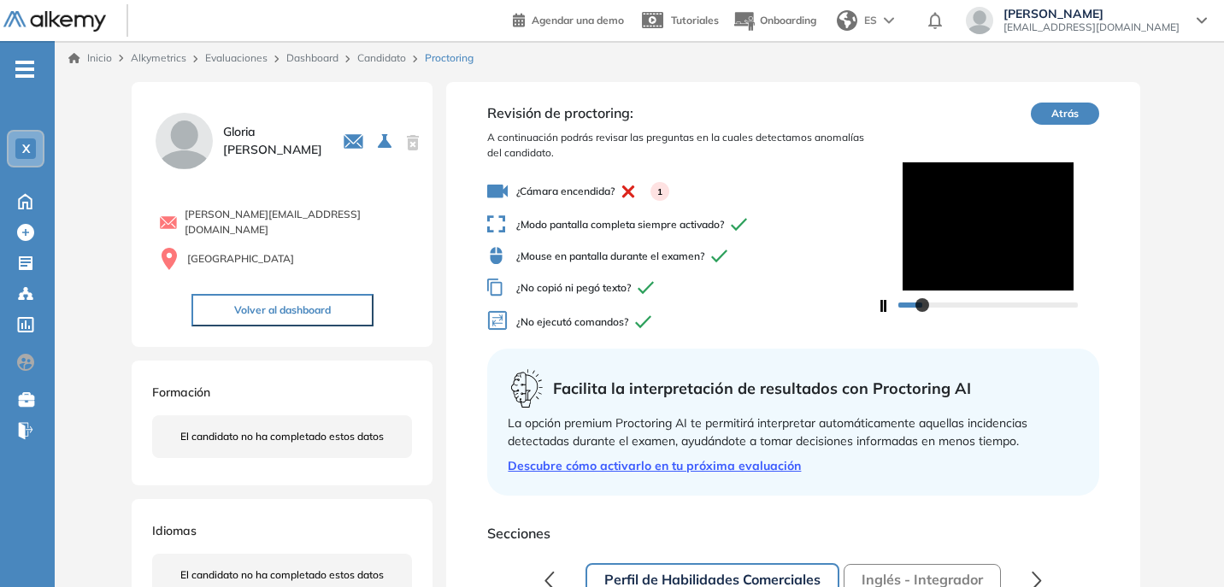
drag, startPoint x: 1228, startPoint y: 55, endPoint x: 922, endPoint y: 56, distance: 305.2
click at [922, 56] on div "Inicio Alkymetrics Evaluaciones Dashboard Candidato Proctoring" at bounding box center [639, 57] width 1142 height 15
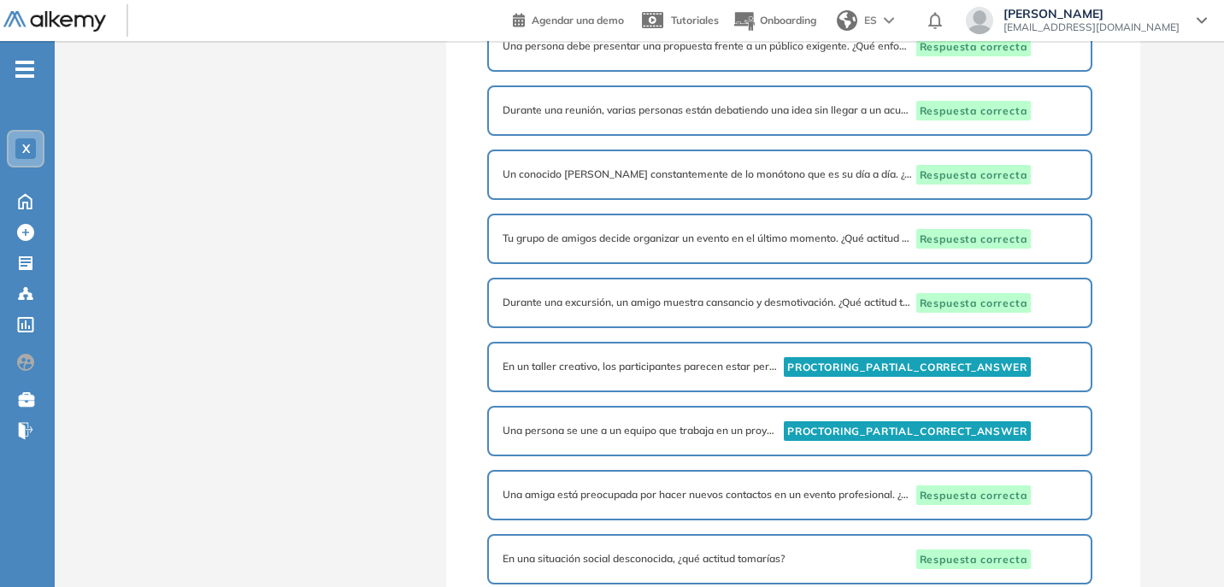
scroll to position [865, 0]
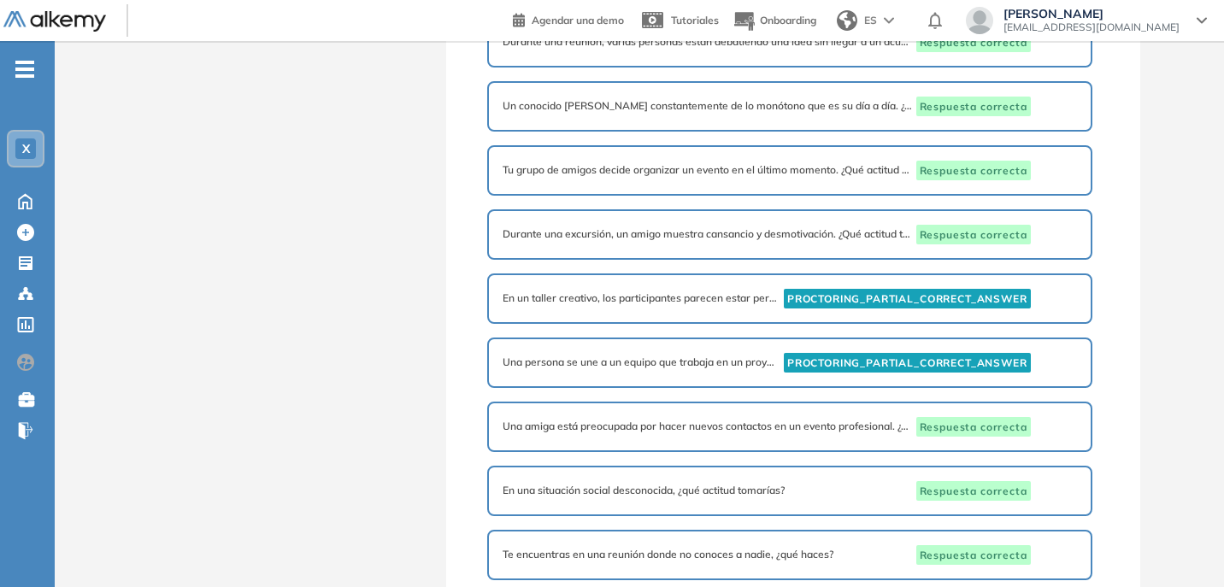
click at [943, 296] on span "PROCTORING_PARTIAL_CORRECT_ANSWER" at bounding box center [907, 299] width 247 height 20
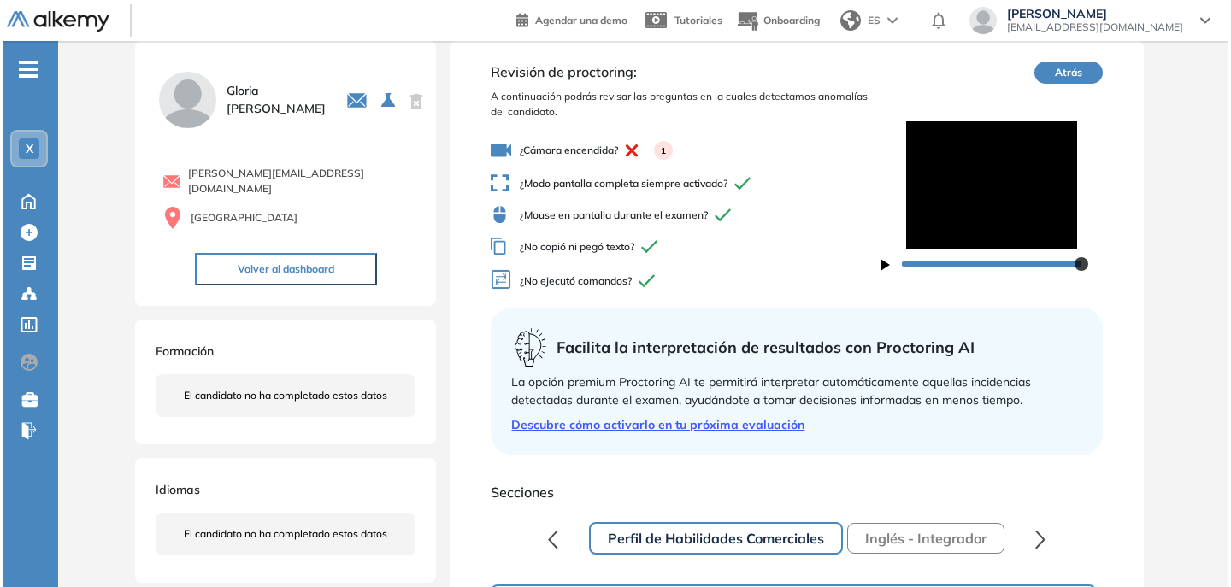
scroll to position [0, 0]
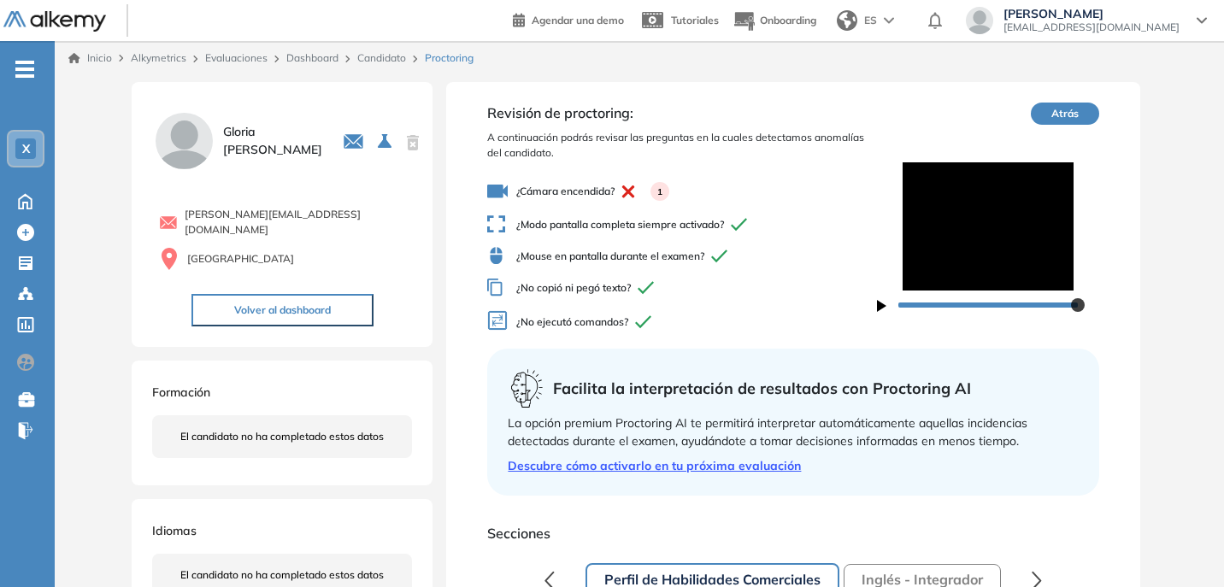
click at [516, 190] on span "¿Cámara encendida? 1" at bounding box center [681, 191] width 389 height 21
click at [873, 429] on div "La opción premium Proctoring AI te permitirá interpretar automáticamente aquell…" at bounding box center [793, 433] width 570 height 36
click at [754, 468] on link "Descubre cómo activarlo en tu próxima evaluación" at bounding box center [793, 466] width 570 height 18
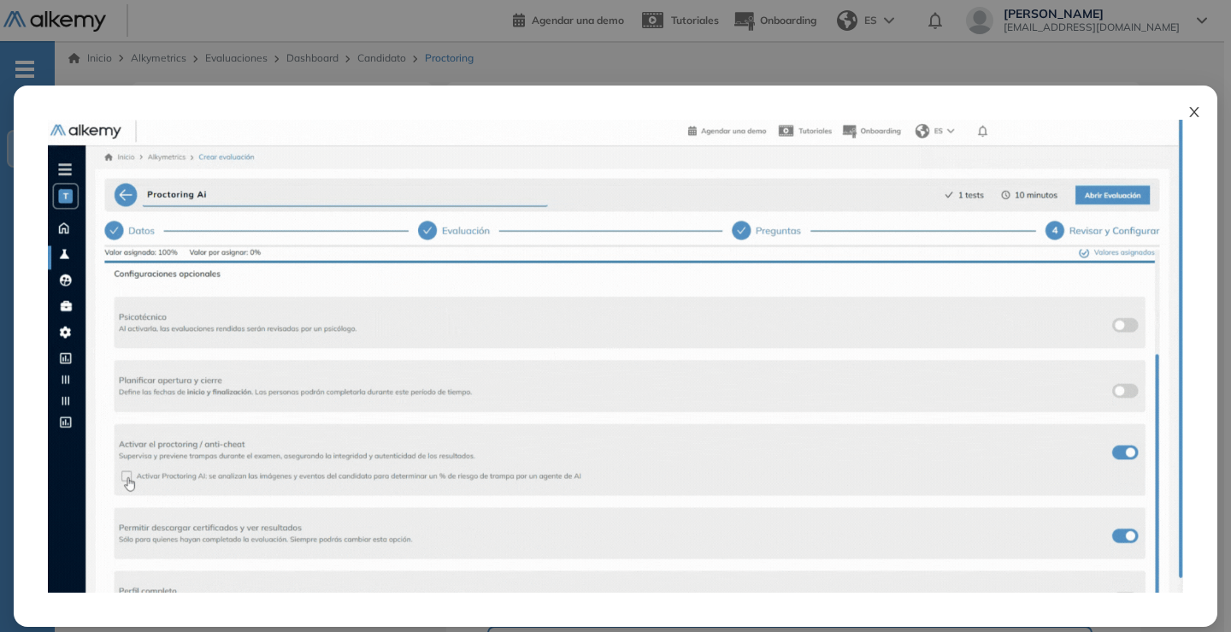
click at [1198, 107] on span "Close" at bounding box center [1194, 108] width 46 height 46
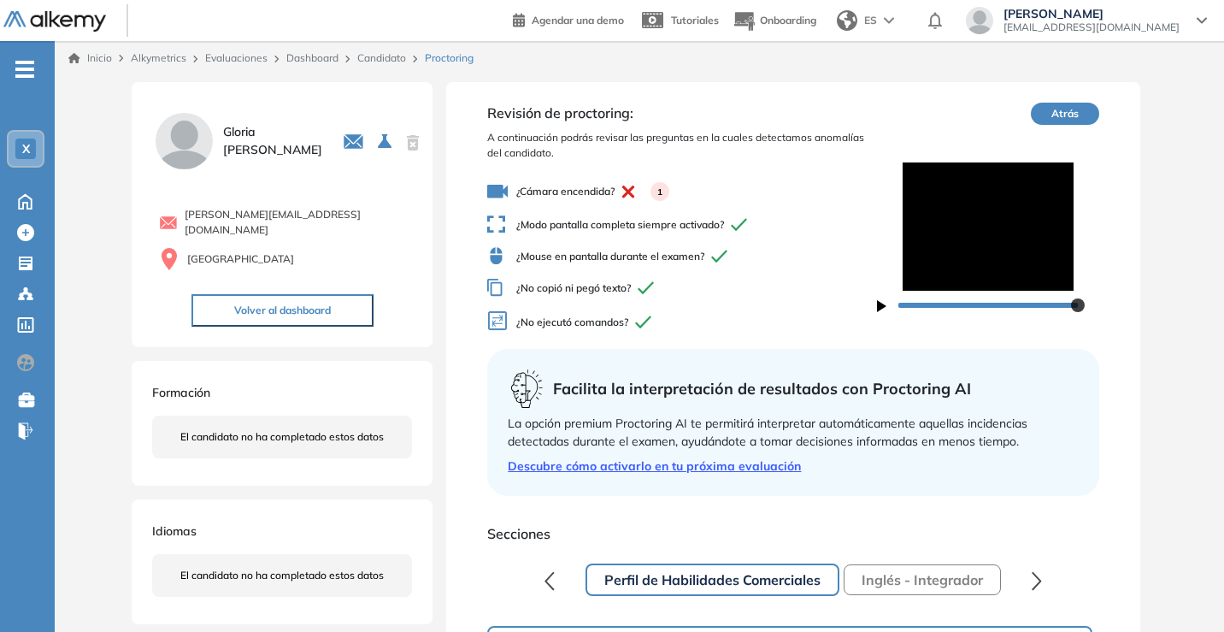
click at [68, 27] on img at bounding box center [54, 21] width 103 height 21
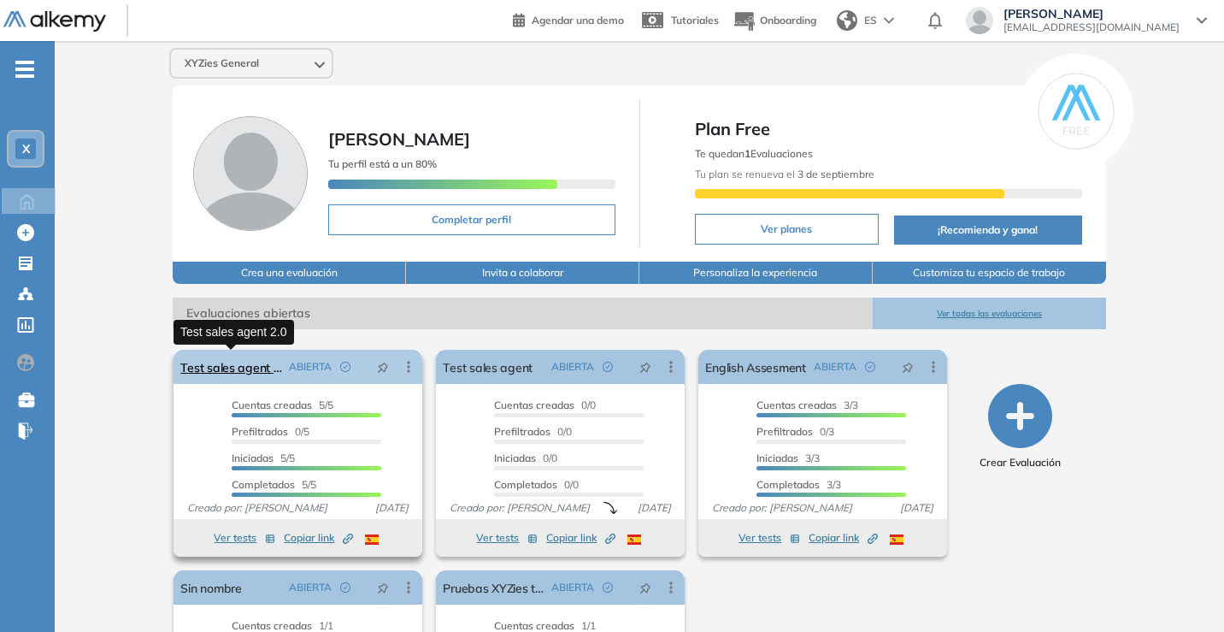
click at [242, 372] on link "Test sales agent 2.0" at bounding box center [231, 367] width 102 height 34
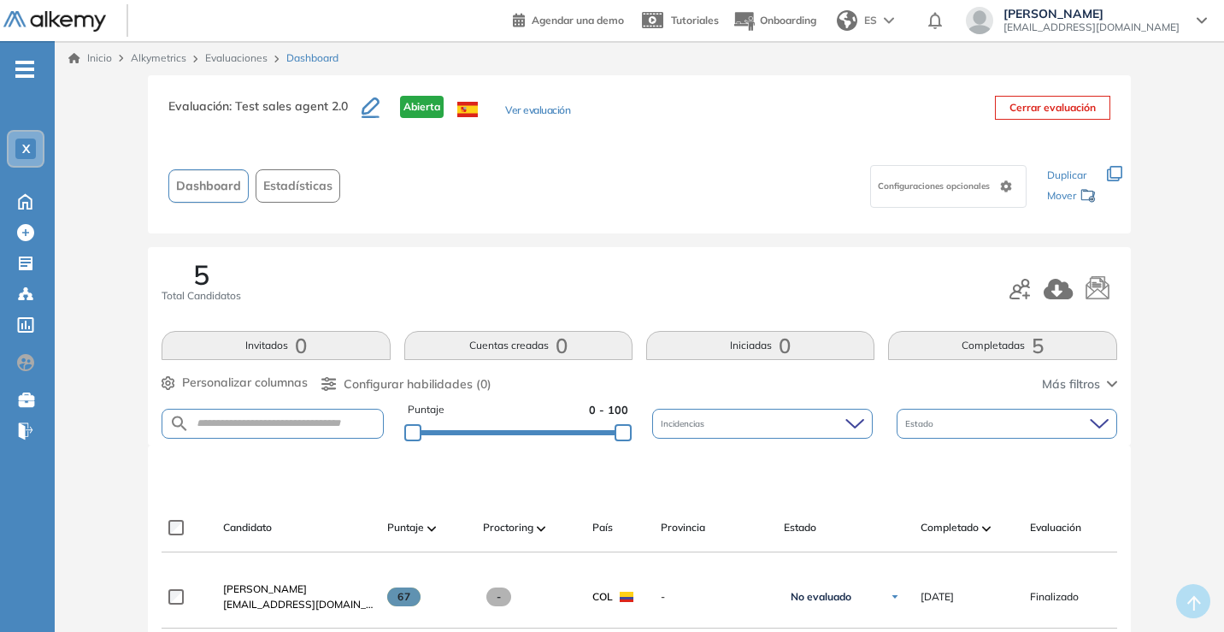
click at [262, 188] on button "Estadísticas" at bounding box center [298, 185] width 85 height 33
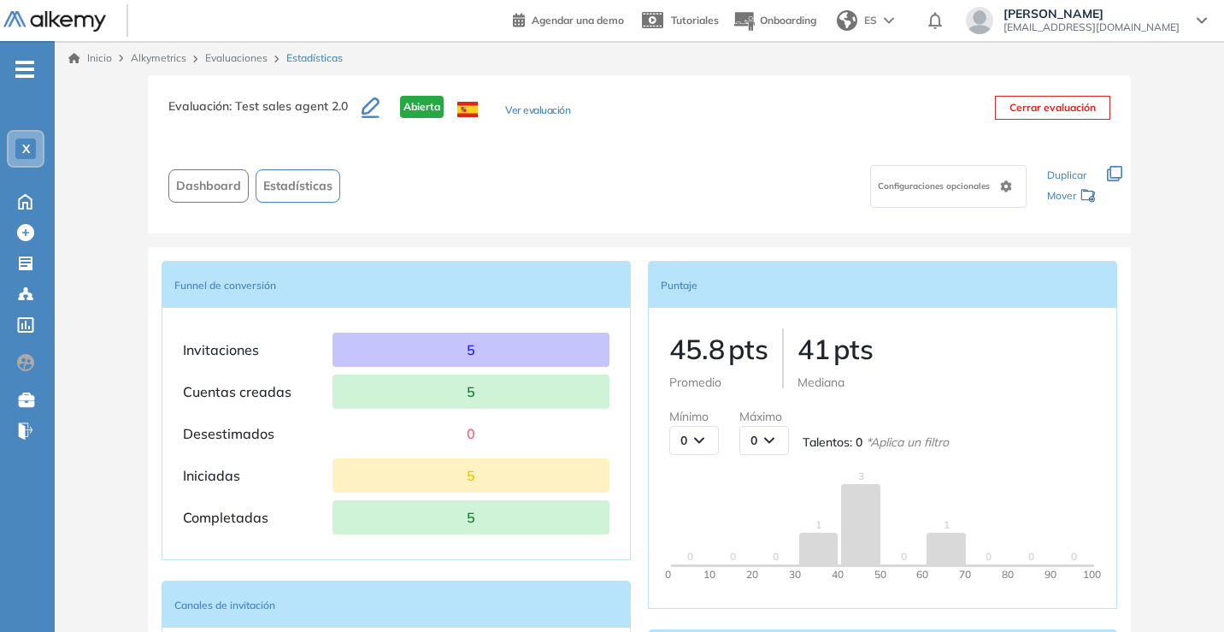
click at [209, 180] on span "Dashboard" at bounding box center [208, 186] width 65 height 18
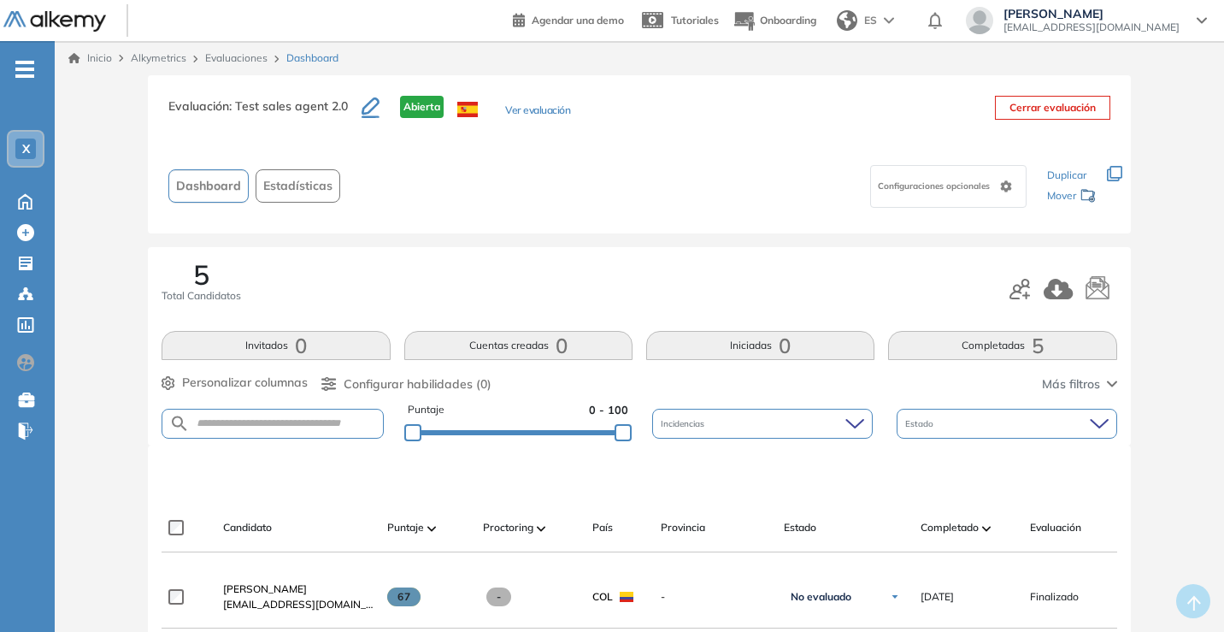
drag, startPoint x: 1223, startPoint y: 143, endPoint x: 1229, endPoint y: 174, distance: 31.3
click at [1224, 174] on html "Perfil Todos los espacios Todos los espacios X Home Home Alkymetrics Alkymetric…" at bounding box center [612, 316] width 1224 height 632
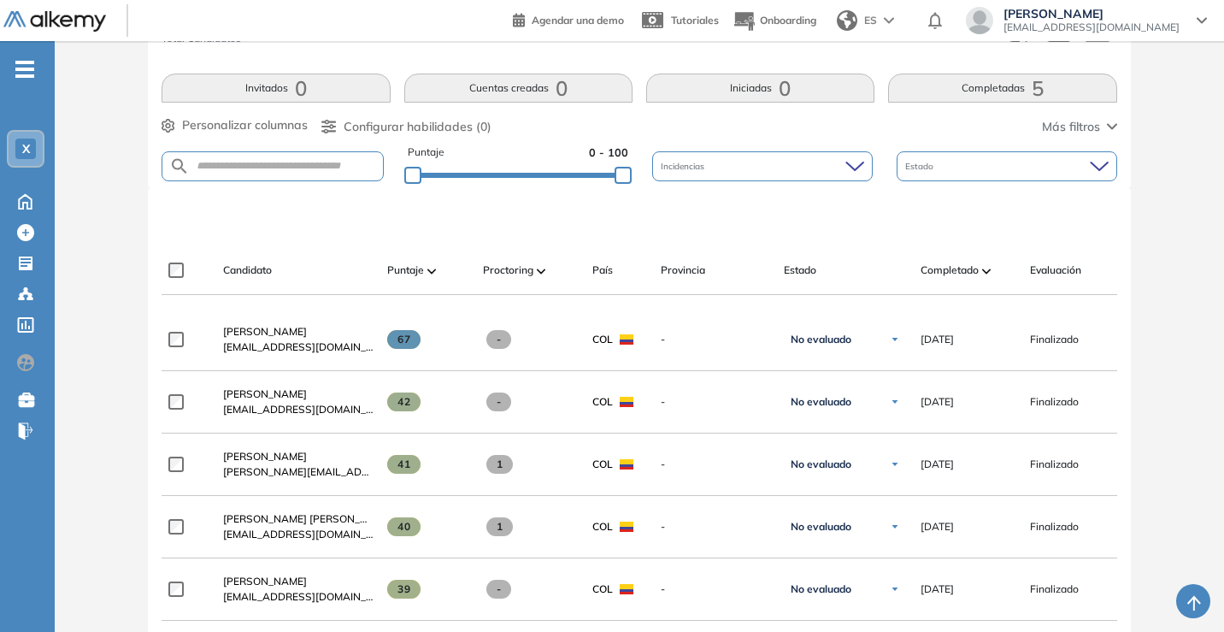
scroll to position [294, 0]
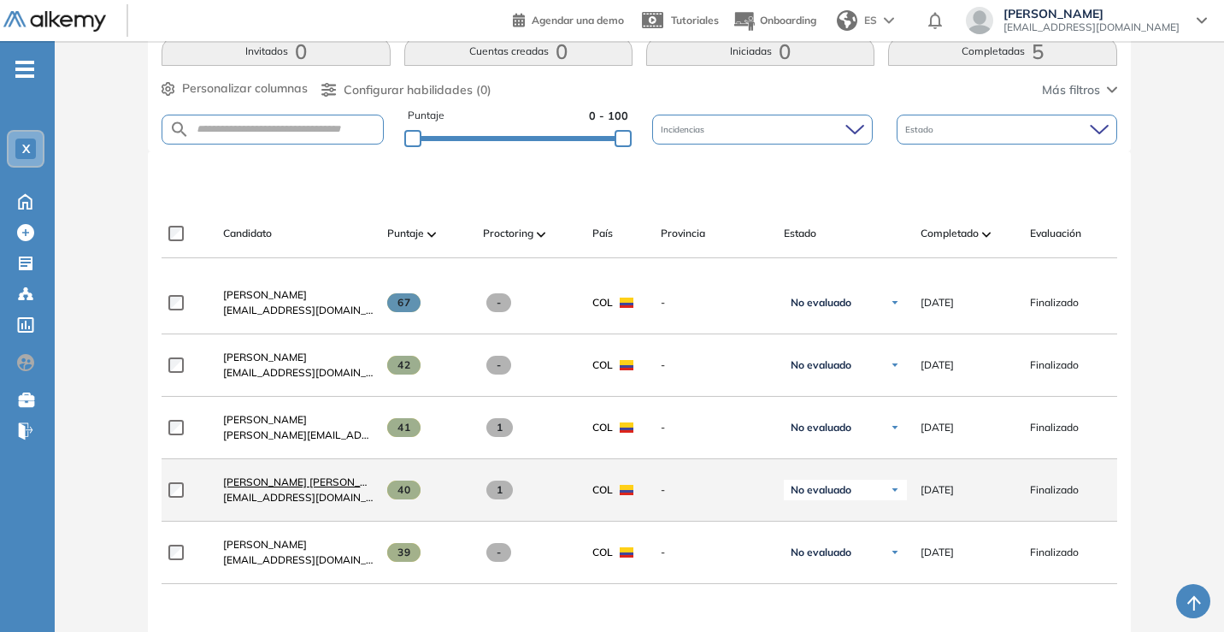
click at [291, 488] on span "Maira Alejandra Torres Osorio" at bounding box center [308, 481] width 170 height 13
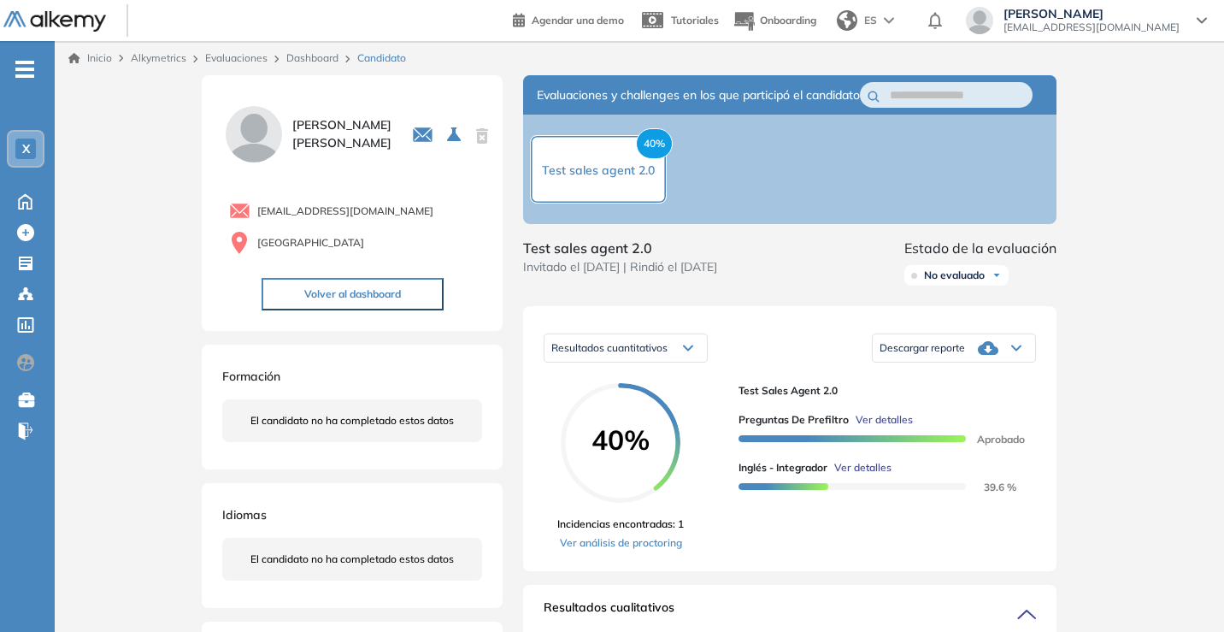
drag, startPoint x: 1222, startPoint y: 183, endPoint x: 1224, endPoint y: 193, distance: 10.4
click at [1224, 193] on html "Perfil Todos los espacios Todos los espacios X Home Home Alkymetrics Alkymetric…" at bounding box center [612, 316] width 1224 height 632
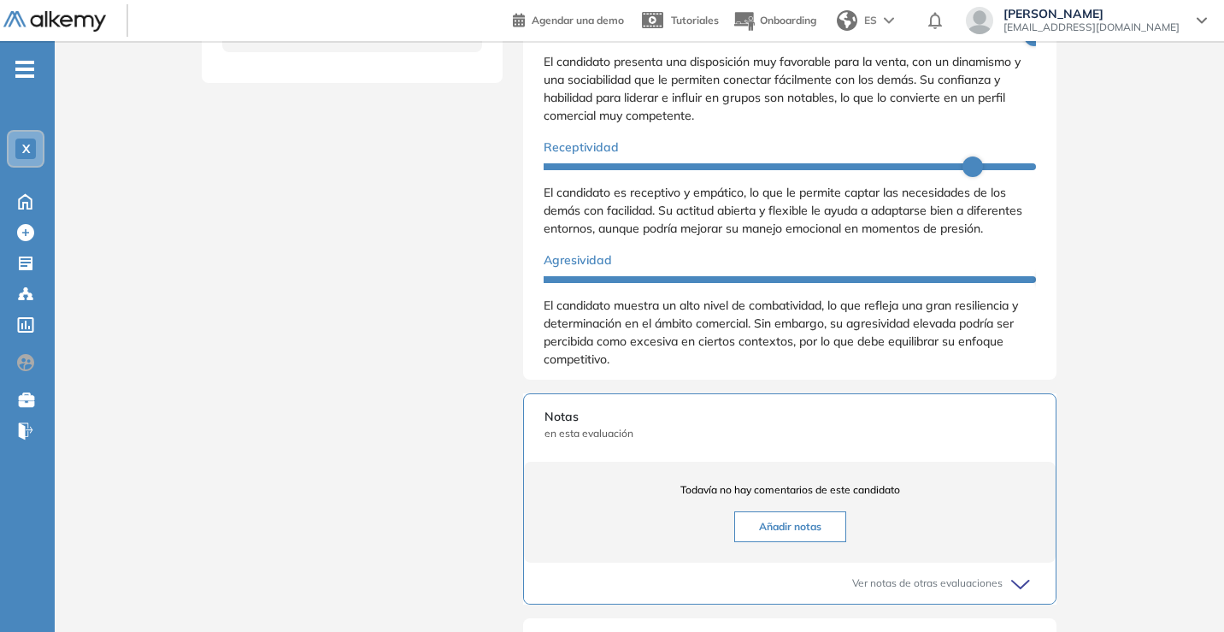
scroll to position [679, 0]
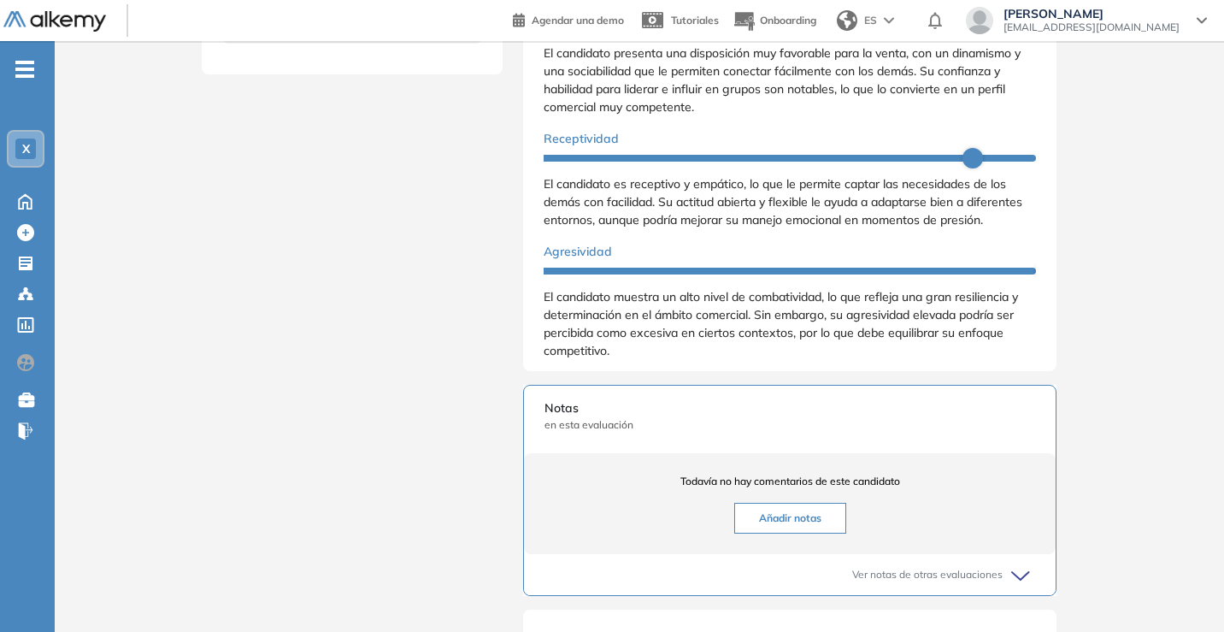
click at [982, 274] on span at bounding box center [790, 271] width 492 height 7
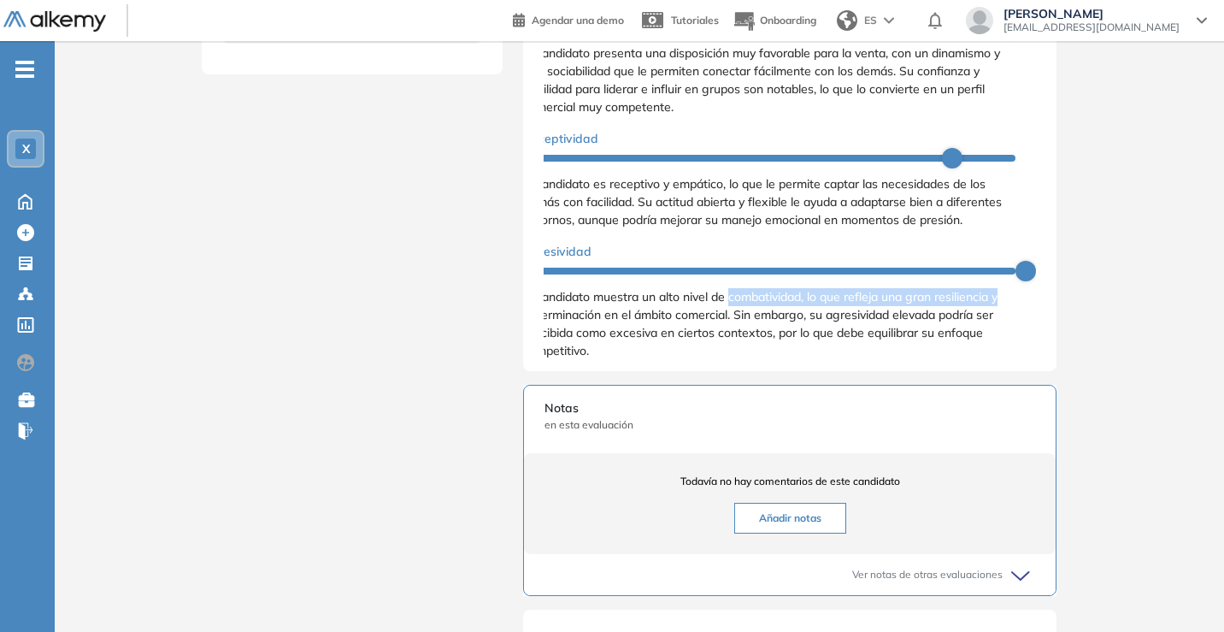
drag, startPoint x: 754, startPoint y: 323, endPoint x: 1061, endPoint y: 323, distance: 306.9
click at [1067, 316] on div "Evaluaciones y challenges en los que participó el candidato 40% Test sales agen…" at bounding box center [790, 111] width 574 height 1428
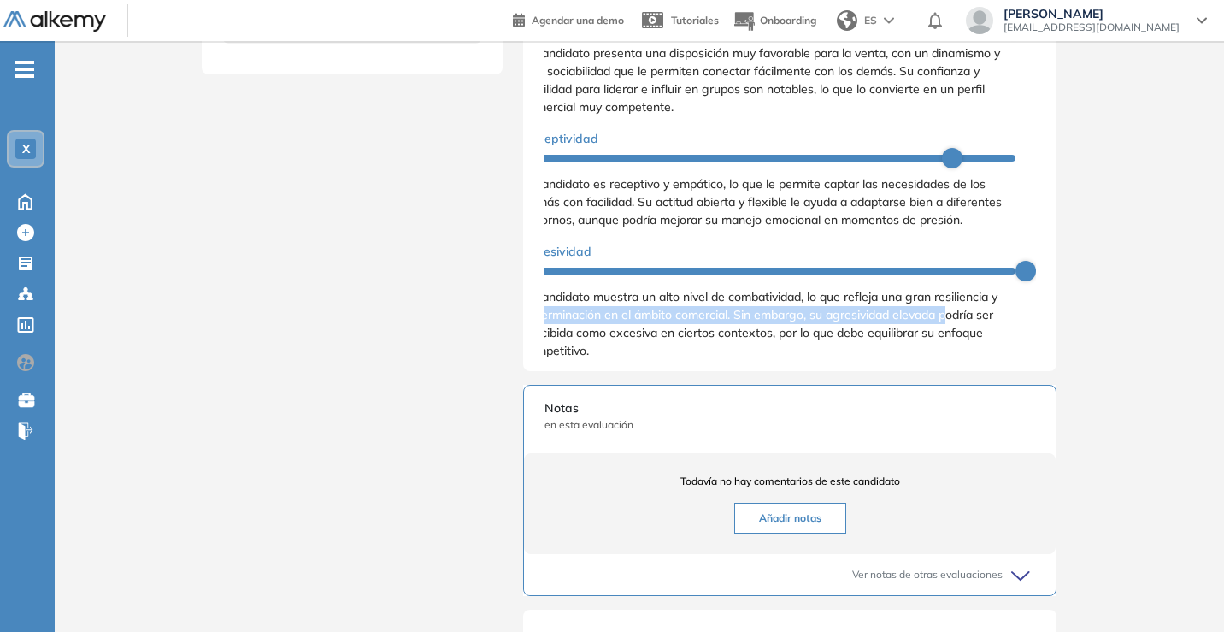
scroll to position [34, 0]
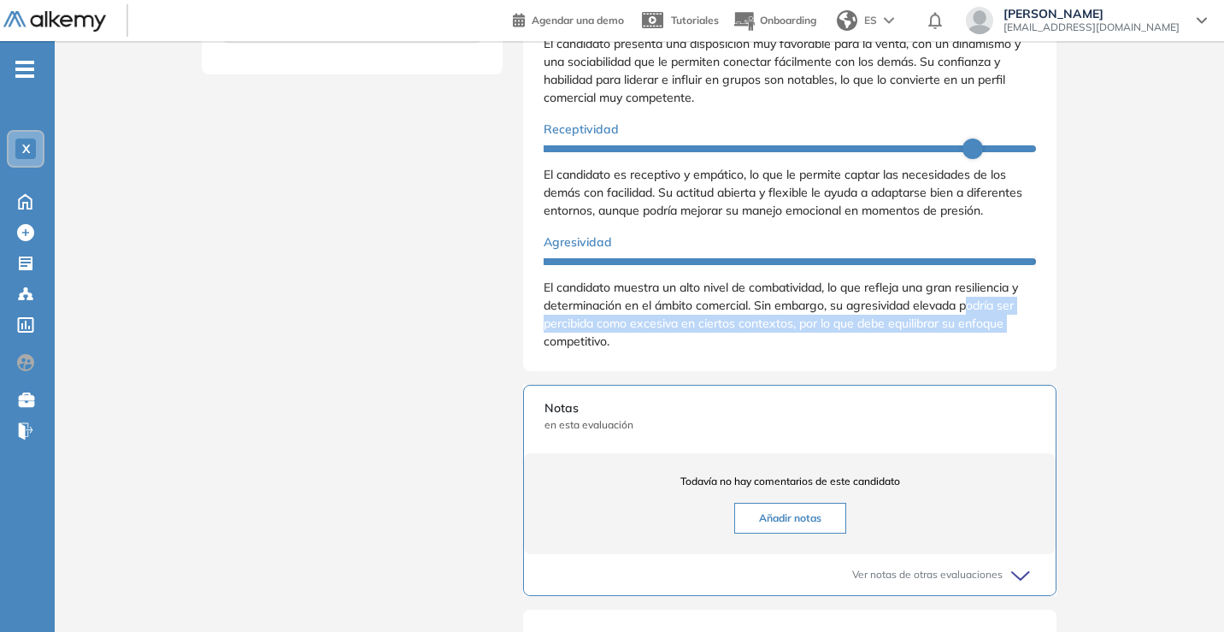
drag, startPoint x: 934, startPoint y: 344, endPoint x: 505, endPoint y: 355, distance: 429.2
click at [505, 355] on div "Evaluaciones y challenges en los que participó el candidato 40% Test sales agen…" at bounding box center [790, 131] width 574 height 1469
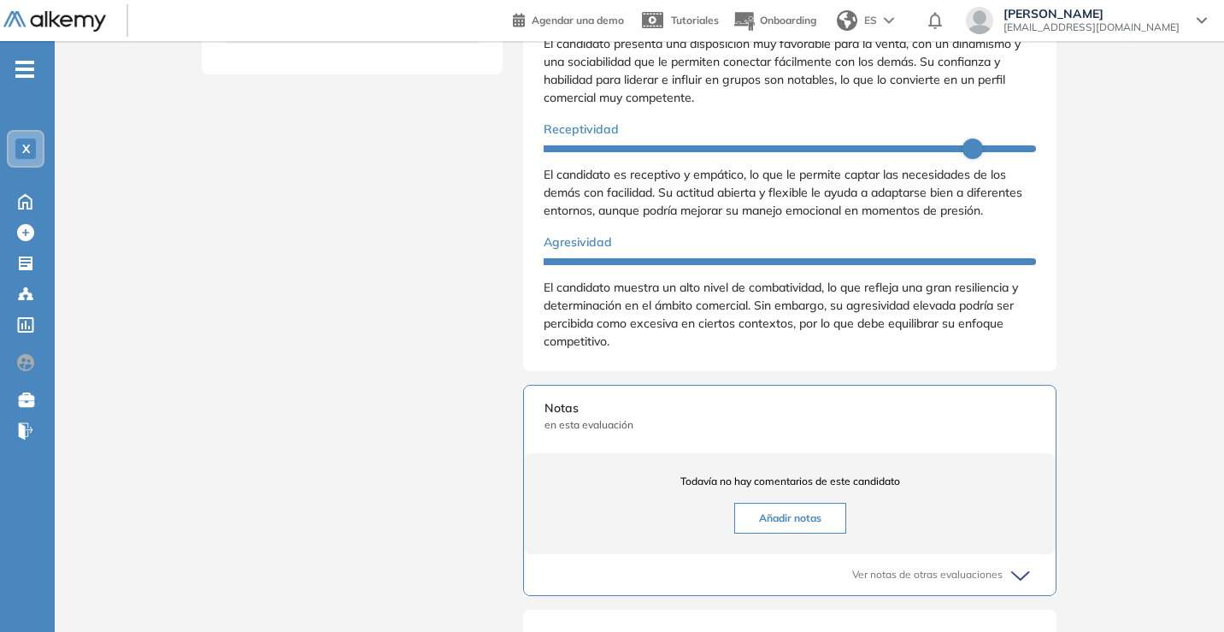
click at [1150, 149] on div "Inicio Alkymetrics Evaluaciones Dashboard Candidato Duración : 00:00:00 Cantida…" at bounding box center [639, 134] width 1169 height 1544
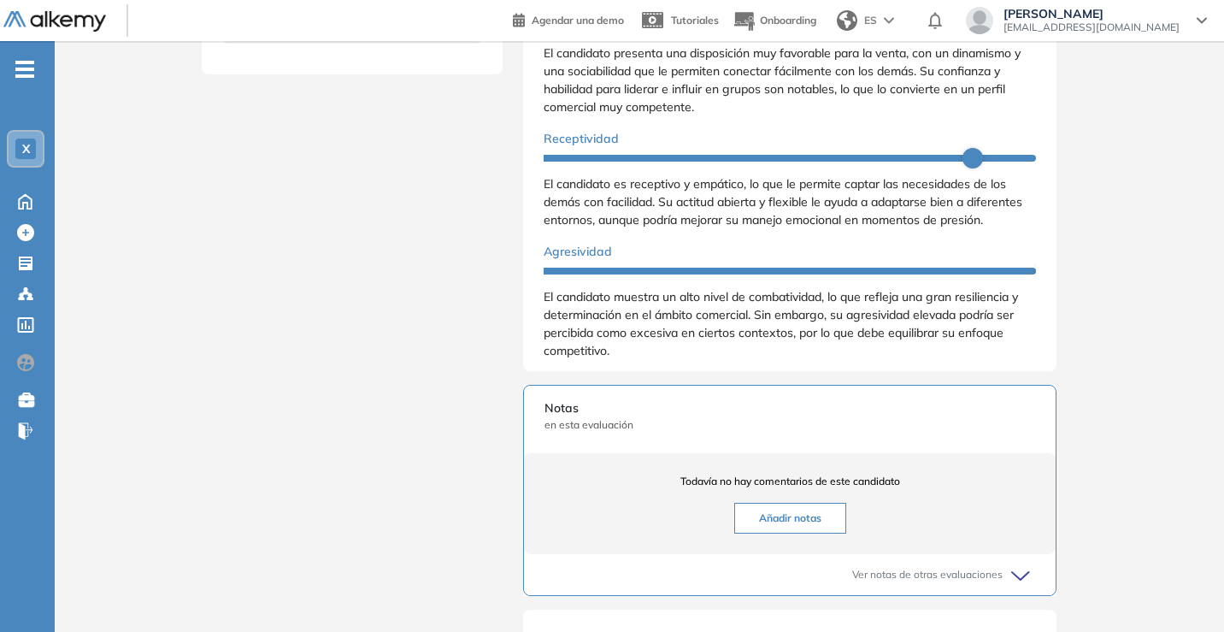
scroll to position [0, 0]
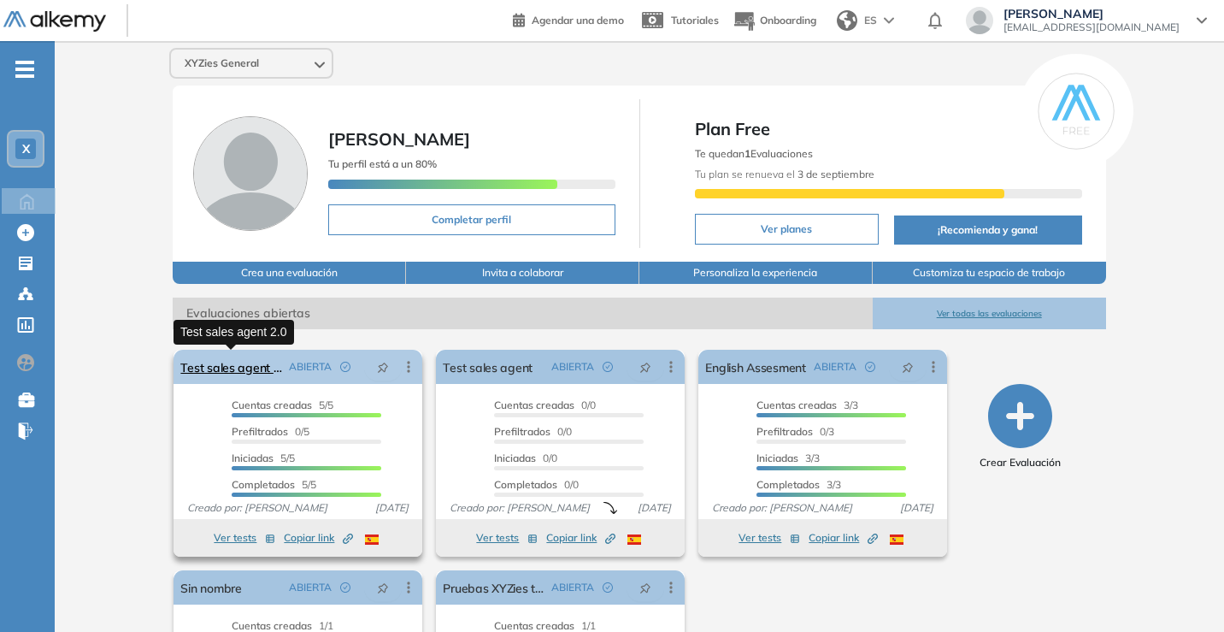
click at [241, 368] on link "Test sales agent 2.0" at bounding box center [231, 367] width 102 height 34
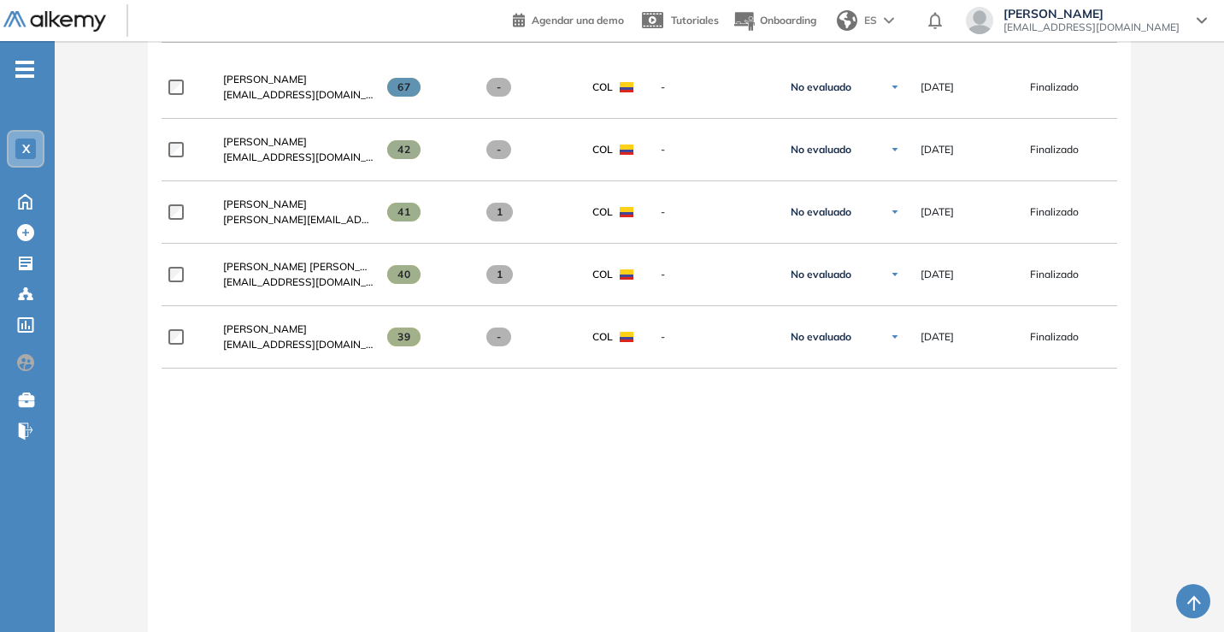
scroll to position [512, 0]
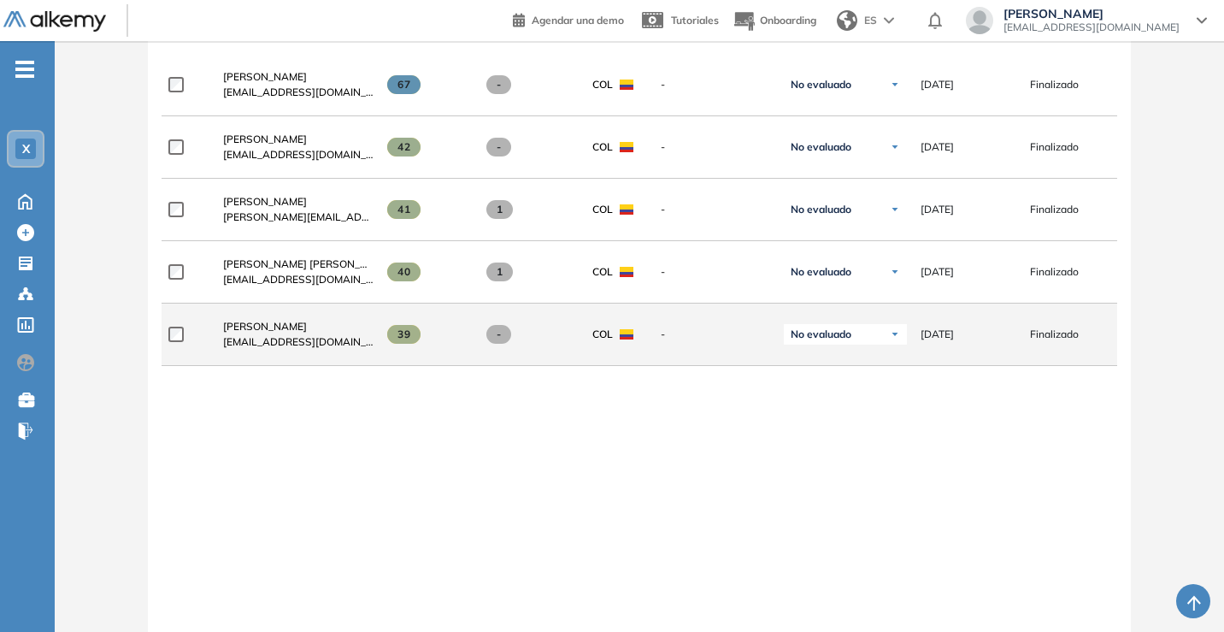
click at [174, 328] on div at bounding box center [188, 334] width 41 height 43
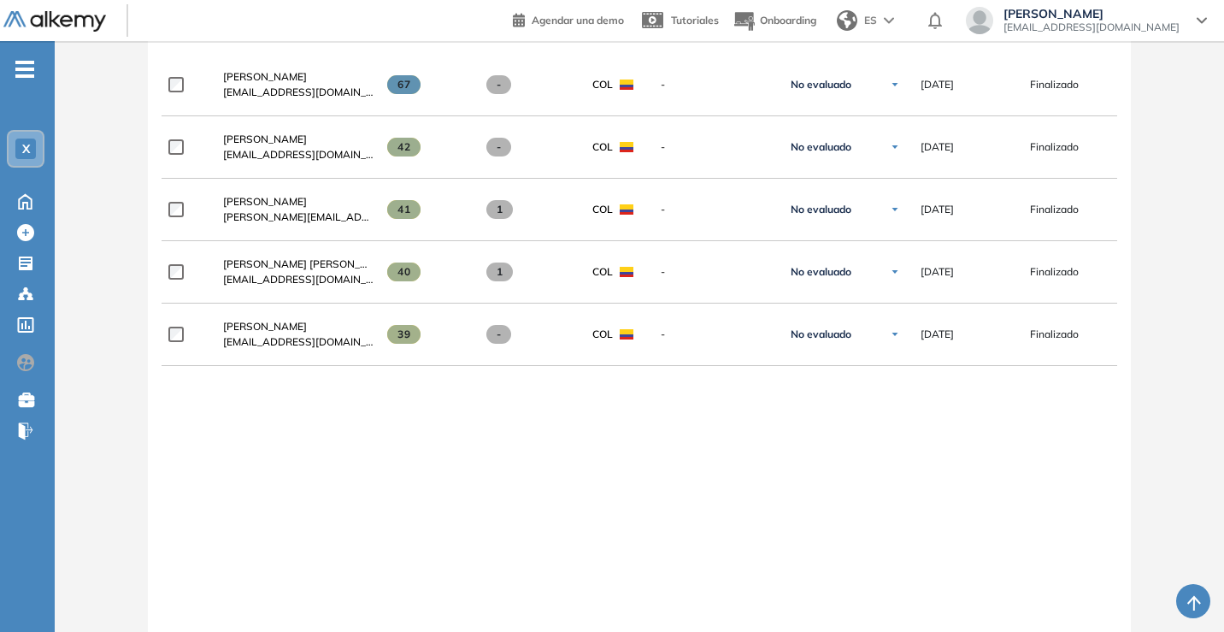
drag, startPoint x: 1222, startPoint y: 403, endPoint x: 1231, endPoint y: 368, distance: 36.9
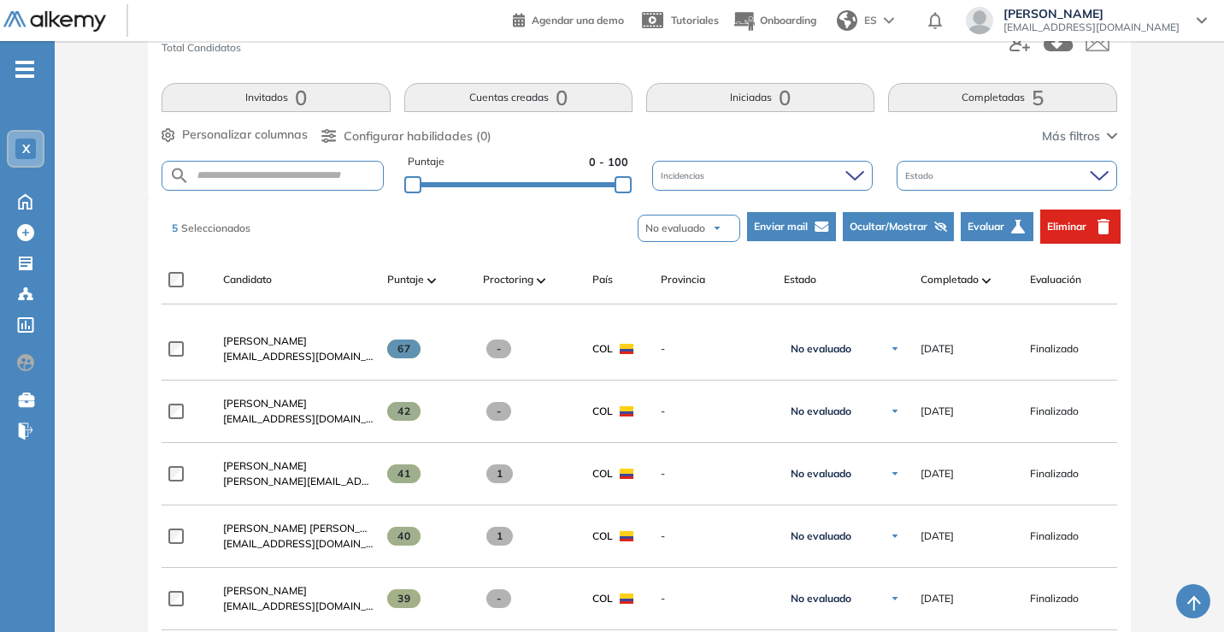
scroll to position [143, 0]
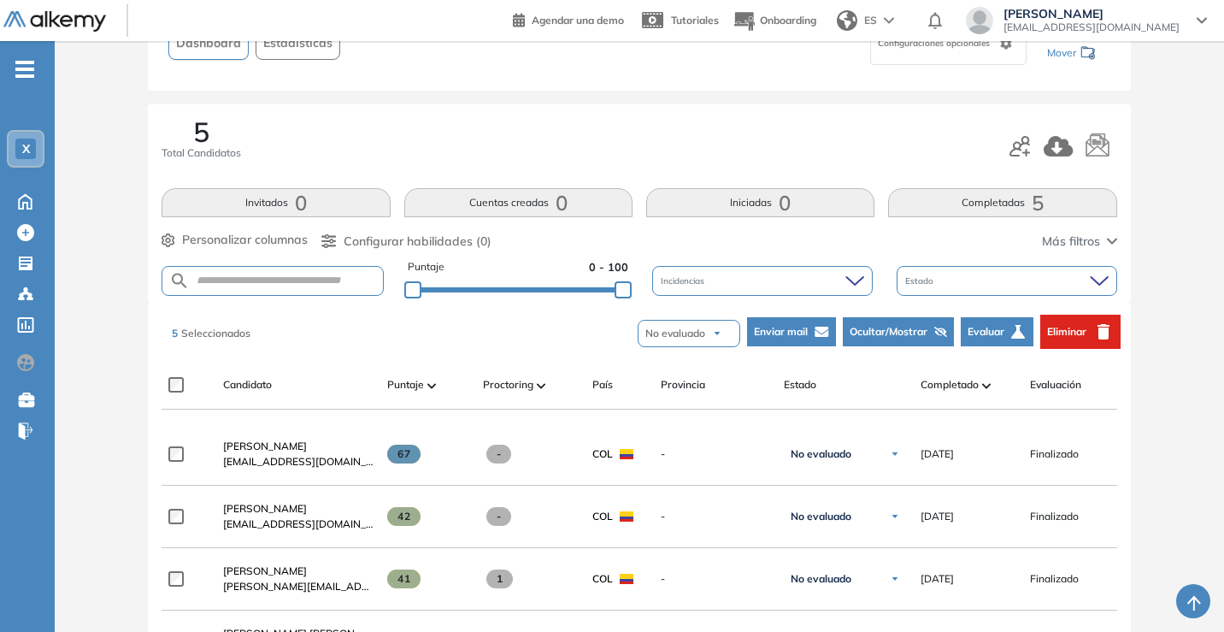
click at [167, 383] on div "Candidato Puntaje Proctoring País Provincia Estado Completado Evaluación Fecha …" at bounding box center [736, 391] width 1149 height 34
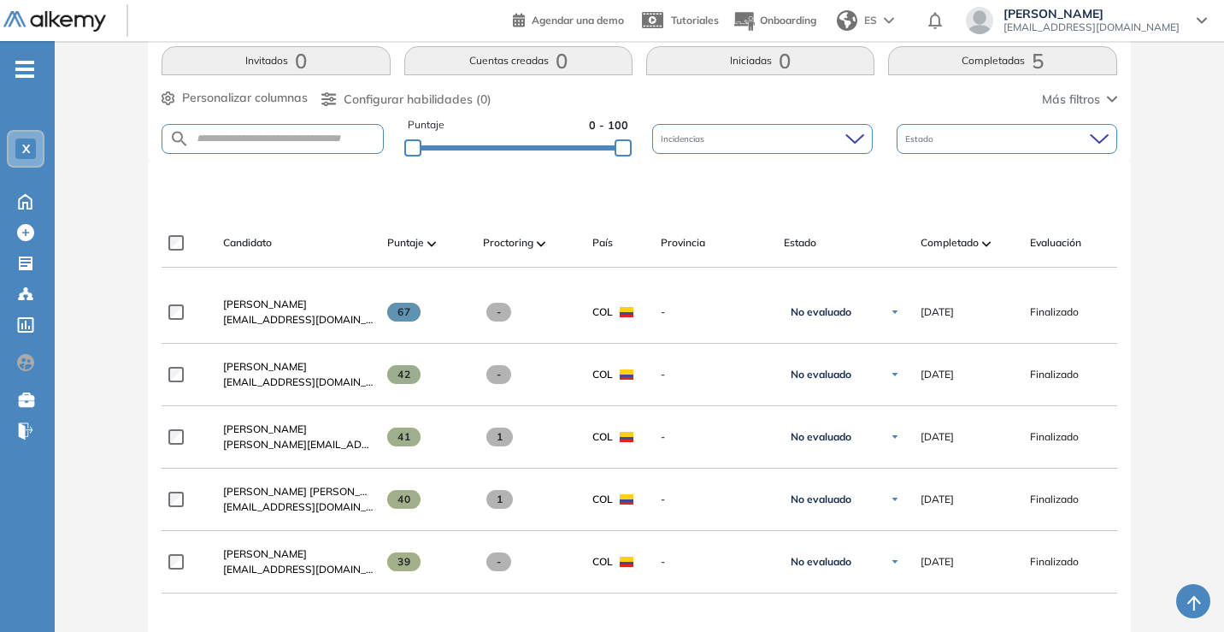
scroll to position [291, 0]
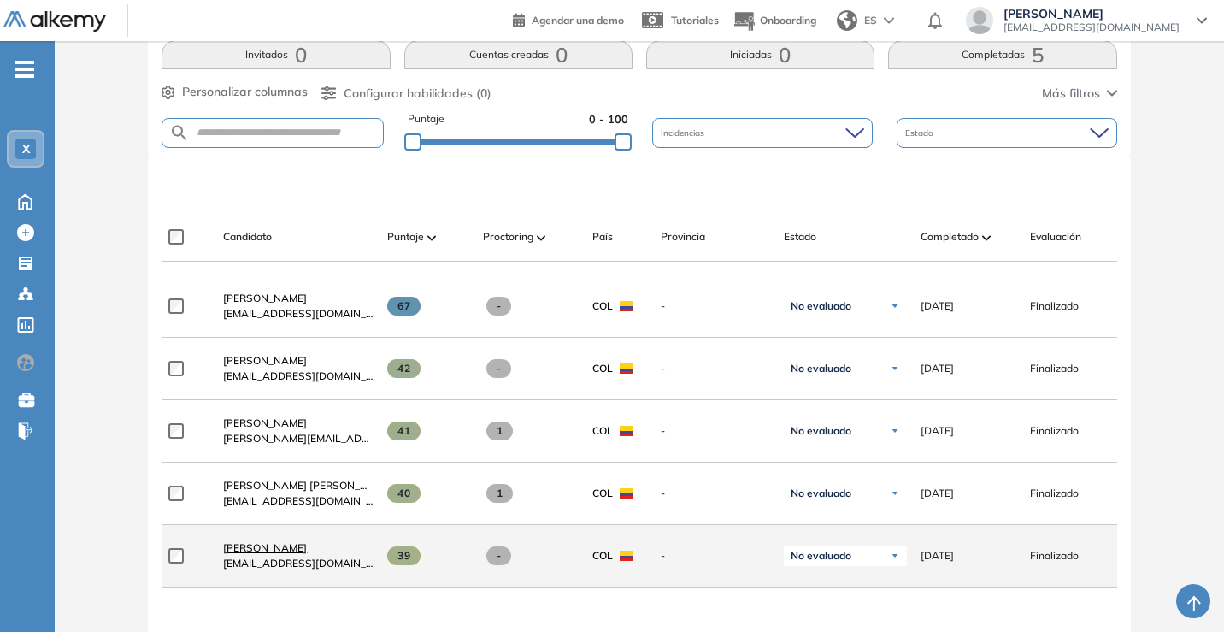
click at [260, 554] on span "Cesar Dimate" at bounding box center [265, 547] width 84 height 13
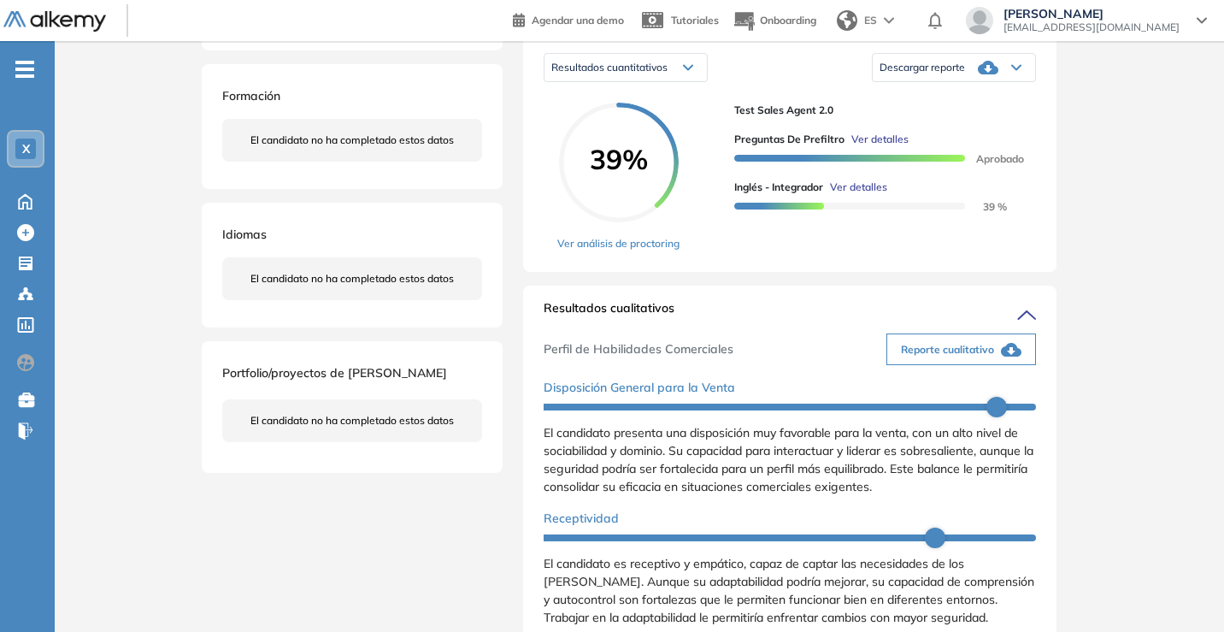
scroll to position [334, 0]
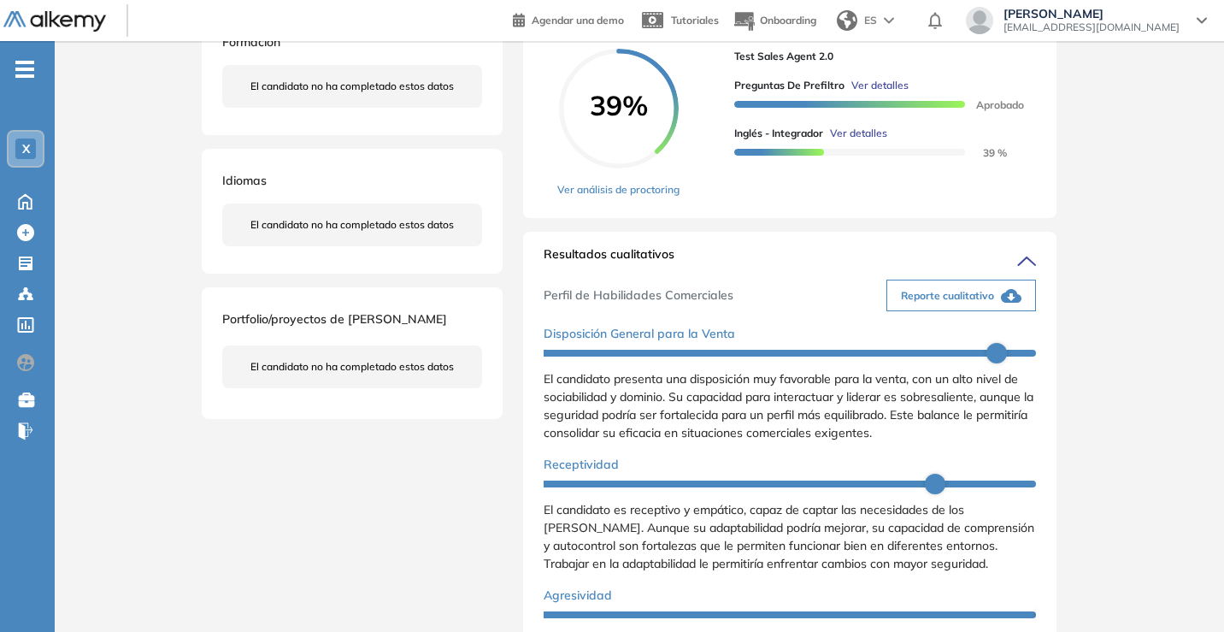
click at [986, 303] on span "Reporte cualitativo" at bounding box center [947, 295] width 93 height 15
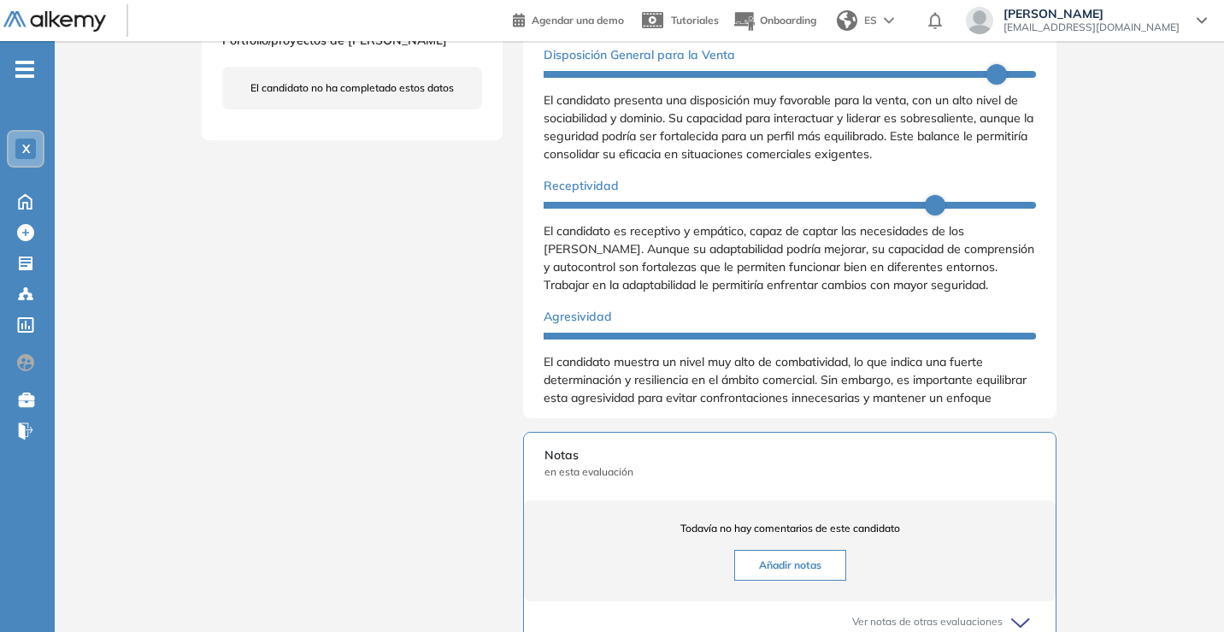
scroll to position [373, 0]
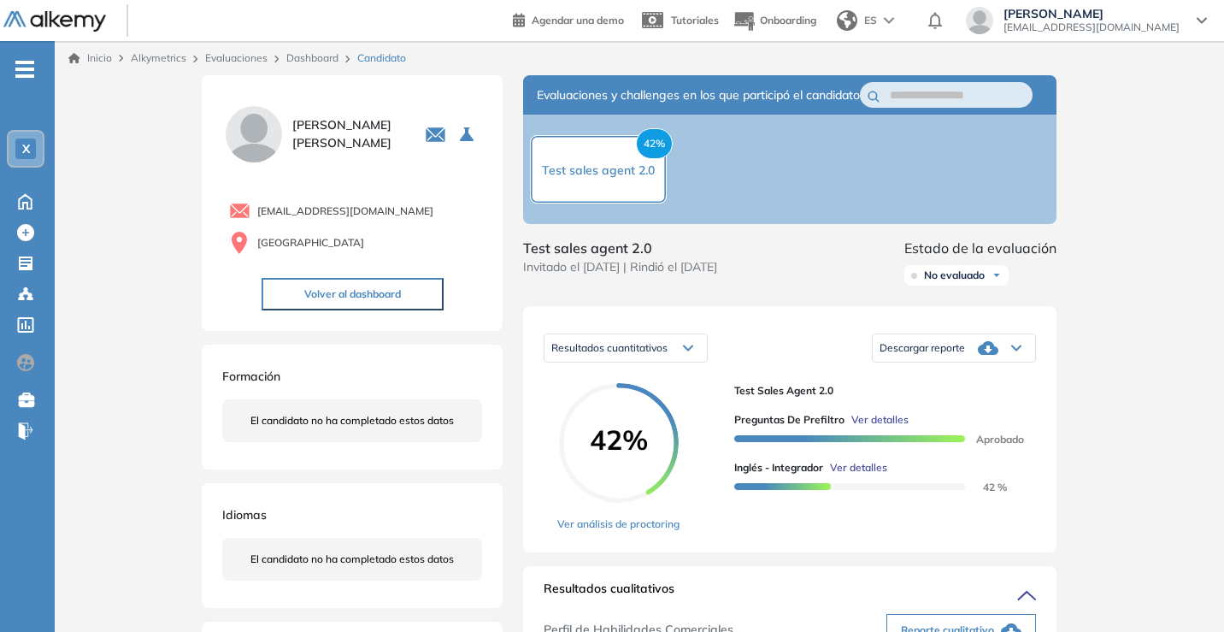
click at [984, 365] on div "Descargar reporte" at bounding box center [954, 348] width 162 height 34
click at [974, 386] on li "Descargar informe completo" at bounding box center [943, 376] width 127 height 17
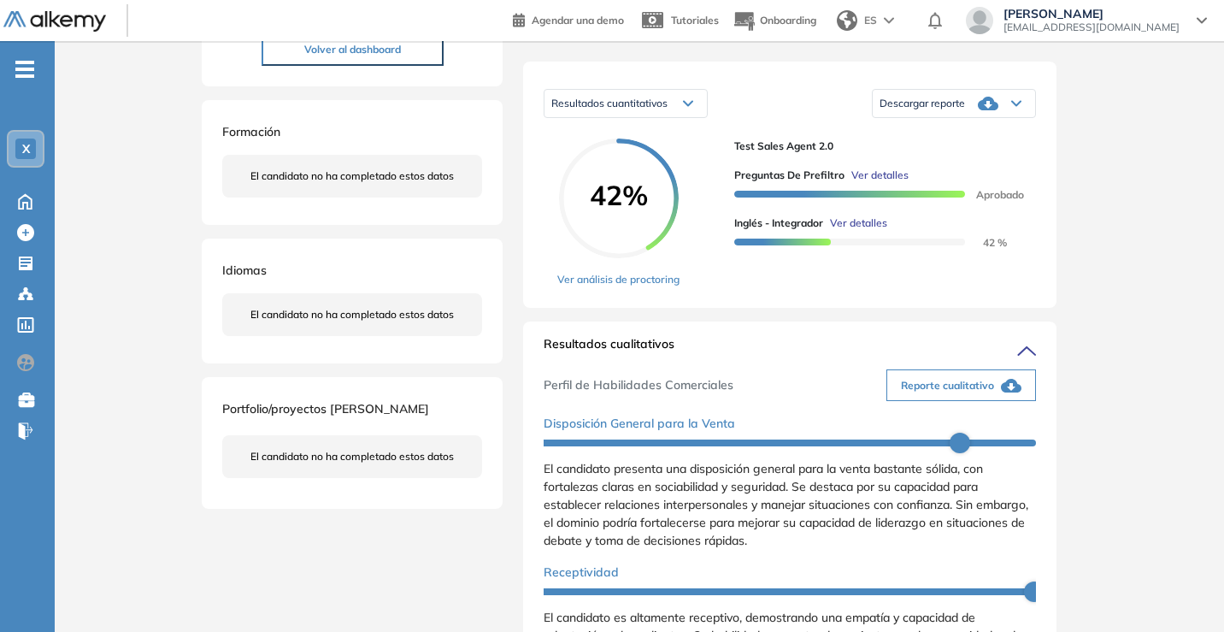
scroll to position [345, 0]
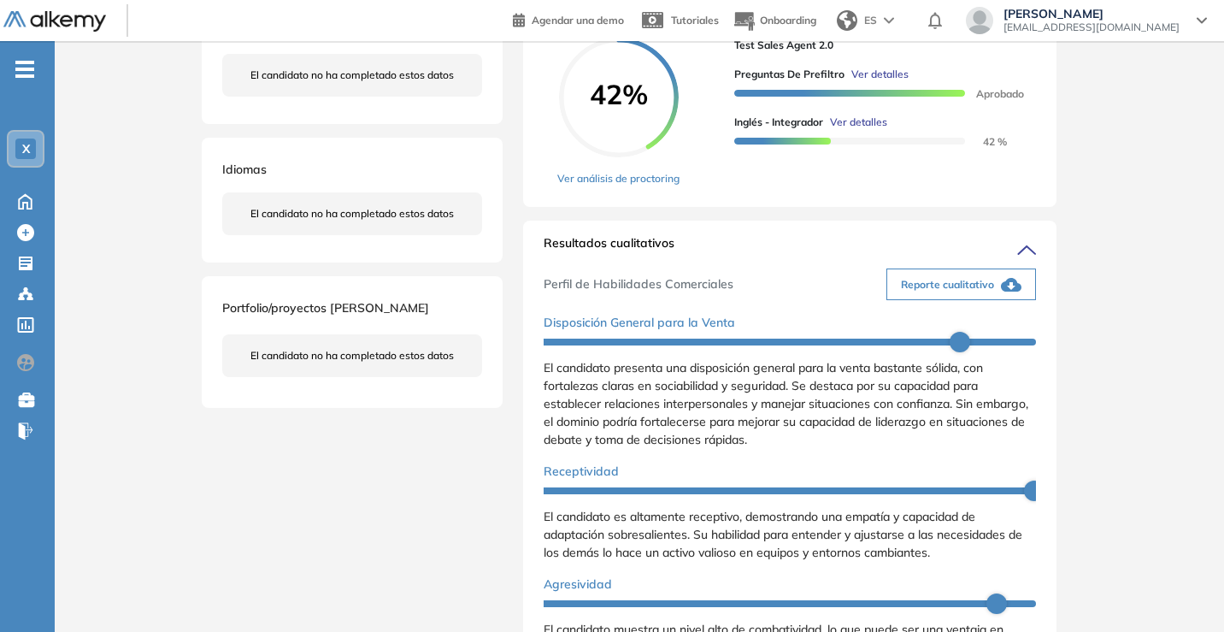
click at [965, 292] on span "Reporte cualitativo" at bounding box center [947, 284] width 93 height 15
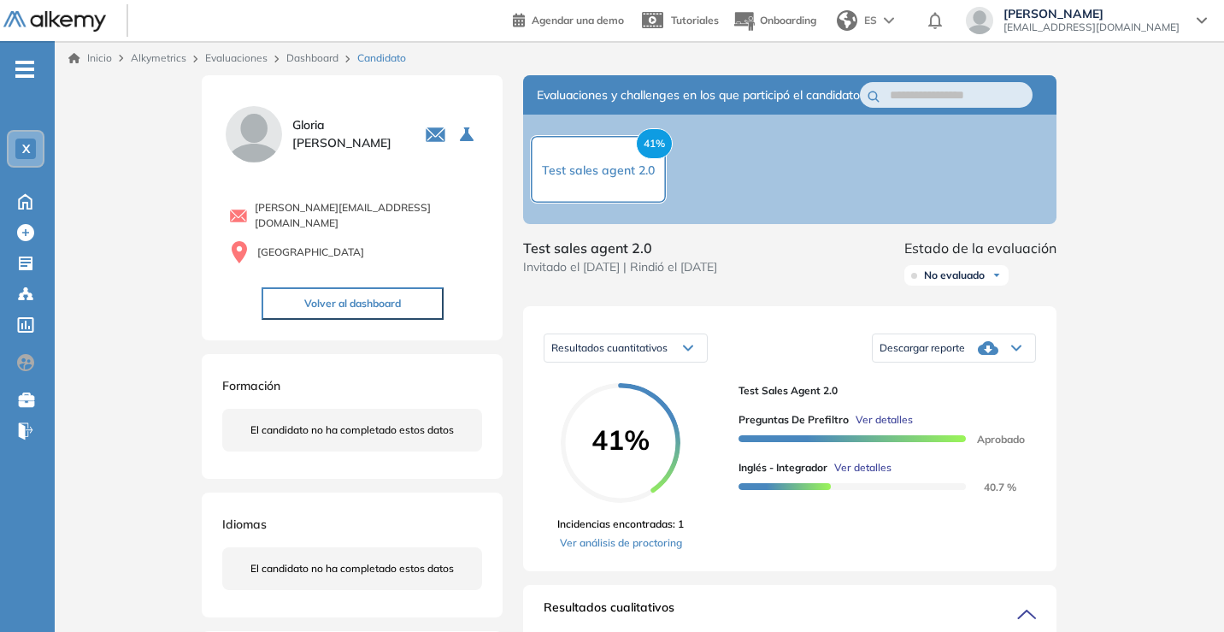
click at [957, 355] on span "Descargar reporte" at bounding box center [922, 348] width 85 height 14
click at [950, 386] on li "Descargar informe completo" at bounding box center [943, 376] width 127 height 17
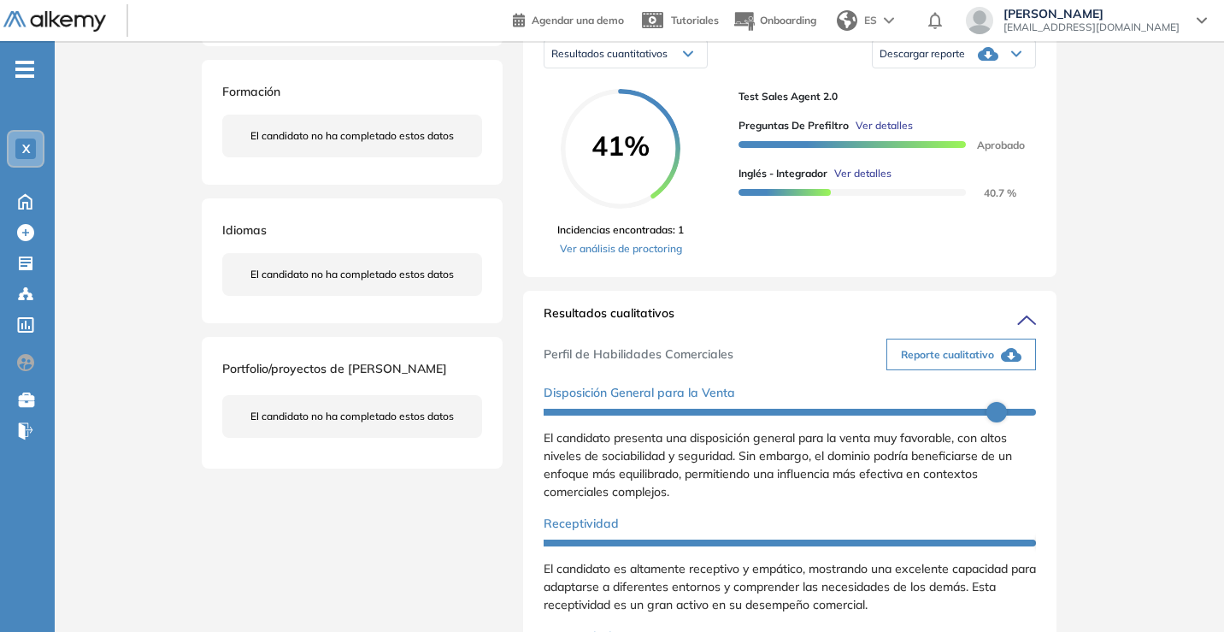
scroll to position [302, 0]
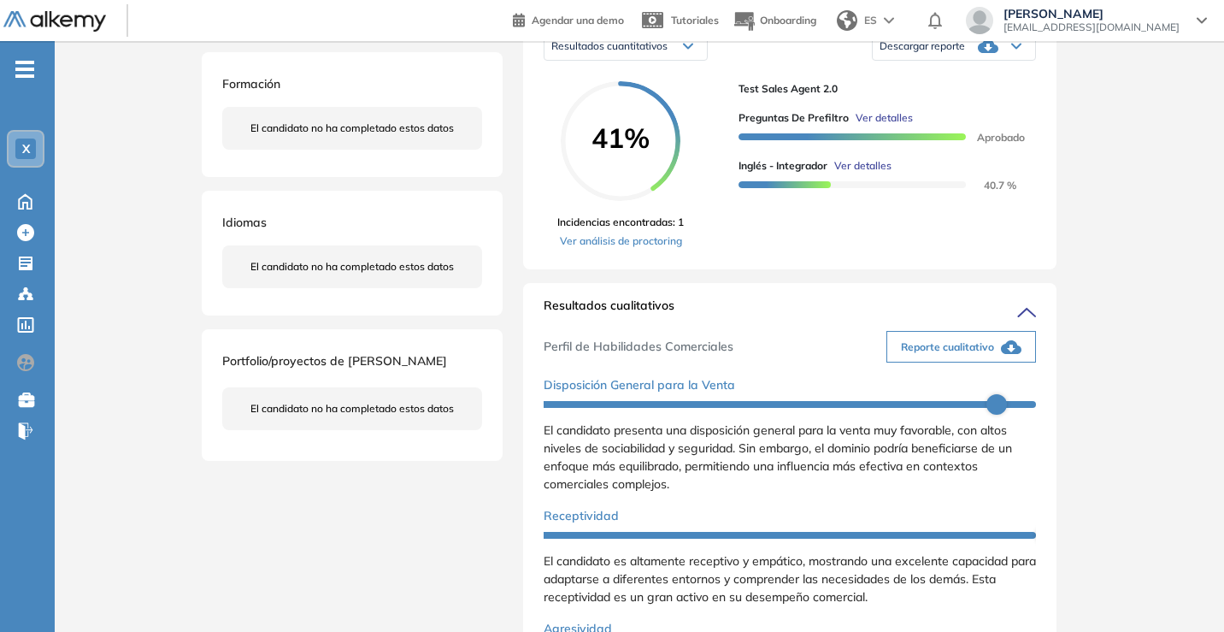
click at [958, 355] on span "Reporte cualitativo" at bounding box center [947, 346] width 93 height 15
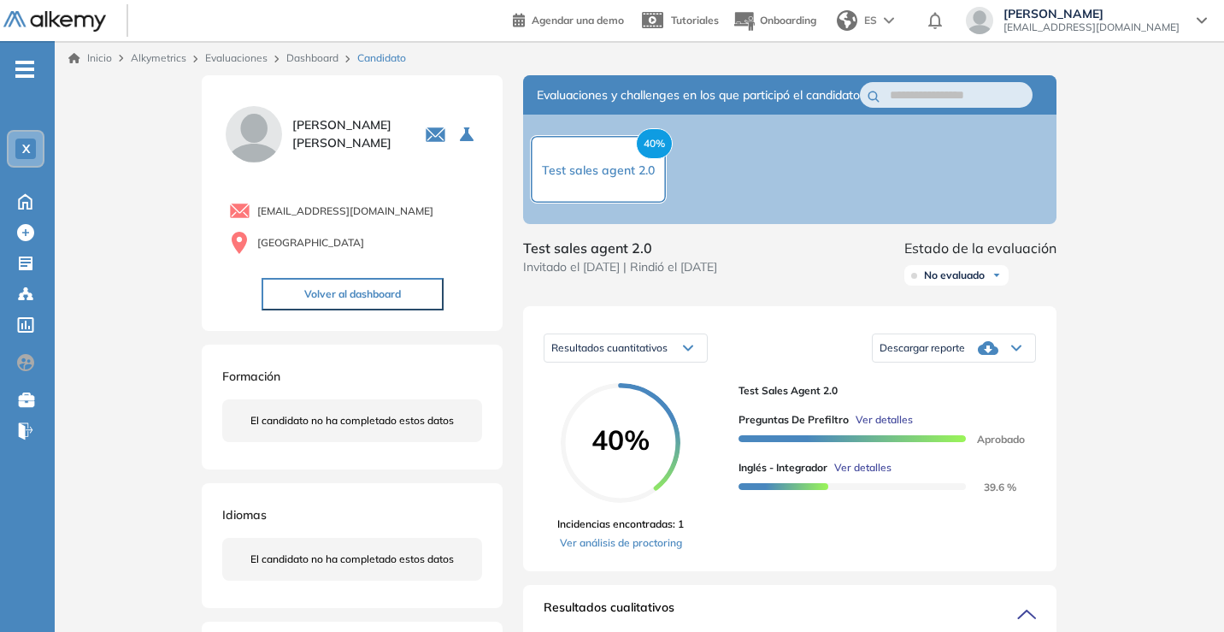
click at [965, 355] on span "Descargar reporte" at bounding box center [922, 348] width 85 height 14
click at [957, 386] on li "Descargar informe completo" at bounding box center [943, 376] width 127 height 17
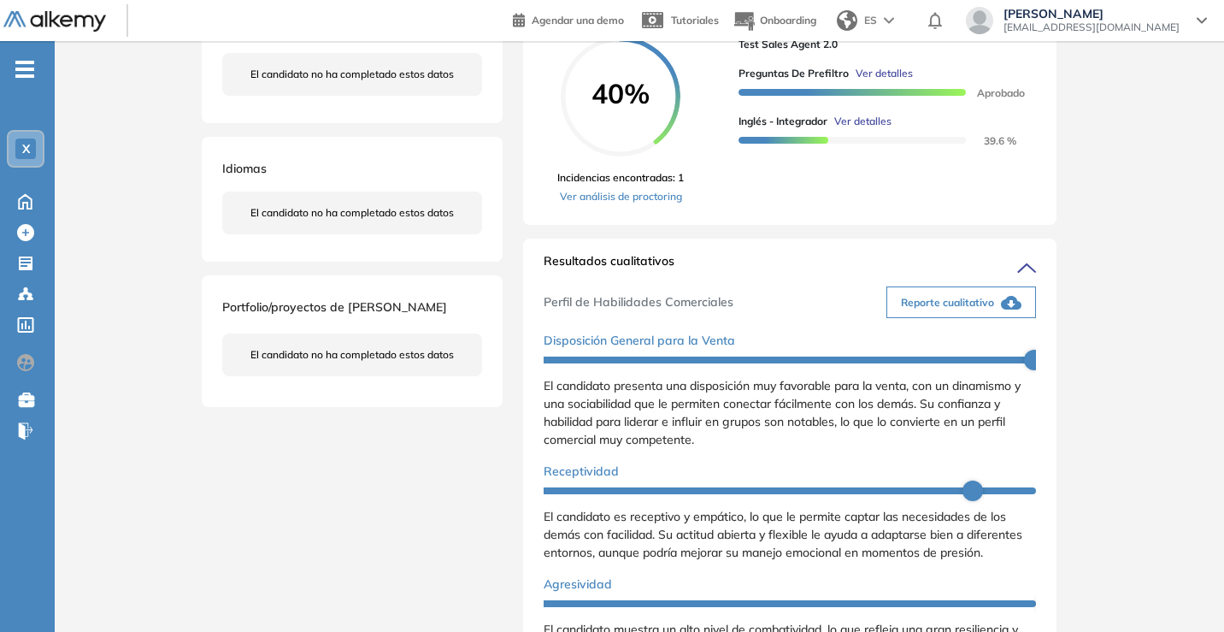
scroll to position [353, 0]
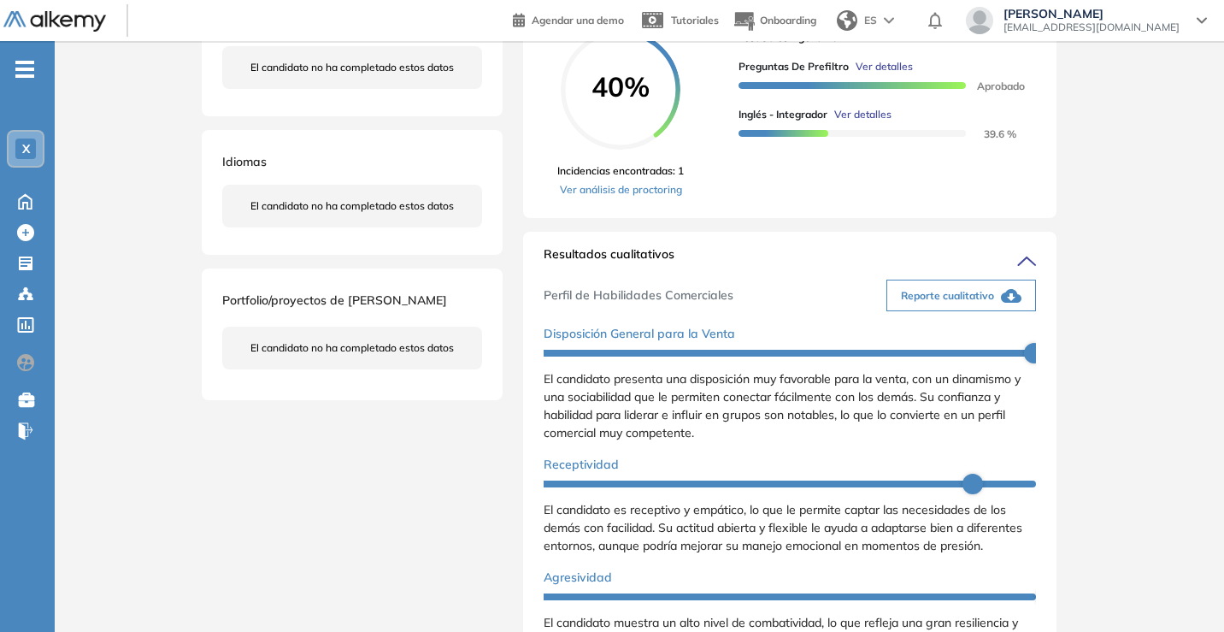
click at [975, 303] on span "Reporte cualitativo" at bounding box center [947, 295] width 93 height 15
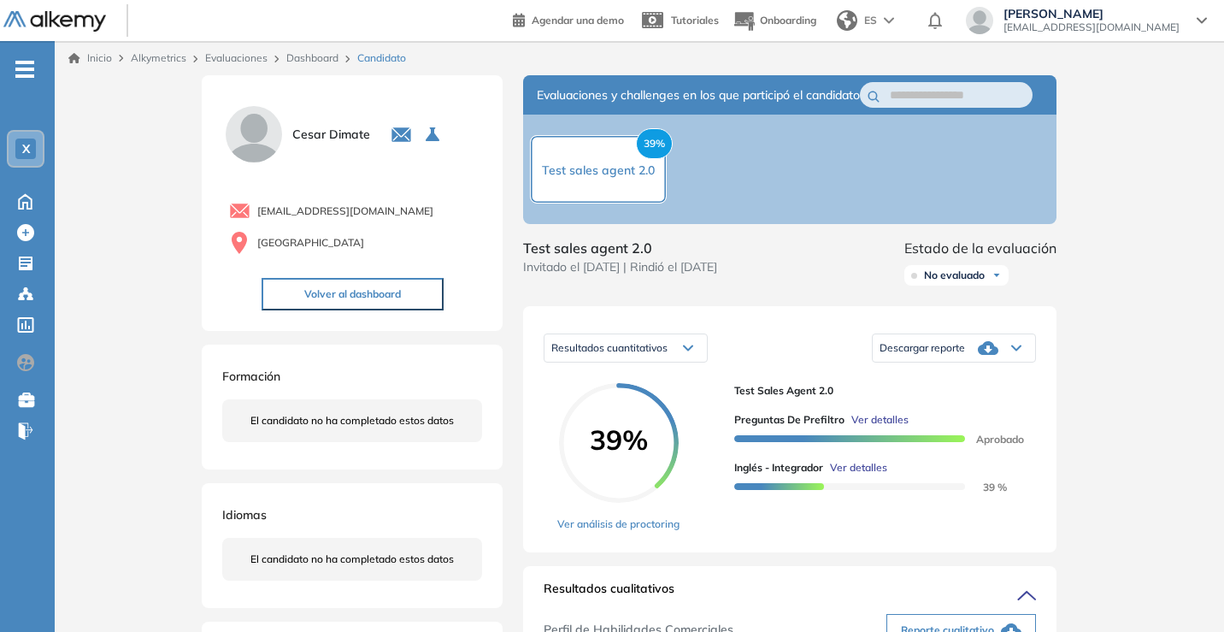
click at [965, 355] on span "Descargar reporte" at bounding box center [922, 348] width 85 height 14
click at [971, 386] on li "Descargar informe completo" at bounding box center [943, 376] width 127 height 17
click at [314, 55] on link "Dashboard" at bounding box center [312, 57] width 52 height 13
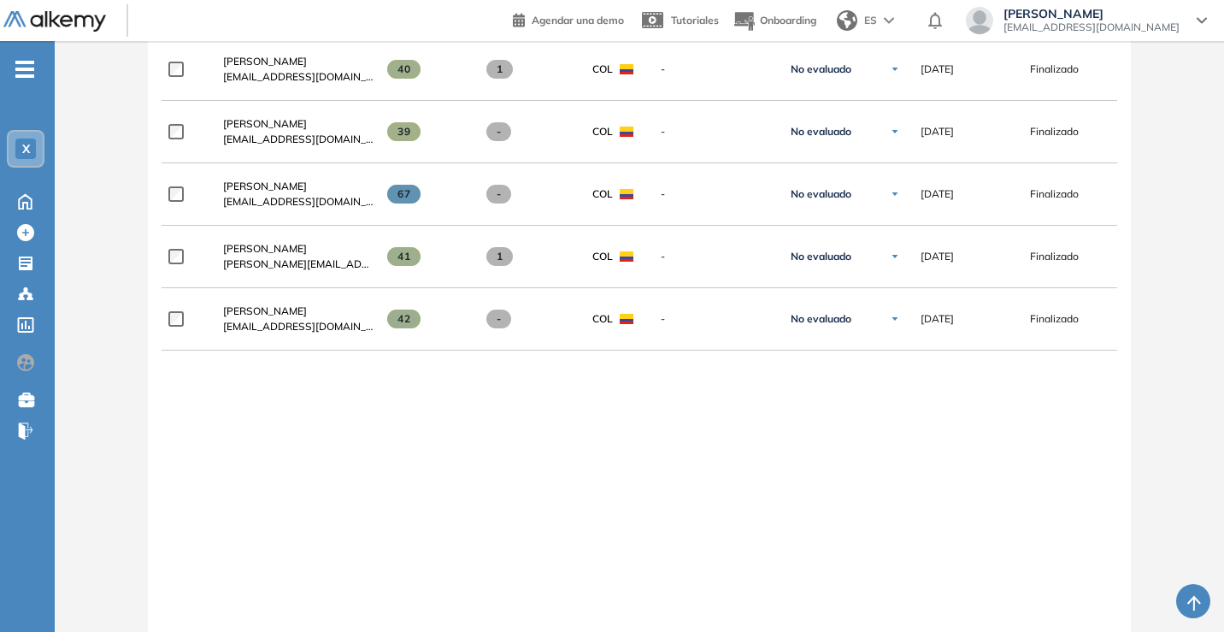
scroll to position [546, 0]
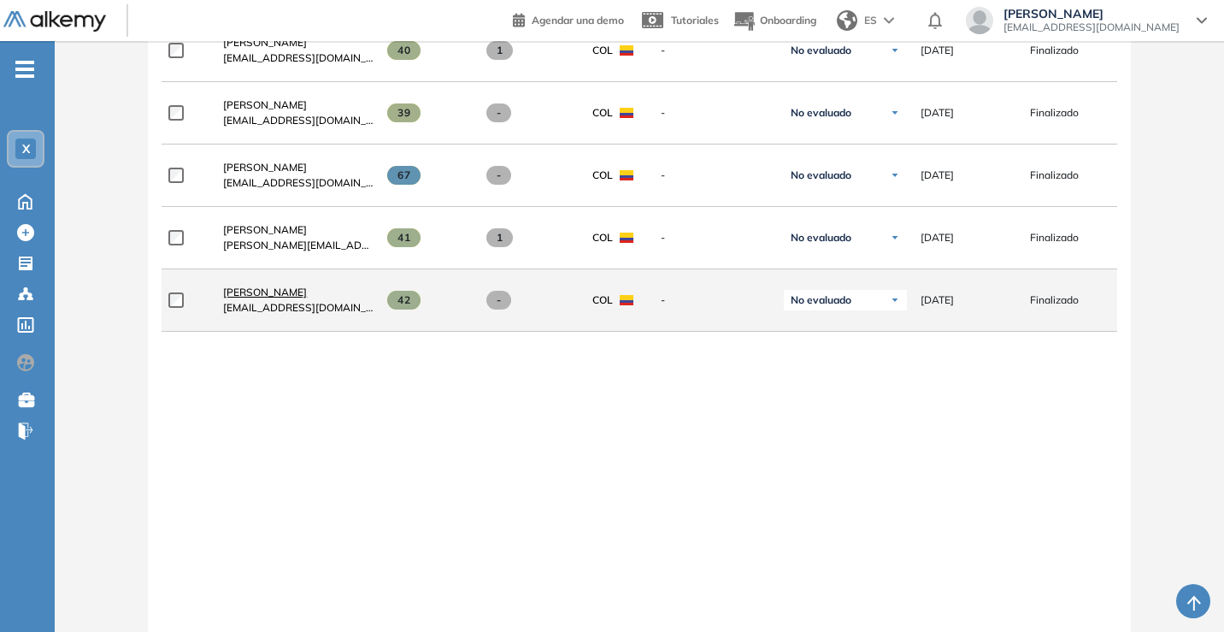
click at [277, 298] on span "Mauricio Jaramillo" at bounding box center [265, 292] width 84 height 13
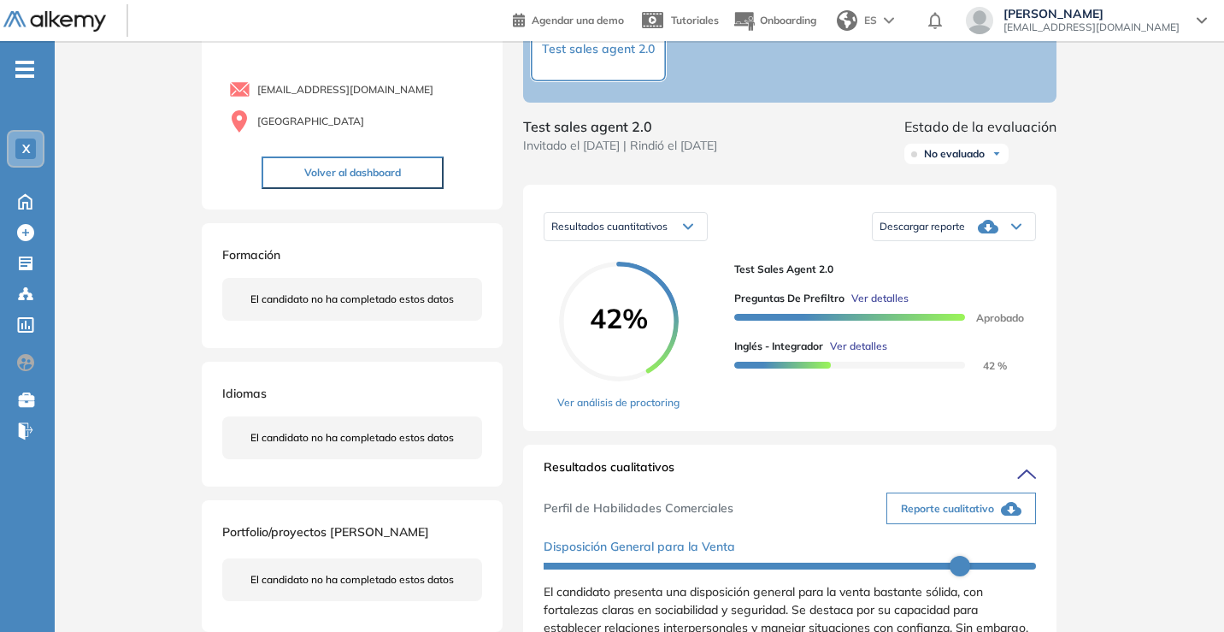
scroll to position [156, 0]
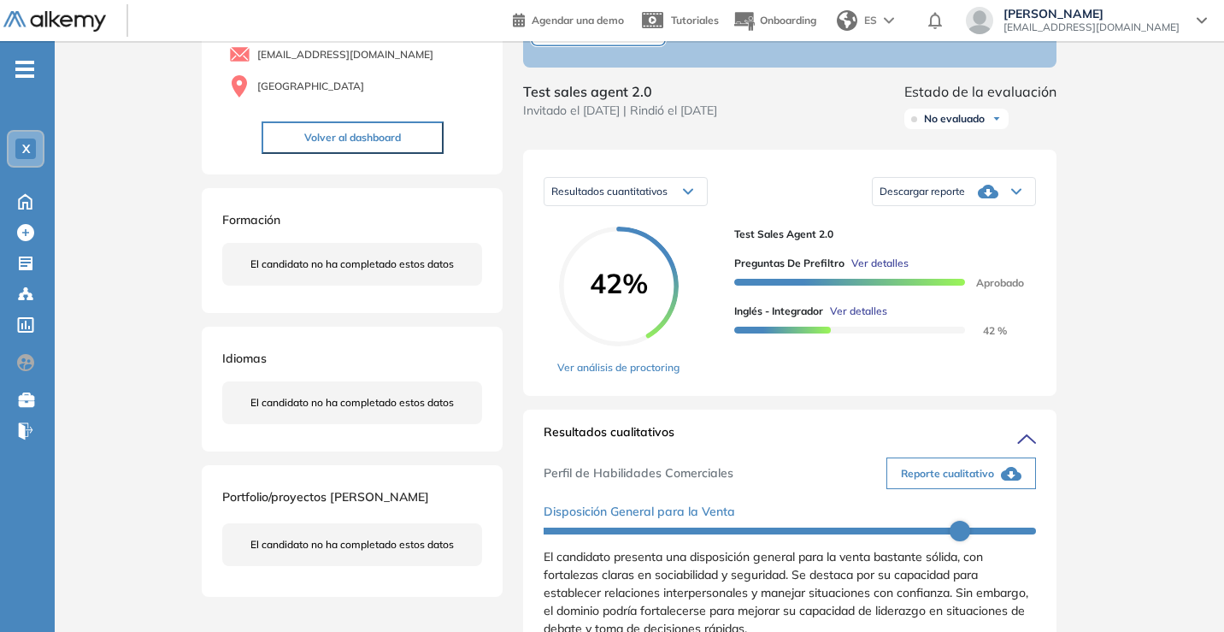
click at [979, 198] on icon at bounding box center [988, 192] width 21 height 14
click at [970, 229] on li "Descargar informe completo" at bounding box center [943, 220] width 127 height 17
click at [978, 202] on icon at bounding box center [988, 191] width 21 height 21
click at [957, 260] on li "Descargar informe resumido" at bounding box center [943, 251] width 127 height 17
click at [950, 481] on span "Reporte cualitativo" at bounding box center [947, 473] width 93 height 15
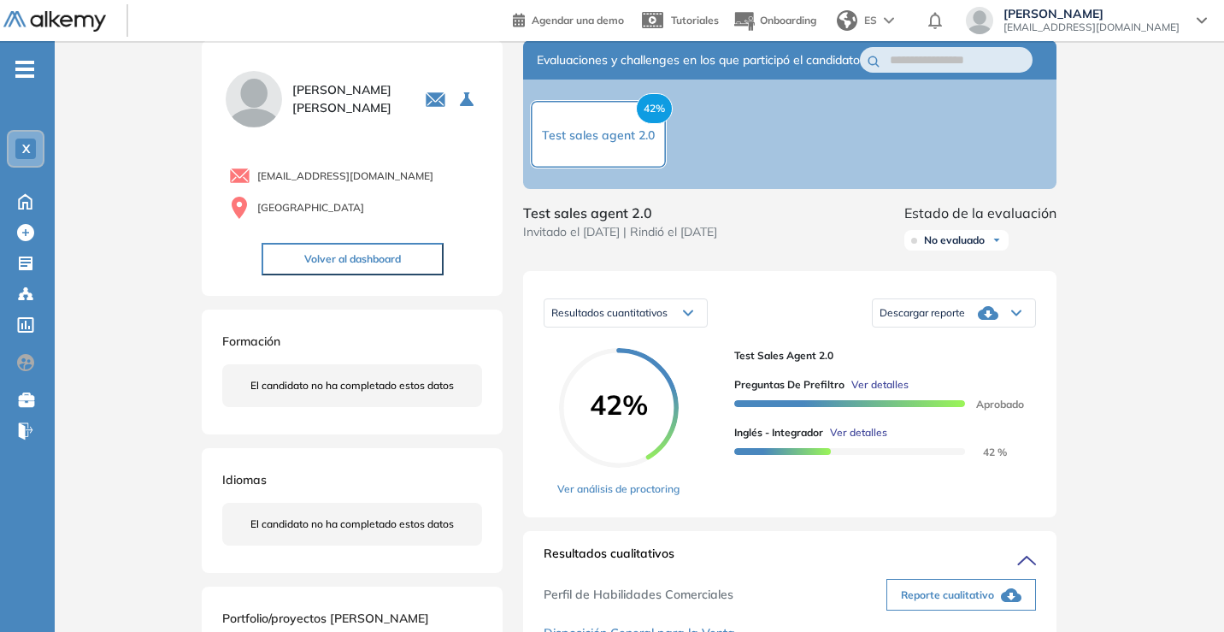
scroll to position [0, 0]
